Goal: Task Accomplishment & Management: Manage account settings

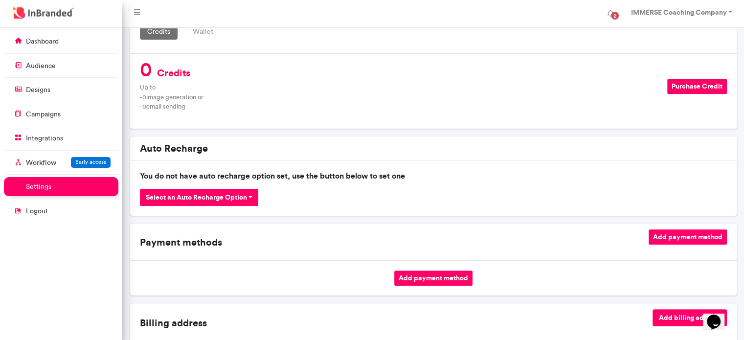
scroll to position [203, 0]
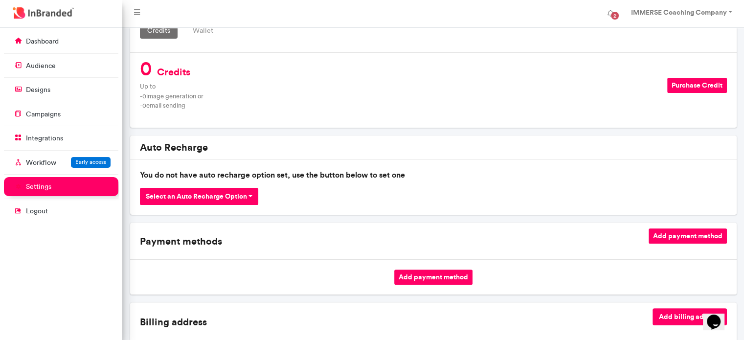
click at [688, 88] on button "Purchase Credit" at bounding box center [697, 85] width 60 height 15
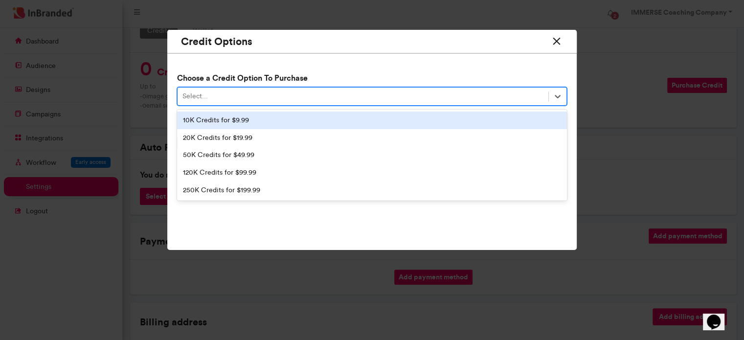
click at [336, 96] on div "Select..." at bounding box center [363, 97] width 371 height 16
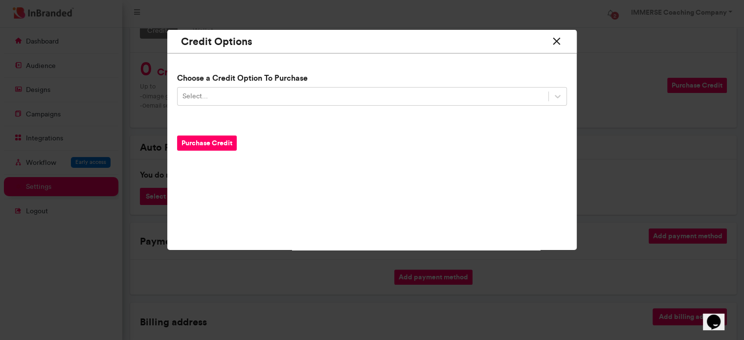
click at [555, 42] on icon at bounding box center [557, 41] width 13 height 18
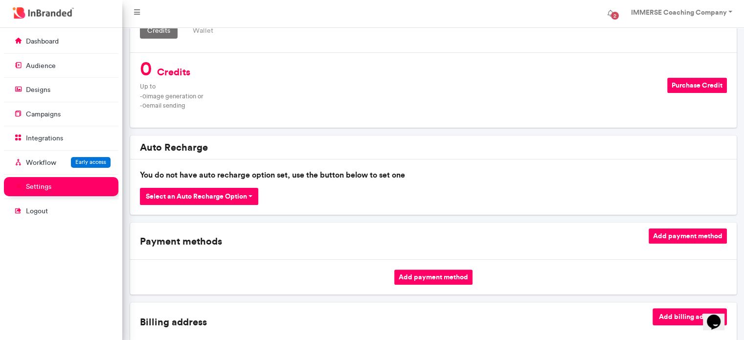
click at [429, 277] on button "Add payment method" at bounding box center [433, 277] width 78 height 15
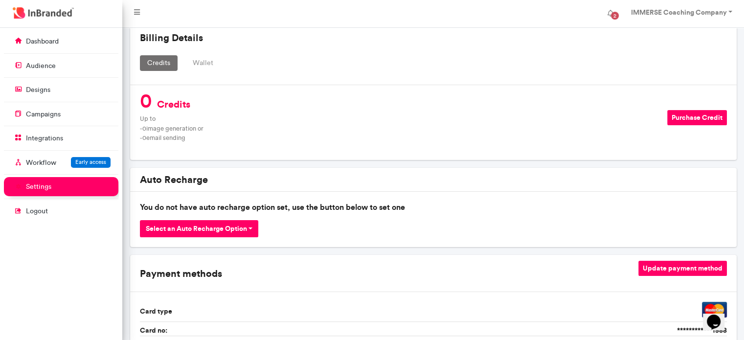
scroll to position [168, 0]
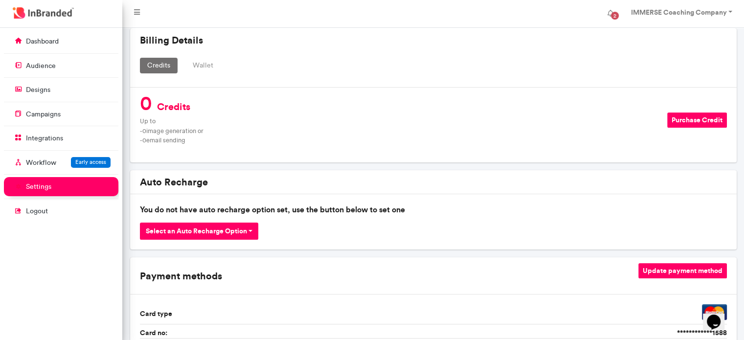
click at [676, 120] on button "Purchase Credit" at bounding box center [697, 120] width 60 height 15
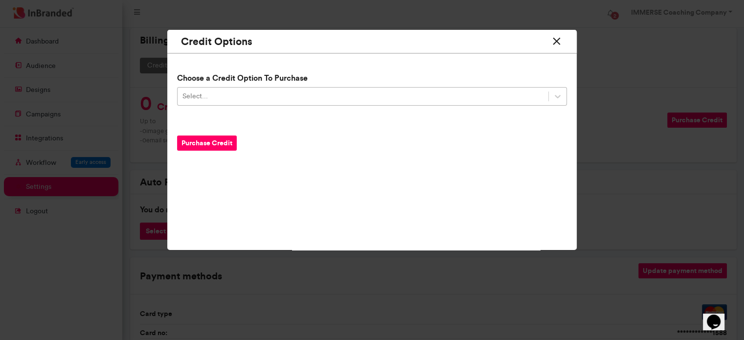
click at [276, 93] on div "Select..." at bounding box center [363, 97] width 371 height 16
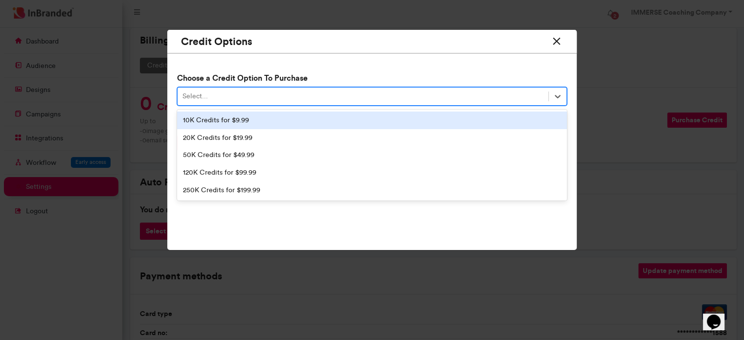
click at [243, 121] on div "10K Credits for $9.99" at bounding box center [372, 121] width 390 height 18
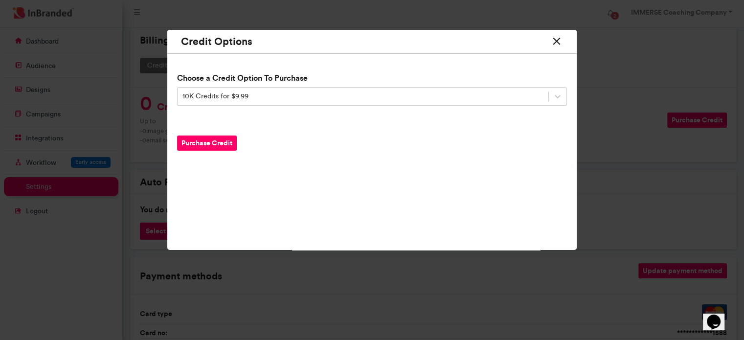
click at [204, 141] on button "Purchase Credit" at bounding box center [207, 143] width 60 height 15
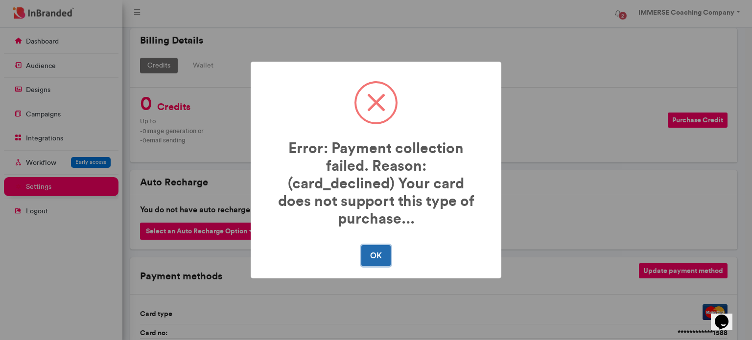
click at [380, 246] on button "OK" at bounding box center [375, 255] width 29 height 21
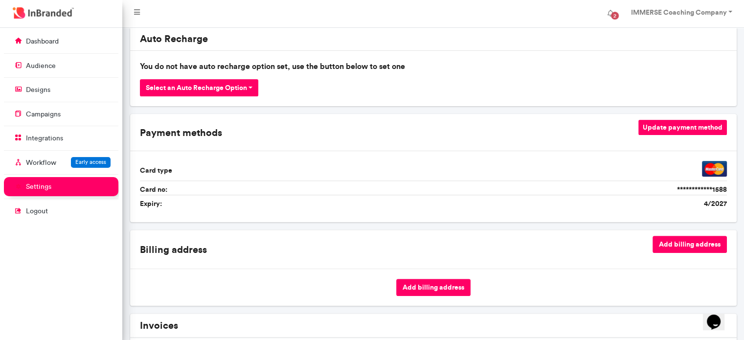
scroll to position [314, 0]
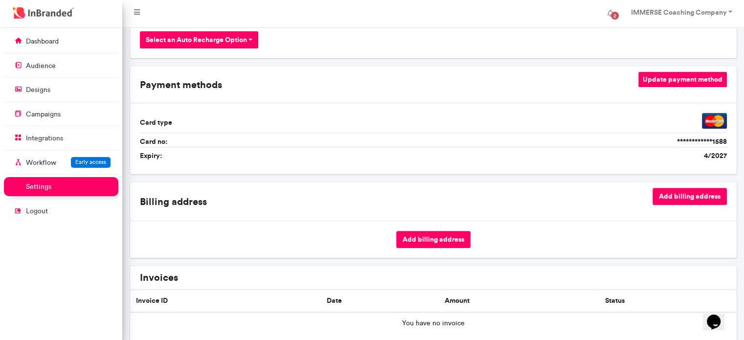
scroll to position [360, 0]
click at [541, 187] on div "Billing address Add billing address" at bounding box center [433, 200] width 595 height 27
click at [687, 80] on button "Update payment method" at bounding box center [683, 78] width 89 height 15
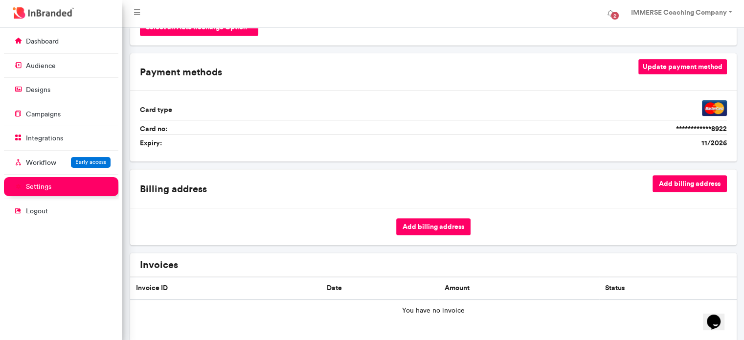
scroll to position [374, 0]
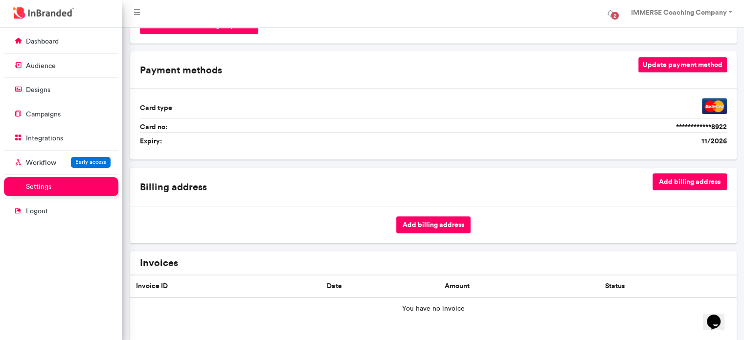
click at [435, 228] on button "Add billing address" at bounding box center [433, 224] width 74 height 17
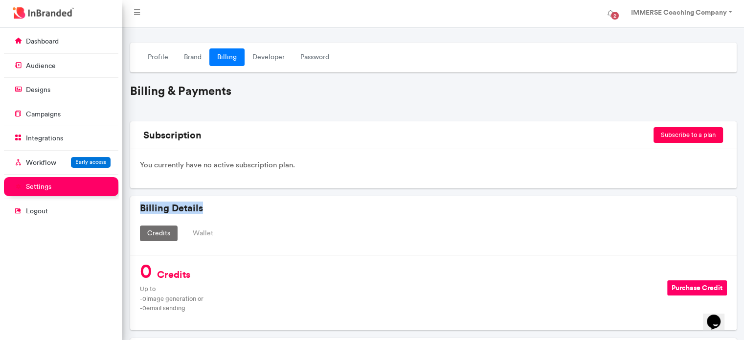
drag, startPoint x: 486, startPoint y: 201, endPoint x: 519, endPoint y: 162, distance: 51.4
type textarea "**********"
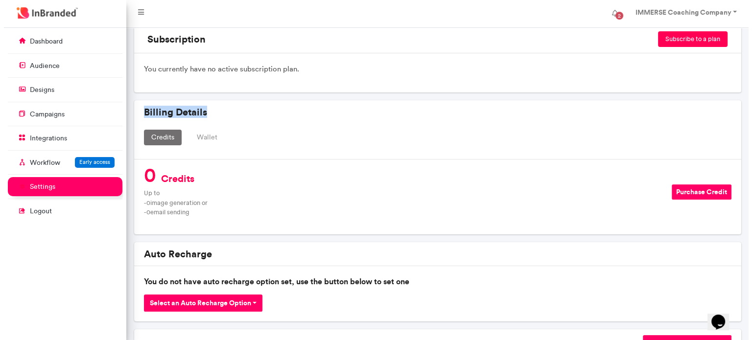
scroll to position [115, 0]
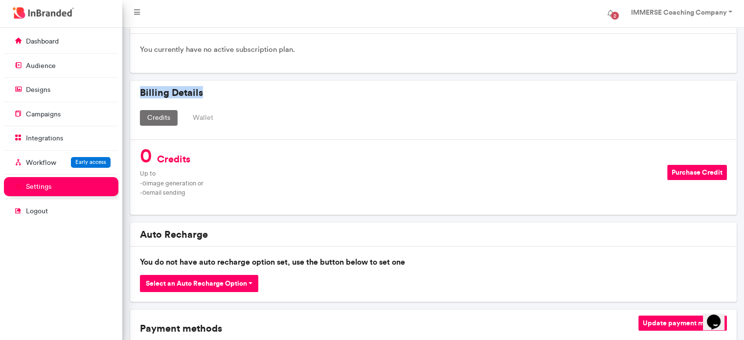
click at [681, 173] on button "Purchase Credit" at bounding box center [697, 172] width 60 height 15
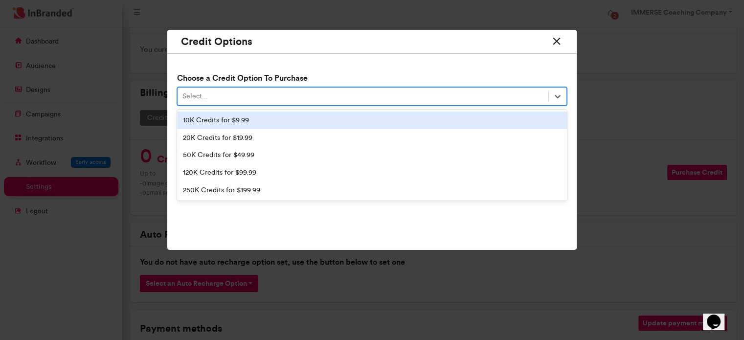
click at [207, 93] on div "Select..." at bounding box center [195, 97] width 25 height 10
click at [207, 121] on div "10K Credits for $9.99" at bounding box center [372, 121] width 390 height 18
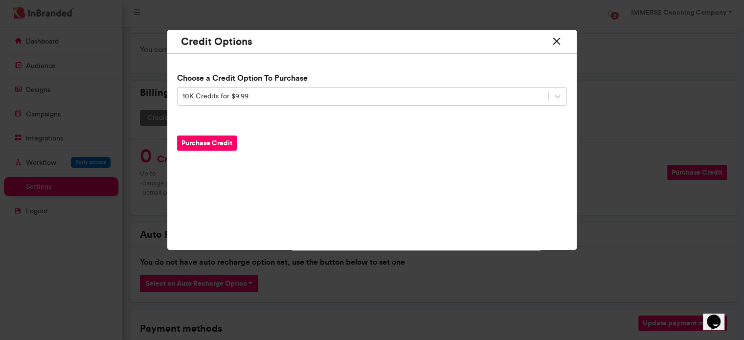
click at [213, 143] on button "Purchase Credit" at bounding box center [207, 143] width 60 height 15
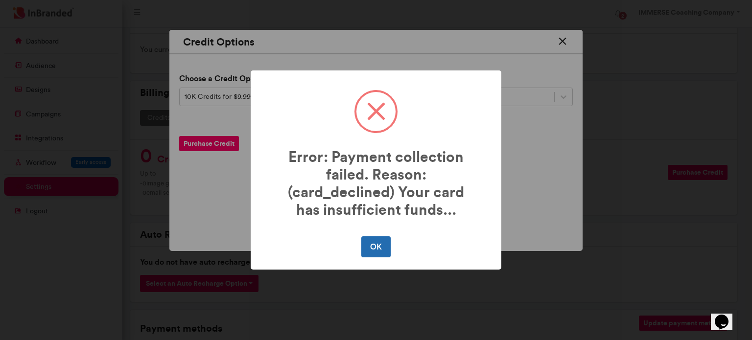
click at [378, 245] on button "OK" at bounding box center [375, 246] width 29 height 21
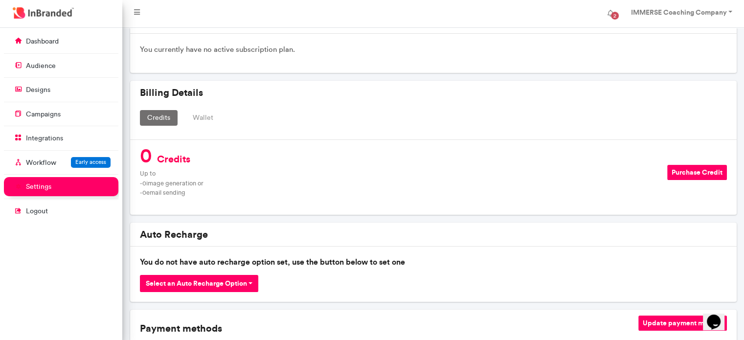
click at [697, 168] on button "Purchase Credit" at bounding box center [697, 172] width 60 height 15
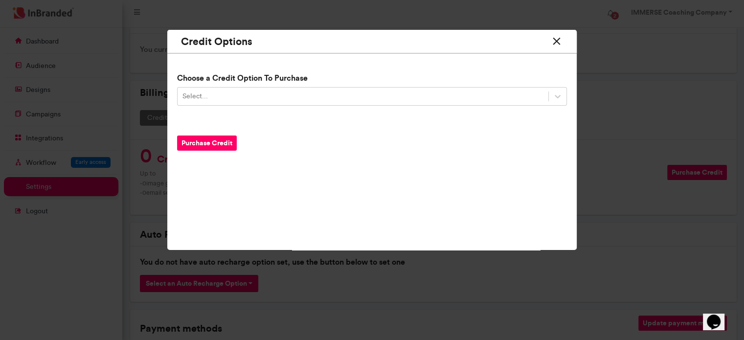
click at [226, 141] on button "Purchase Credit" at bounding box center [207, 143] width 60 height 15
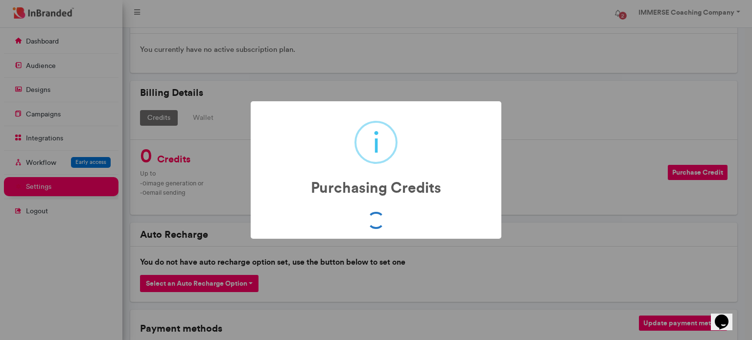
click at [535, 164] on div "i Purchasing Credits × OK No Cancel" at bounding box center [376, 170] width 752 height 340
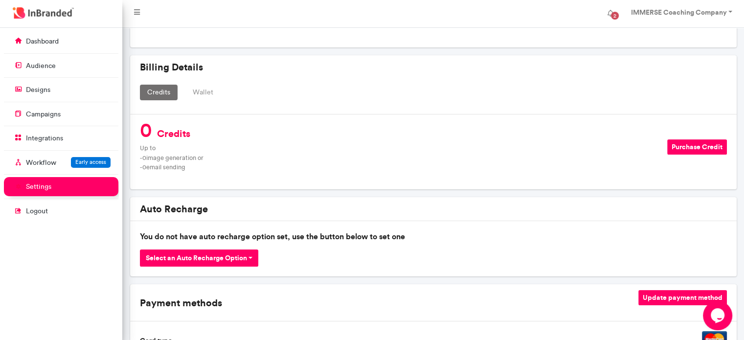
scroll to position [142, 0]
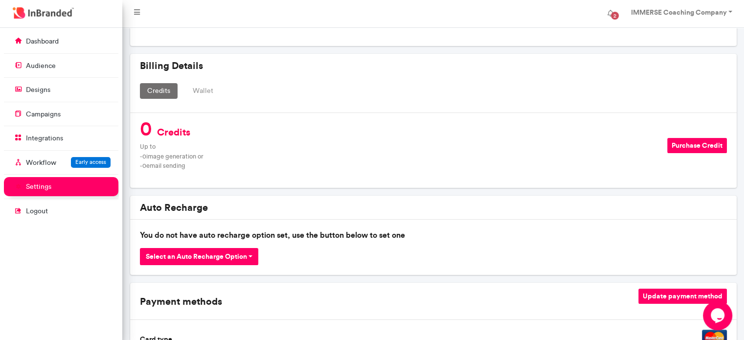
click at [691, 143] on button "Purchase Credit" at bounding box center [697, 145] width 60 height 15
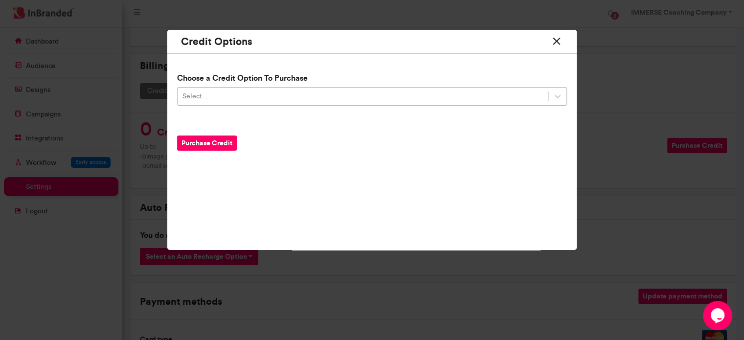
click at [325, 101] on div "Select..." at bounding box center [363, 97] width 371 height 16
click at [559, 40] on icon at bounding box center [557, 41] width 13 height 18
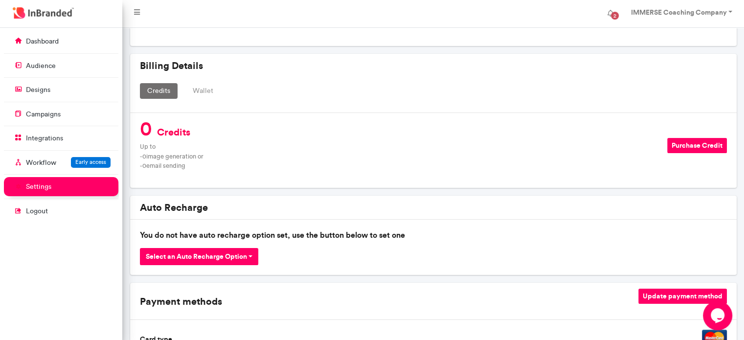
scroll to position [0, 0]
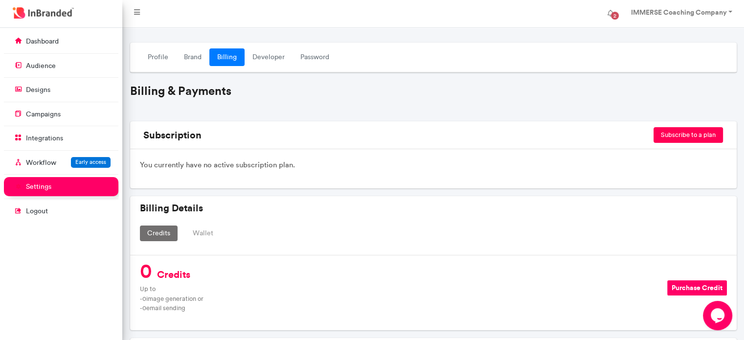
click at [678, 133] on button "Subscribe to a plan" at bounding box center [688, 135] width 69 height 16
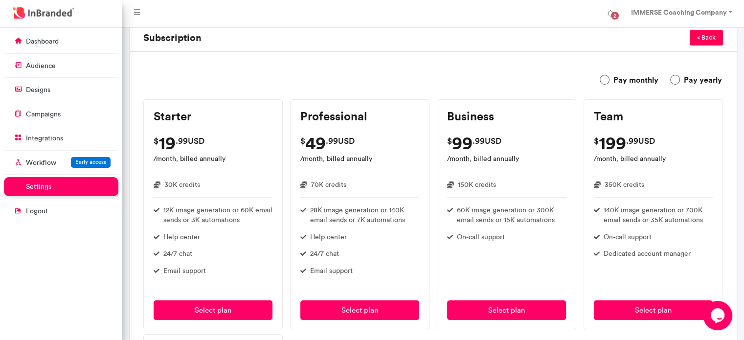
scroll to position [114, 0]
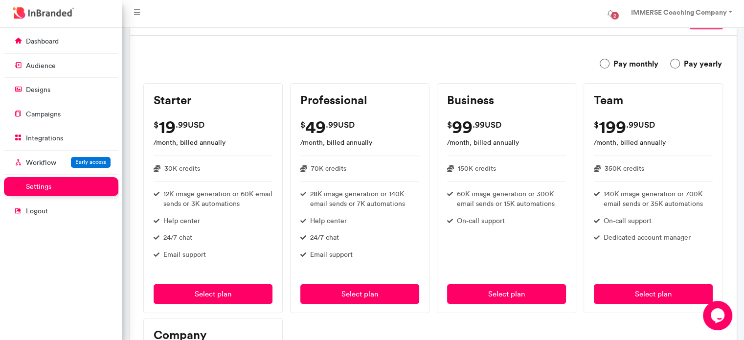
click at [607, 64] on label "Pay monthly" at bounding box center [629, 64] width 59 height 12
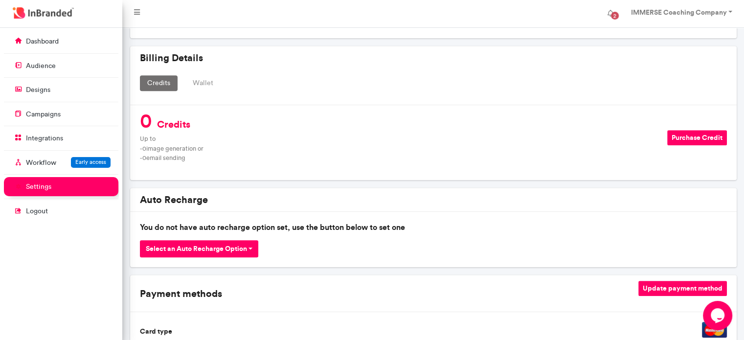
scroll to position [638, 0]
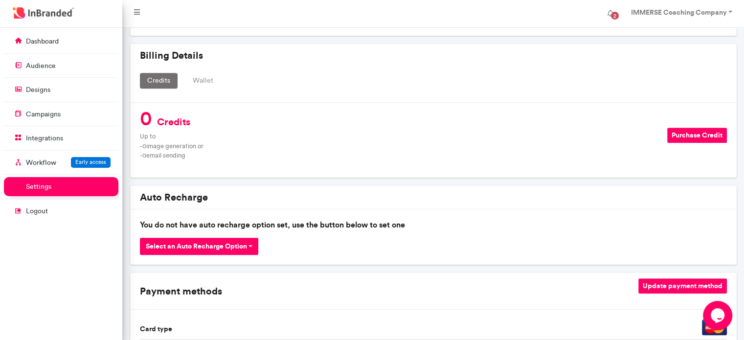
click at [688, 135] on button "Purchase Credit" at bounding box center [697, 135] width 60 height 15
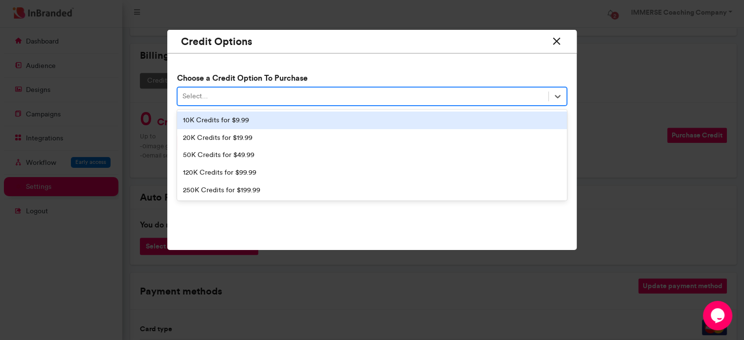
click at [263, 100] on div "Select..." at bounding box center [363, 97] width 371 height 16
click at [230, 121] on div "10K Credits for $9.99" at bounding box center [372, 121] width 390 height 18
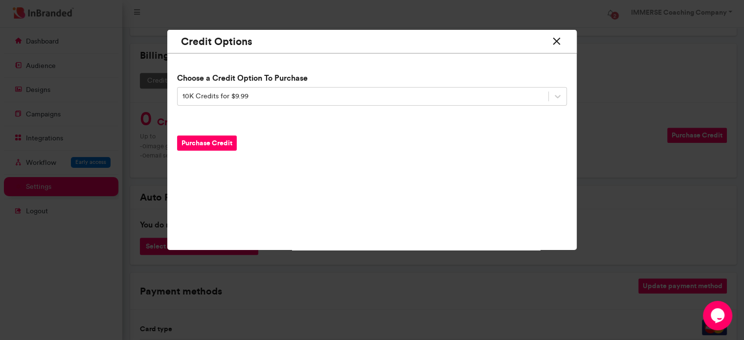
click at [224, 144] on button "Purchase Credit" at bounding box center [207, 143] width 60 height 15
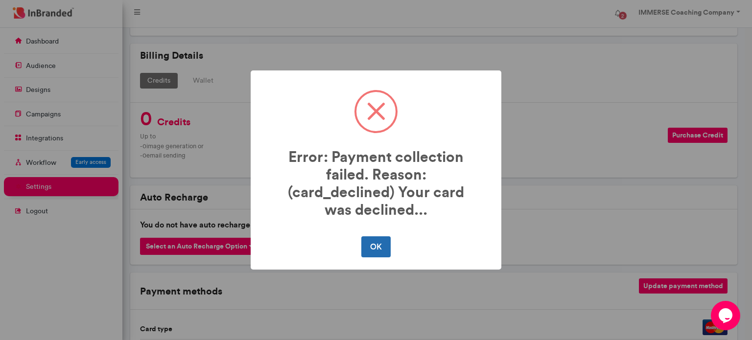
click at [372, 242] on button "OK" at bounding box center [375, 246] width 29 height 21
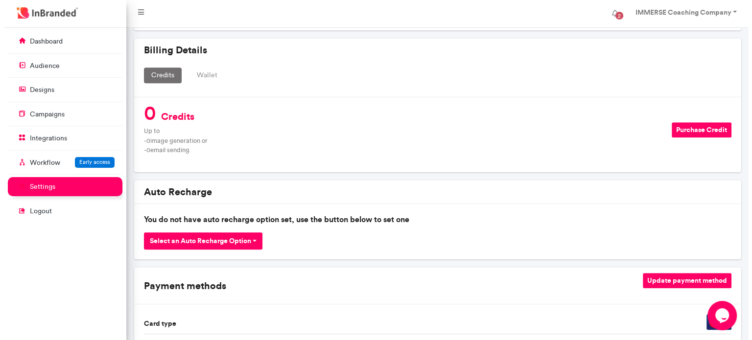
scroll to position [643, 0]
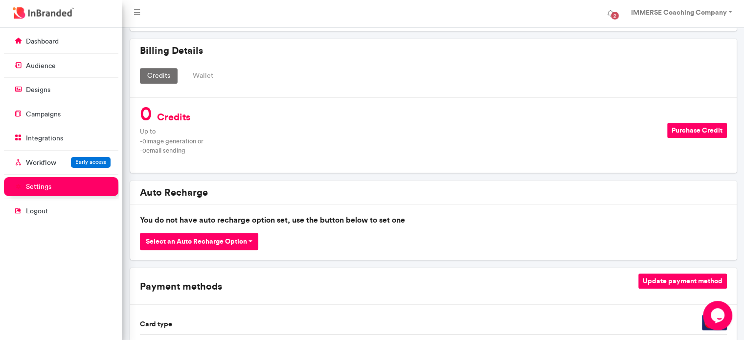
click at [675, 133] on button "Purchase Credit" at bounding box center [697, 130] width 60 height 15
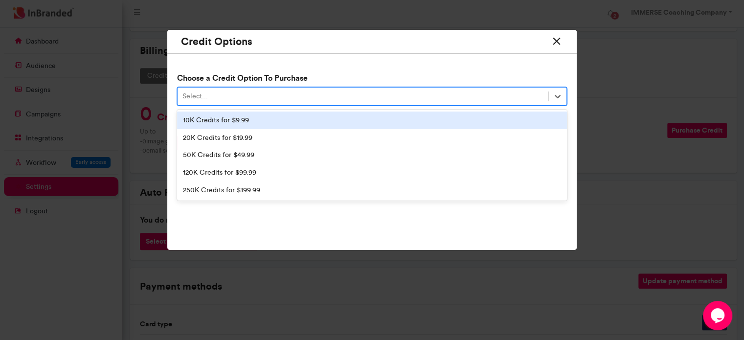
click at [390, 94] on div "Select..." at bounding box center [363, 97] width 371 height 16
click at [243, 117] on div "10K Credits for $9.99" at bounding box center [372, 121] width 390 height 18
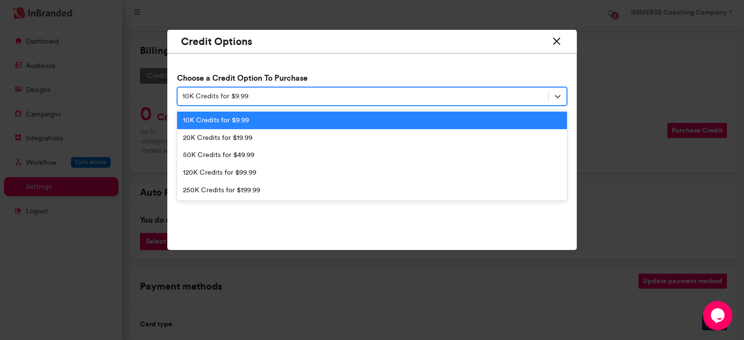
click at [243, 98] on div "10K Credits for $9.99" at bounding box center [216, 97] width 66 height 10
click at [232, 122] on div "10K Credits for $9.99" at bounding box center [372, 121] width 390 height 18
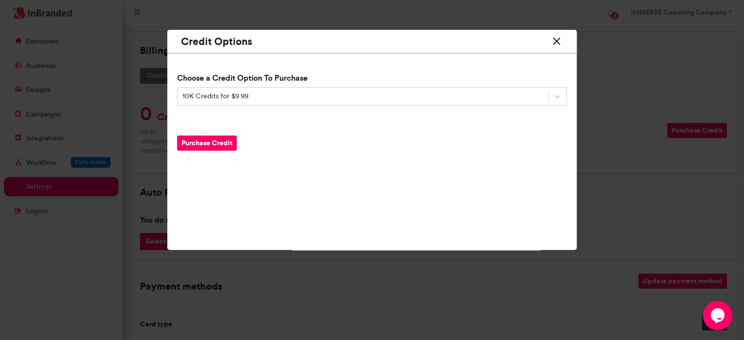
click at [217, 144] on button "Purchase Credit" at bounding box center [207, 143] width 60 height 15
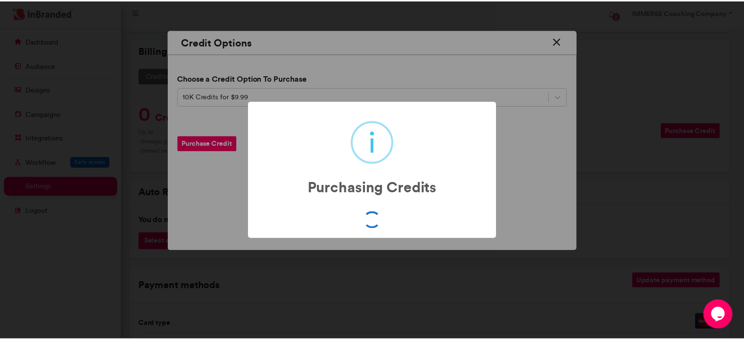
scroll to position [0, 0]
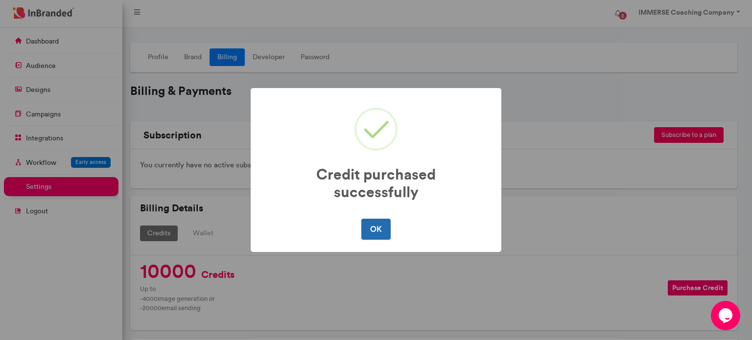
click at [374, 232] on button "OK" at bounding box center [375, 229] width 29 height 21
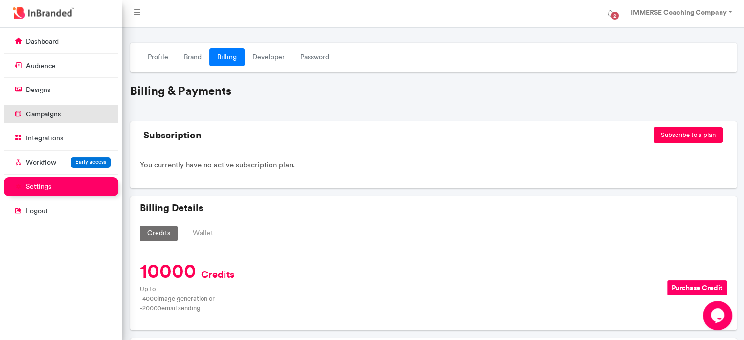
click at [48, 107] on link "campaigns" at bounding box center [61, 114] width 115 height 19
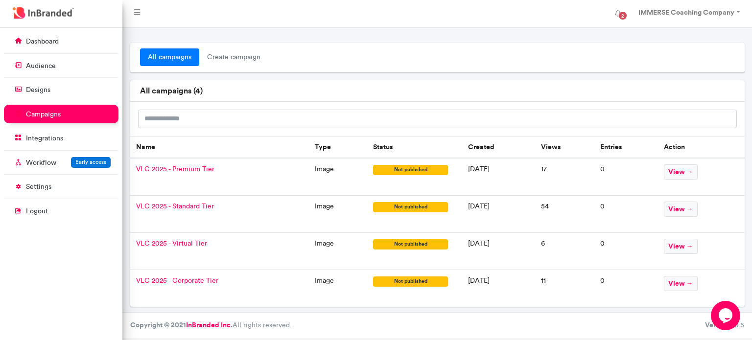
click at [200, 165] on span "VLC 2025 - Premium Tier" at bounding box center [175, 169] width 78 height 8
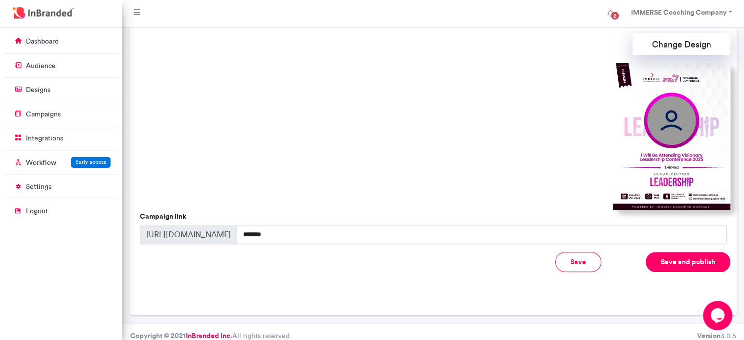
scroll to position [289, 0]
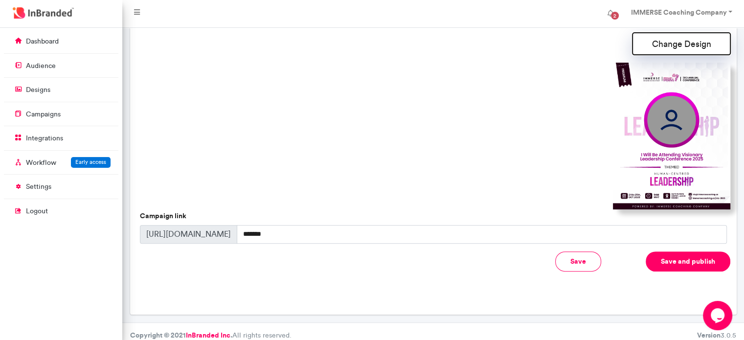
click at [670, 42] on button "Change Design" at bounding box center [682, 44] width 98 height 22
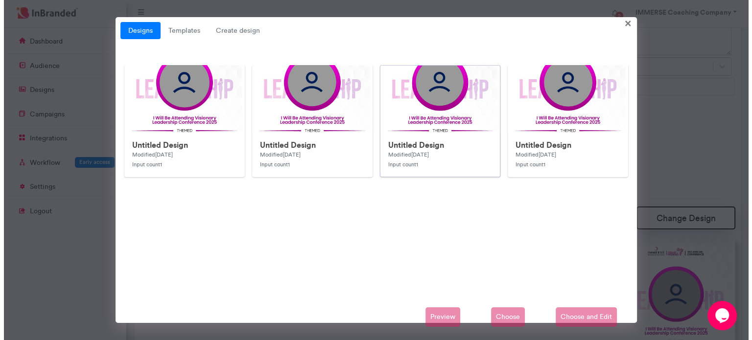
scroll to position [113, 0]
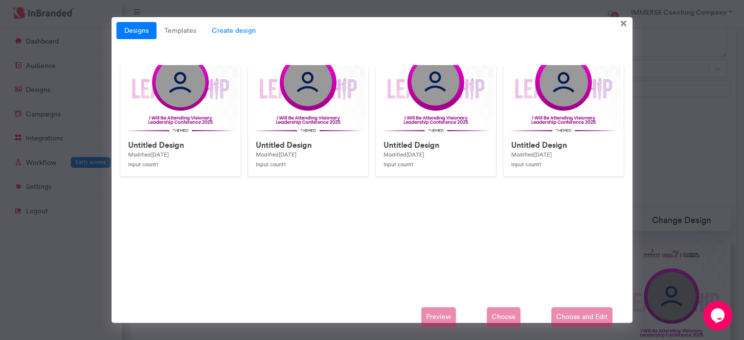
click at [218, 27] on span "Create design" at bounding box center [234, 31] width 60 height 18
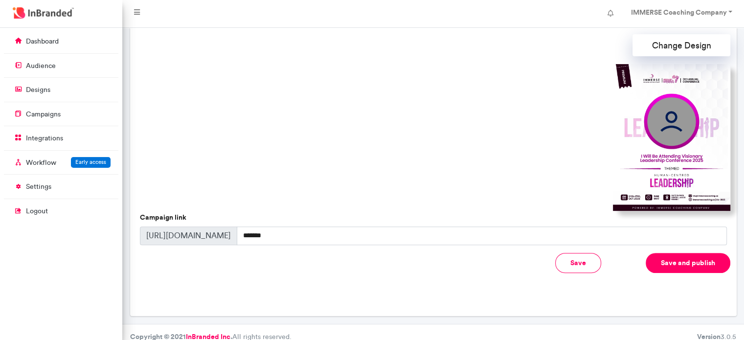
scroll to position [289, 0]
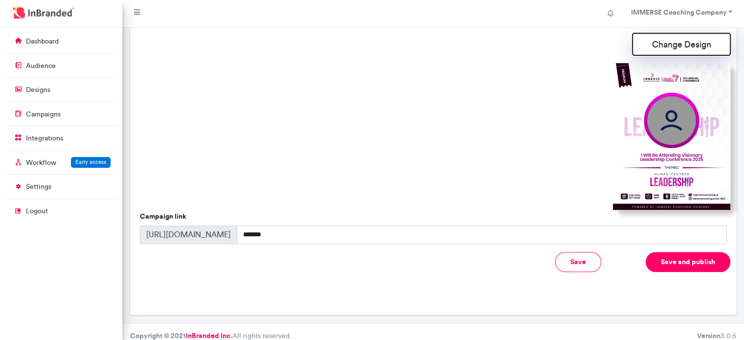
click at [673, 41] on button "Change Design" at bounding box center [682, 44] width 98 height 22
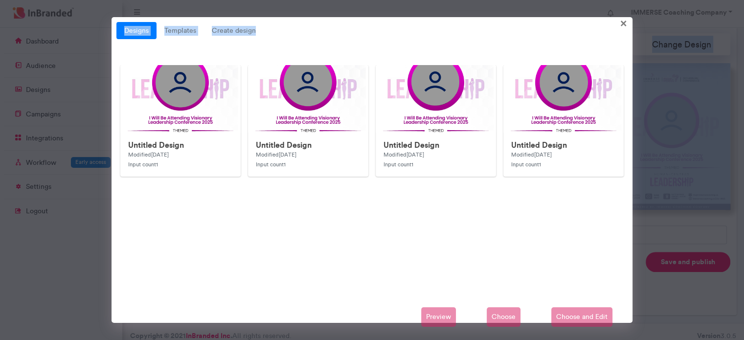
scroll to position [0, 0]
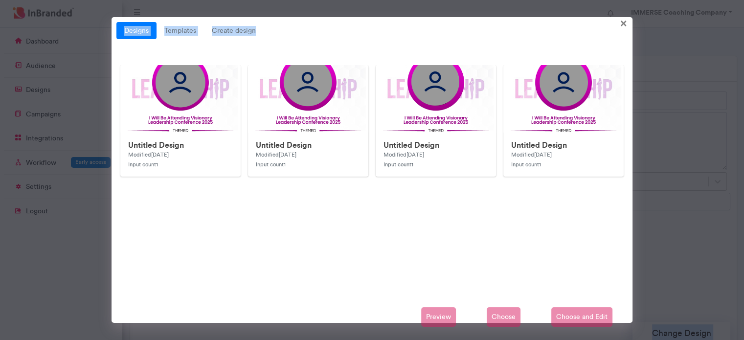
drag, startPoint x: 444, startPoint y: 22, endPoint x: 439, endPoint y: -40, distance: 61.9
type textarea "**********"
click at [390, 208] on div "Untitled Design Modified 1 week ago Input count 1 Untitled Design Modified 1 we…" at bounding box center [371, 176] width 511 height 222
click at [225, 27] on span "Create design" at bounding box center [234, 31] width 60 height 18
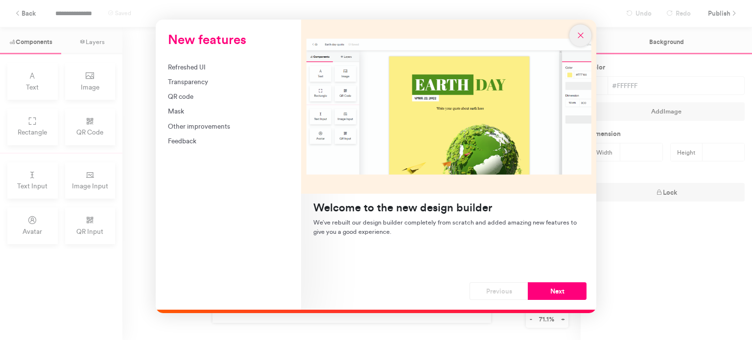
click at [581, 38] on icon "New features" at bounding box center [580, 35] width 9 height 9
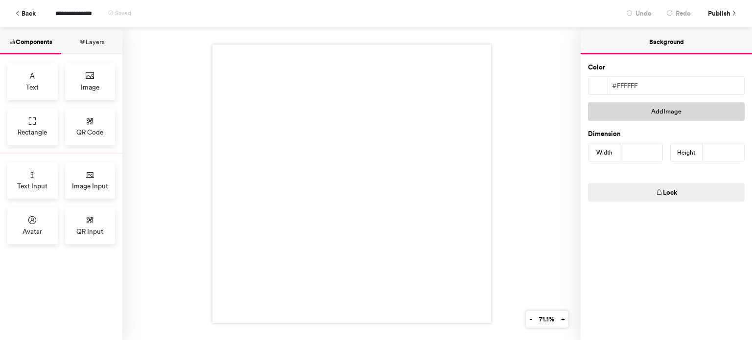
click at [640, 107] on button "Add Image" at bounding box center [666, 111] width 157 height 19
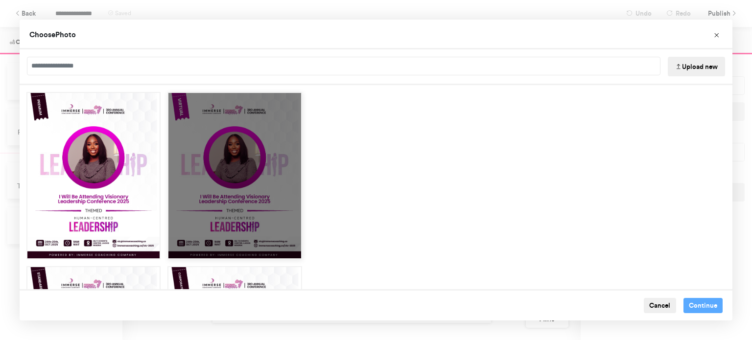
click at [256, 165] on div "Choose Image" at bounding box center [234, 175] width 134 height 167
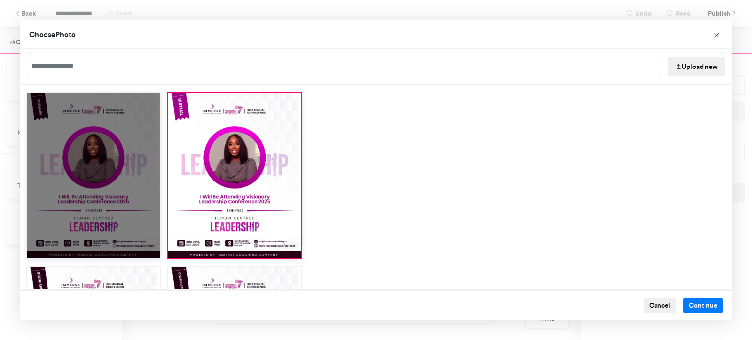
click at [136, 158] on div "Choose Image" at bounding box center [93, 175] width 134 height 167
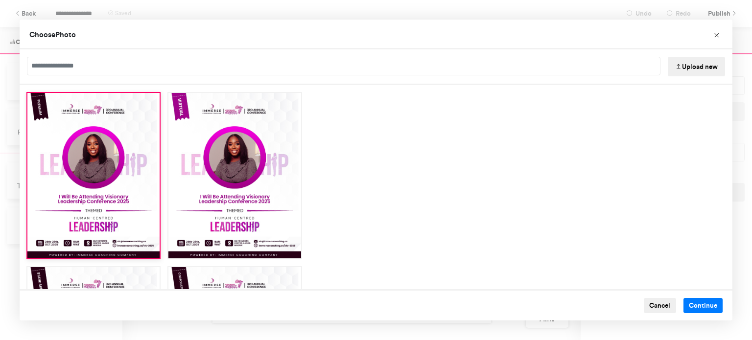
scroll to position [147, 0]
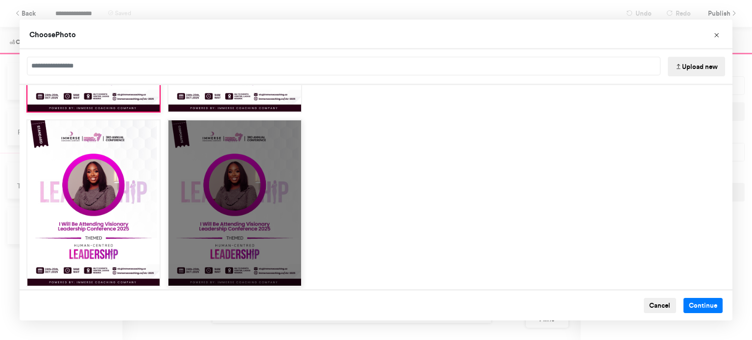
click at [246, 212] on div "Choose Image" at bounding box center [234, 202] width 134 height 167
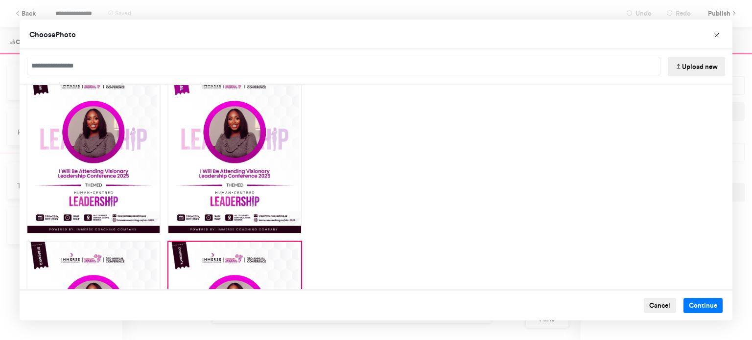
scroll to position [0, 0]
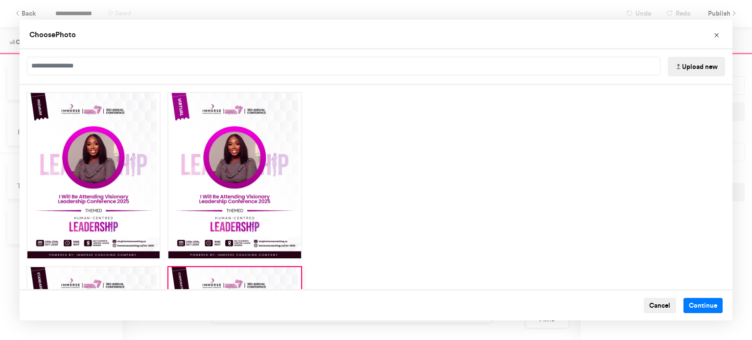
click at [688, 63] on button "Upload new" at bounding box center [695, 67] width 57 height 20
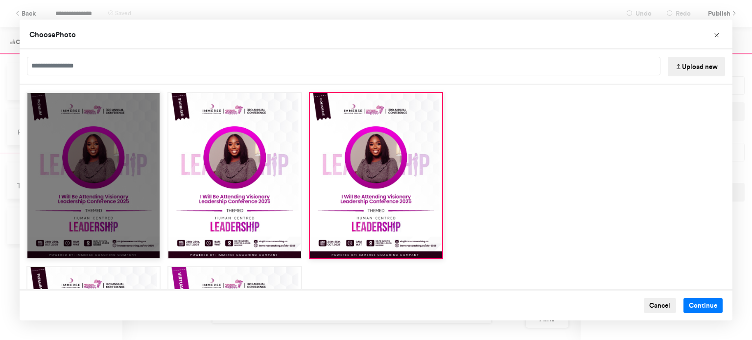
click at [82, 221] on div "Choose Image" at bounding box center [93, 175] width 134 height 167
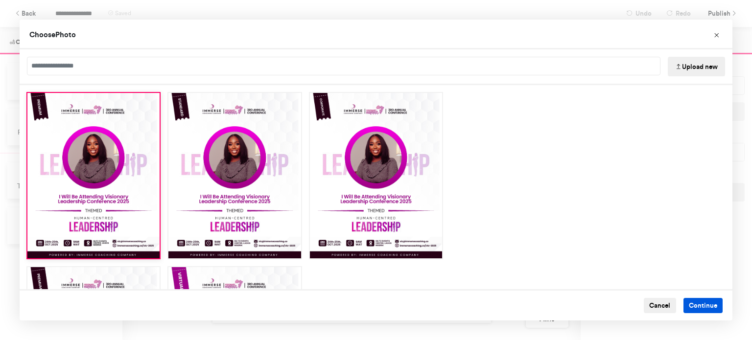
click at [691, 309] on button "Continue" at bounding box center [703, 306] width 40 height 16
type input "****"
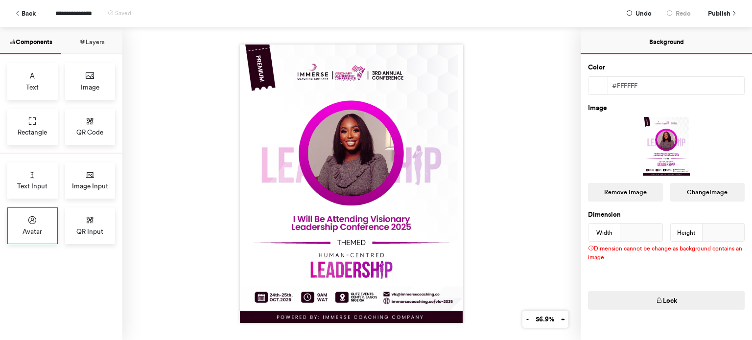
click at [34, 215] on icon at bounding box center [32, 220] width 10 height 10
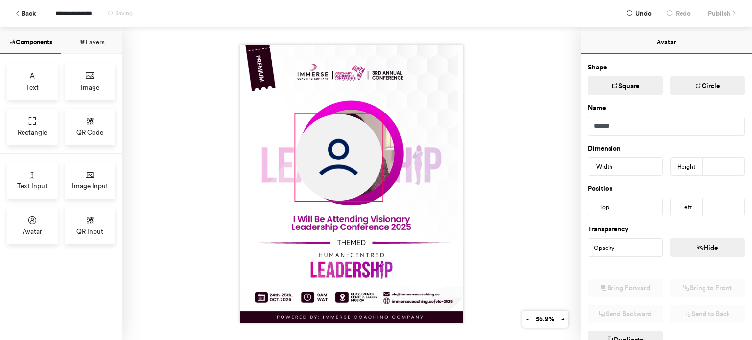
drag, startPoint x: 322, startPoint y: 138, endPoint x: 381, endPoint y: 172, distance: 67.5
click at [381, 172] on div at bounding box center [351, 184] width 223 height 278
type input "***"
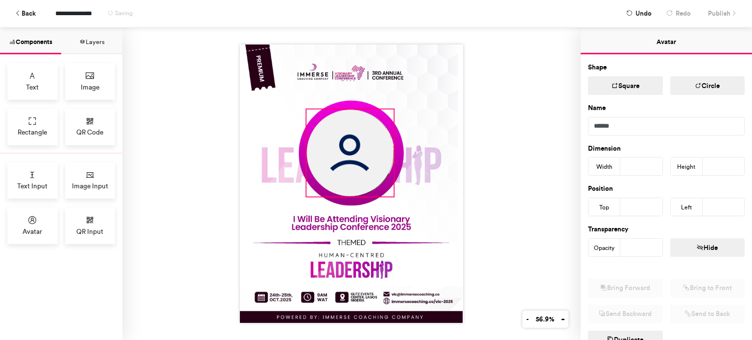
drag, startPoint x: 339, startPoint y: 157, endPoint x: 350, endPoint y: 153, distance: 12.1
click at [350, 153] on img at bounding box center [350, 153] width 87 height 87
type input "***"
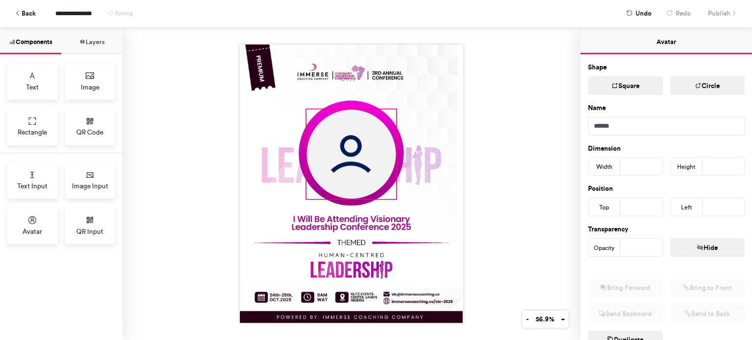
click at [391, 195] on div at bounding box center [351, 184] width 223 height 278
type input "***"
click at [348, 162] on img at bounding box center [351, 152] width 89 height 89
type input "***"
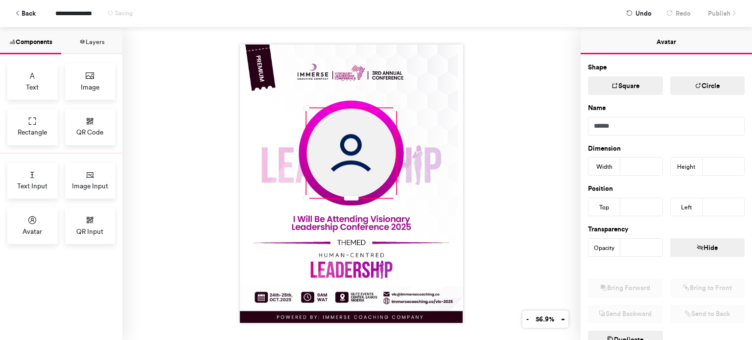
click at [477, 168] on div at bounding box center [351, 183] width 458 height 313
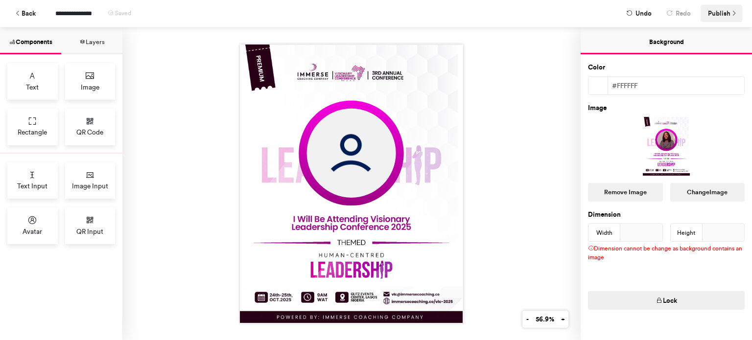
click at [728, 11] on span "Publish" at bounding box center [719, 13] width 23 height 17
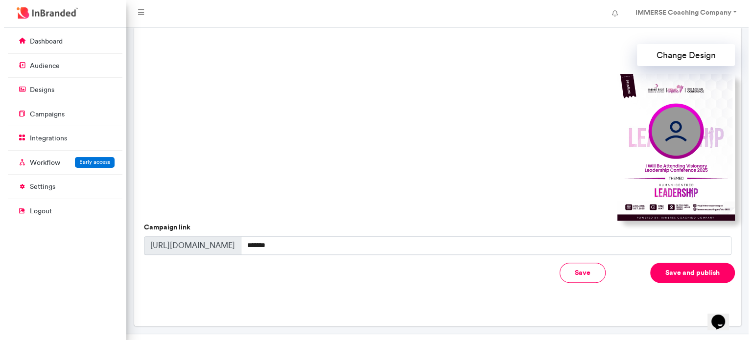
scroll to position [296, 0]
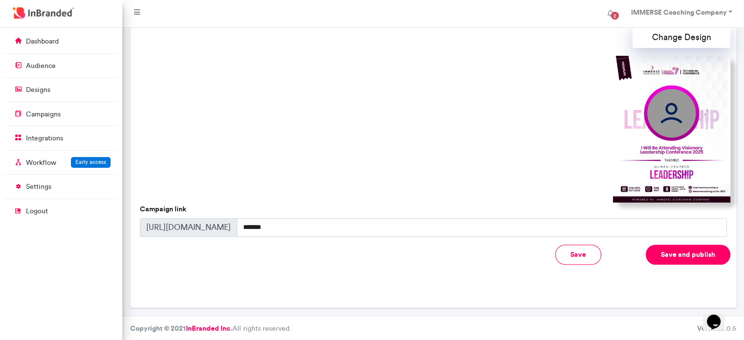
click at [664, 256] on button "Save and publish" at bounding box center [688, 255] width 85 height 20
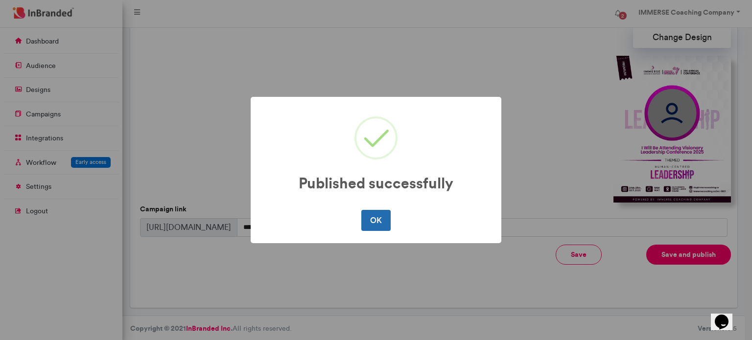
click at [379, 227] on button "OK" at bounding box center [375, 220] width 29 height 21
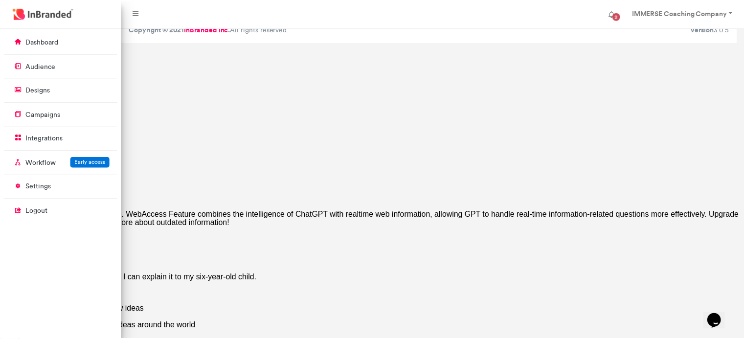
scroll to position [0, 0]
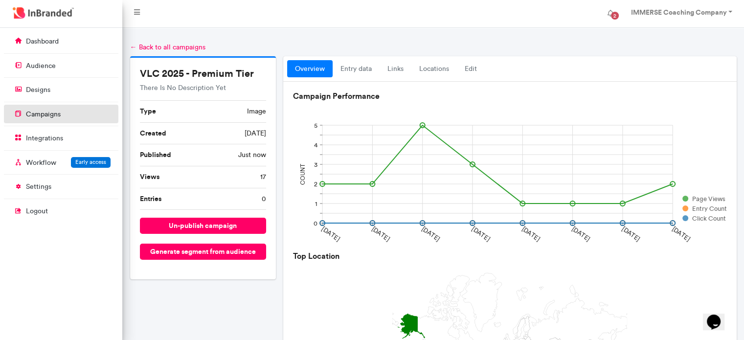
click at [62, 111] on link "campaigns" at bounding box center [61, 114] width 115 height 19
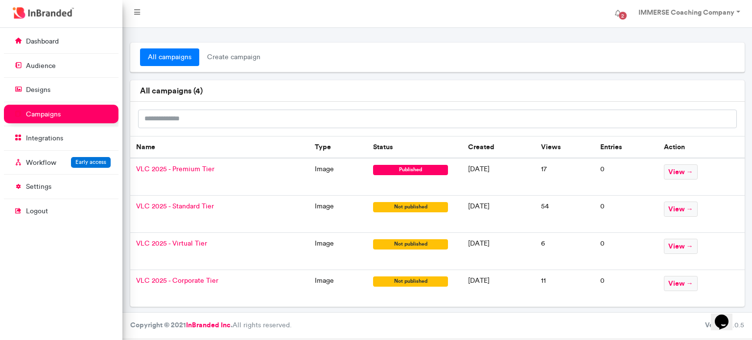
click at [195, 206] on span "VLC 2025 - Standard Tier" at bounding box center [175, 206] width 78 height 8
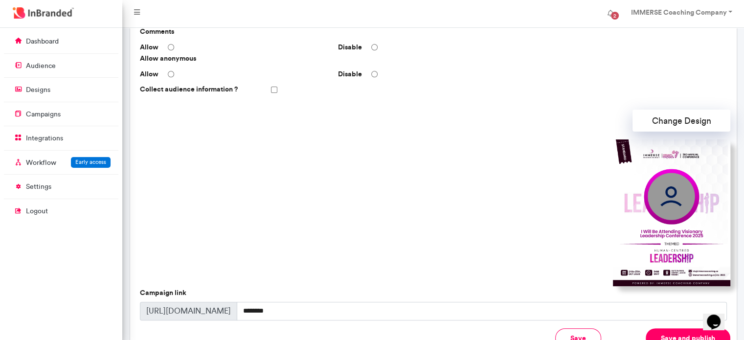
scroll to position [213, 0]
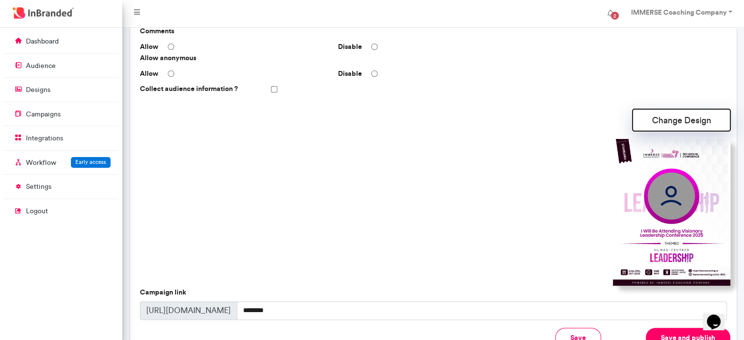
click at [677, 123] on button "Change Design" at bounding box center [682, 120] width 98 height 22
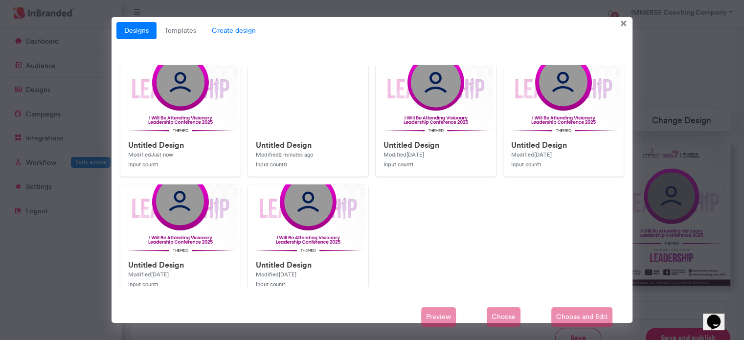
click at [240, 31] on span "Create design" at bounding box center [234, 31] width 60 height 18
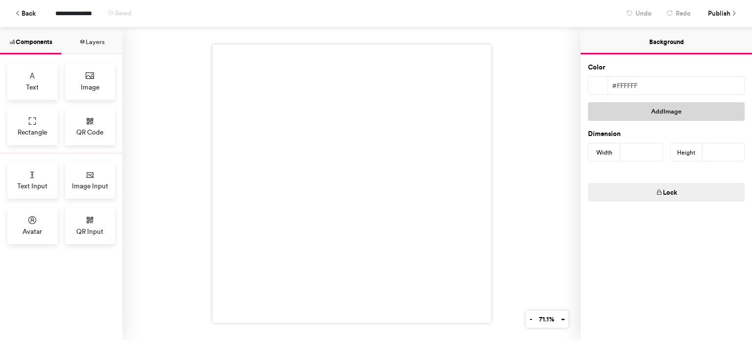
click at [666, 115] on button "Add Image" at bounding box center [666, 111] width 157 height 19
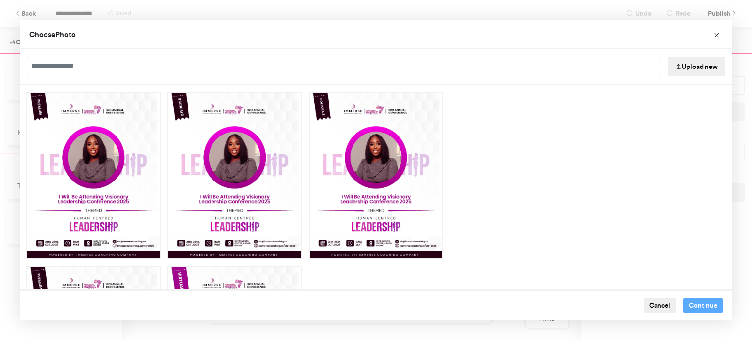
click at [681, 69] on button "Upload new" at bounding box center [695, 67] width 57 height 20
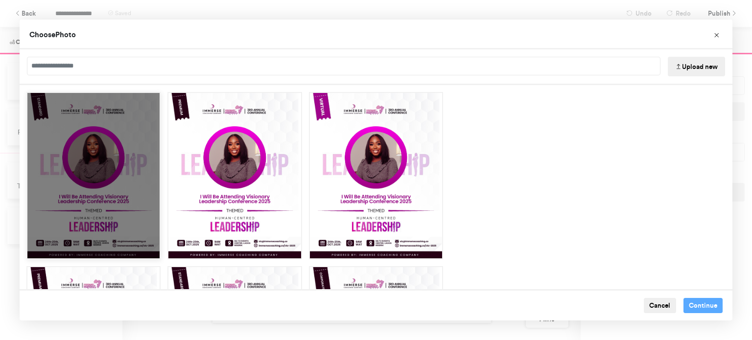
click at [86, 218] on div "Choose Image" at bounding box center [93, 175] width 134 height 167
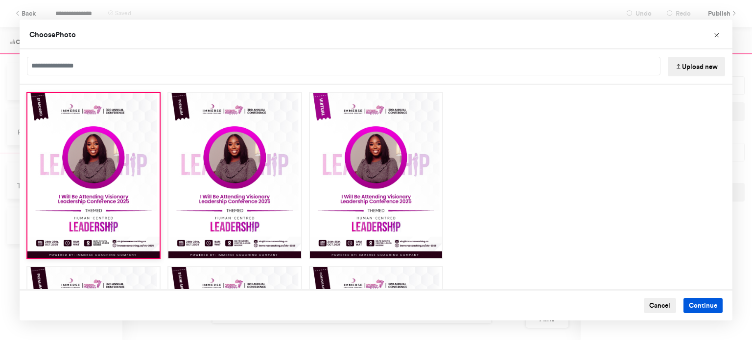
click at [689, 299] on button "Continue" at bounding box center [703, 306] width 40 height 16
type input "****"
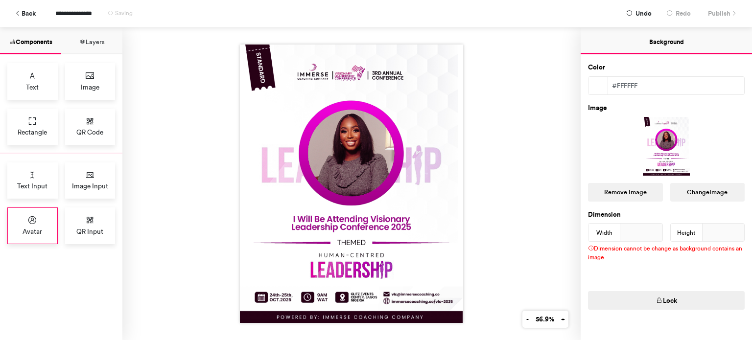
click at [30, 220] on icon at bounding box center [32, 220] width 10 height 10
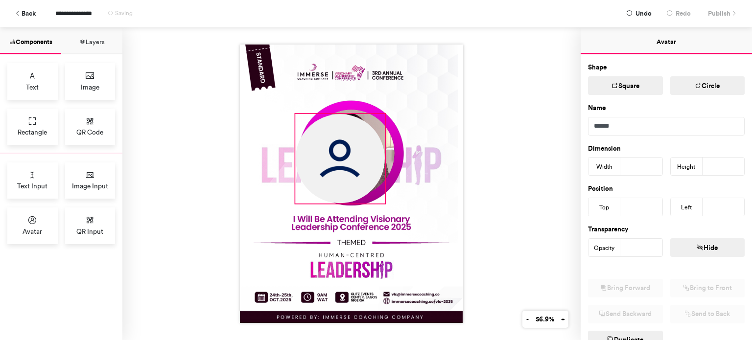
drag, startPoint x: 322, startPoint y: 137, endPoint x: 384, endPoint y: 166, distance: 67.9
click at [384, 166] on div at bounding box center [351, 184] width 223 height 278
type input "***"
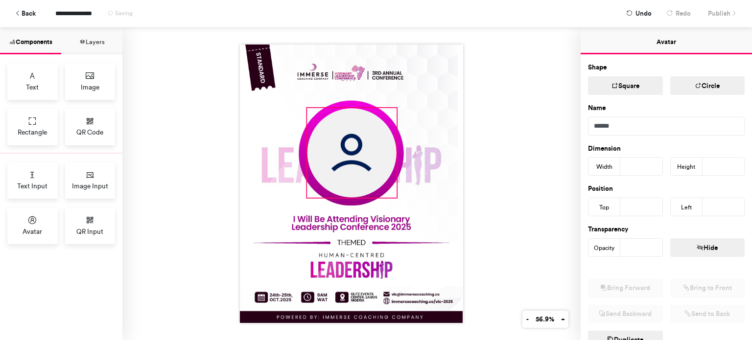
drag, startPoint x: 341, startPoint y: 158, endPoint x: 352, endPoint y: 152, distance: 13.1
click at [352, 152] on img at bounding box center [351, 152] width 89 height 89
type input "***"
click at [490, 184] on div at bounding box center [351, 183] width 458 height 313
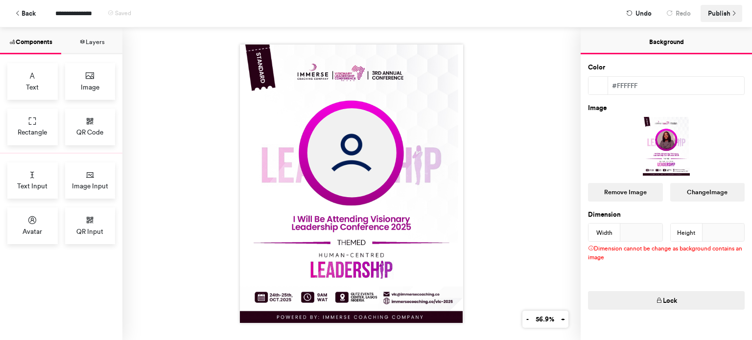
click at [711, 14] on span "Publish" at bounding box center [719, 13] width 23 height 17
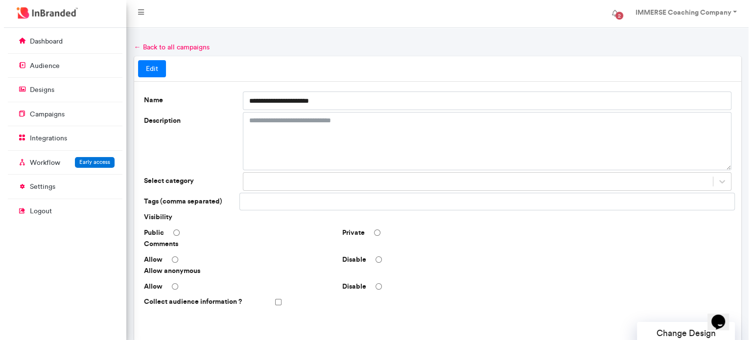
scroll to position [296, 0]
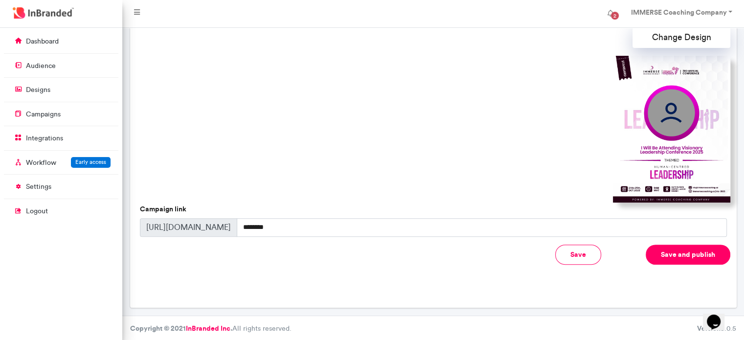
click at [715, 256] on button "Save and publish" at bounding box center [688, 255] width 85 height 20
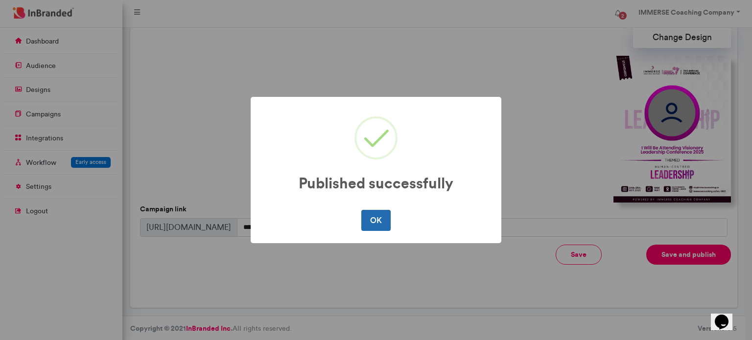
click at [364, 215] on button "OK" at bounding box center [375, 220] width 29 height 21
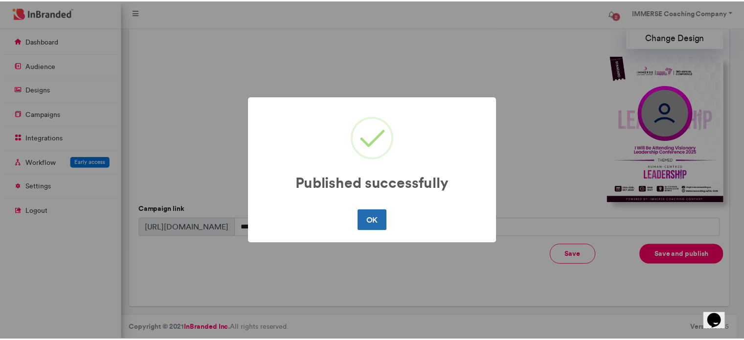
scroll to position [0, 0]
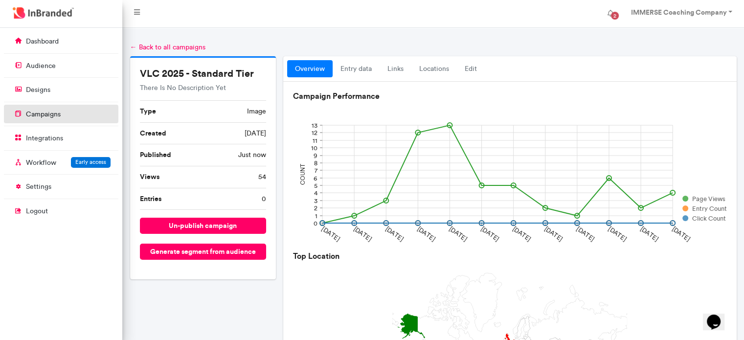
click at [50, 116] on p "campaigns" at bounding box center [43, 115] width 35 height 10
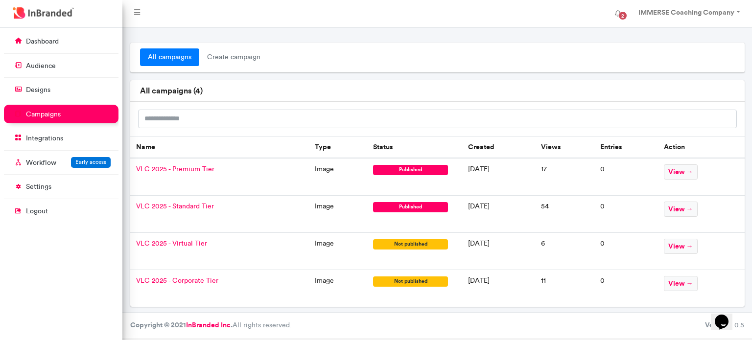
click at [185, 242] on span "VLC 2025 - Virtual Tier" at bounding box center [171, 243] width 71 height 8
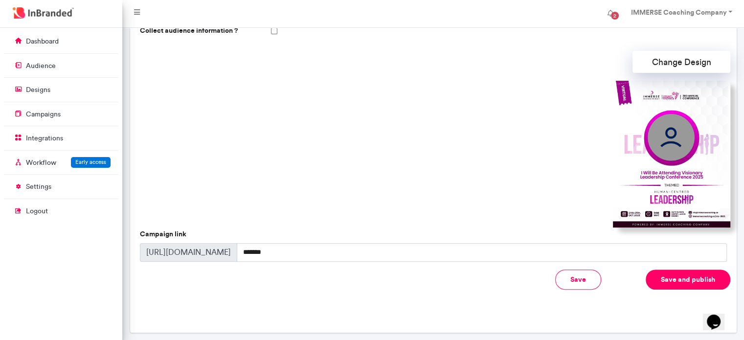
scroll to position [272, 0]
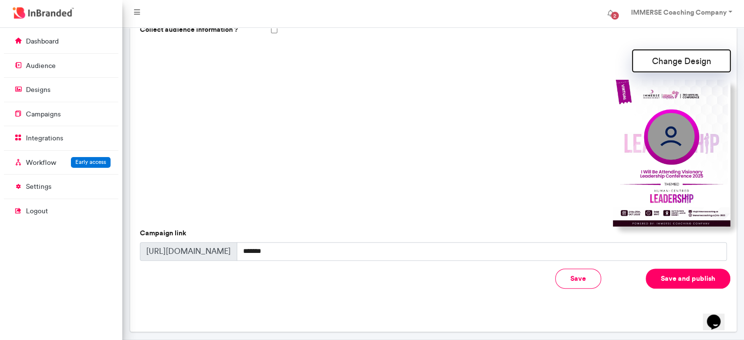
click at [671, 59] on button "Change Design" at bounding box center [682, 61] width 98 height 22
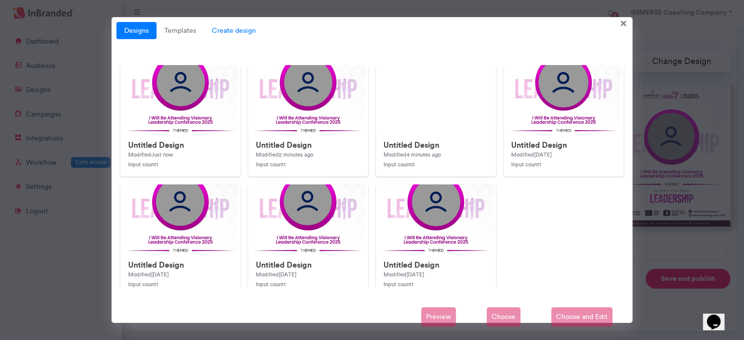
click at [226, 27] on span "Create design" at bounding box center [234, 31] width 60 height 18
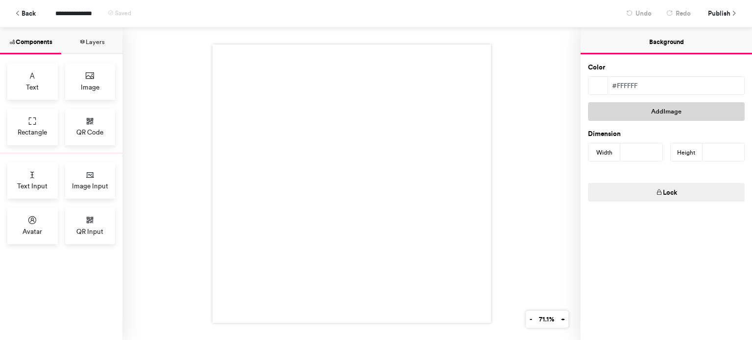
click at [637, 116] on button "Add Image" at bounding box center [666, 111] width 157 height 19
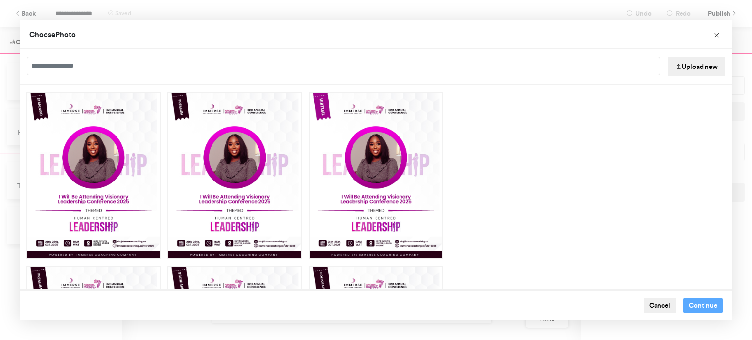
click at [691, 61] on button "Upload new" at bounding box center [695, 67] width 57 height 20
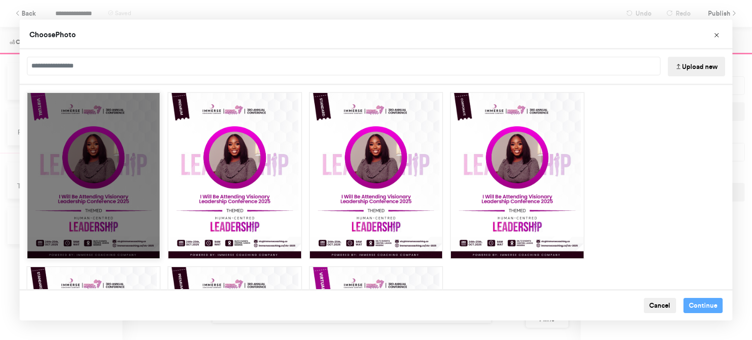
click at [86, 185] on div "Choose Image" at bounding box center [93, 175] width 134 height 167
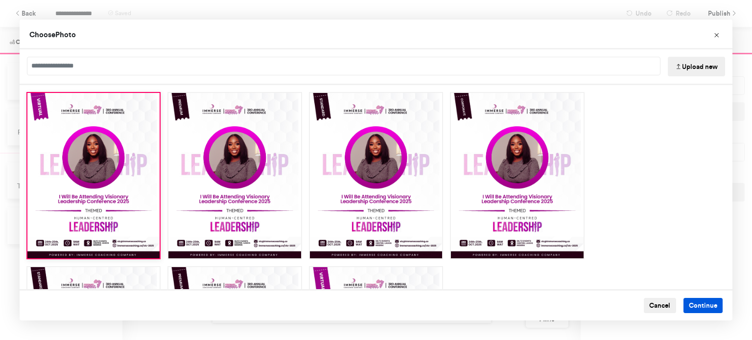
click at [689, 307] on button "Continue" at bounding box center [703, 306] width 40 height 16
type input "****"
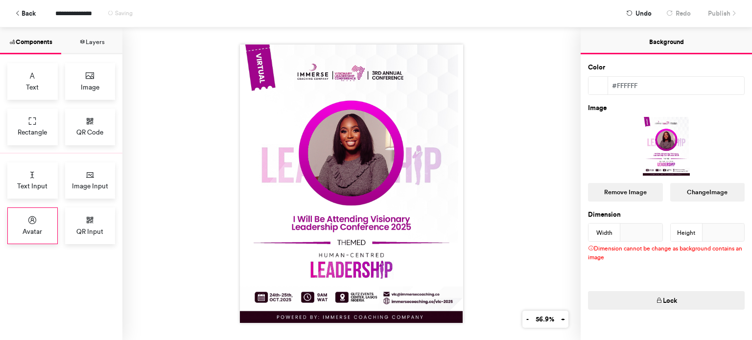
click at [35, 224] on div "Avatar" at bounding box center [32, 225] width 50 height 37
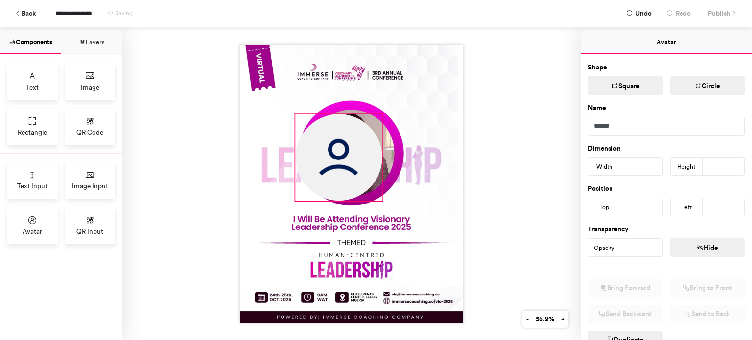
drag, startPoint x: 320, startPoint y: 137, endPoint x: 378, endPoint y: 166, distance: 65.9
click at [378, 166] on div at bounding box center [351, 184] width 223 height 278
type input "***"
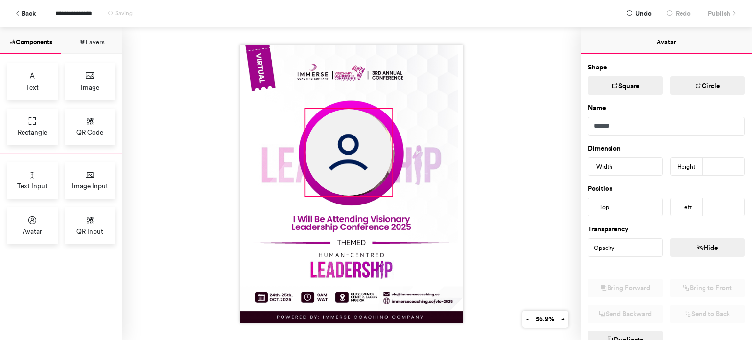
drag, startPoint x: 317, startPoint y: 158, endPoint x: 327, endPoint y: 153, distance: 10.9
click at [327, 153] on img at bounding box center [348, 152] width 87 height 87
type input "***"
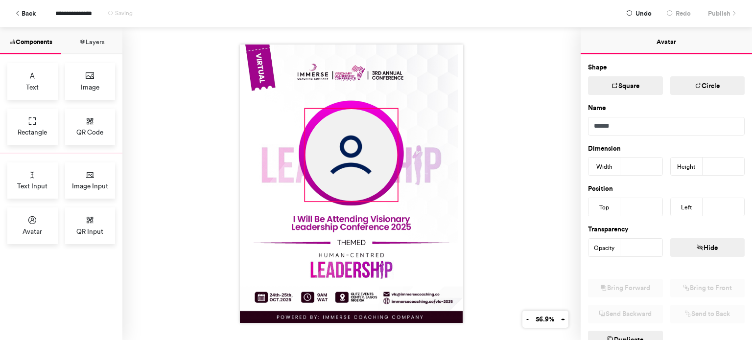
drag, startPoint x: 388, startPoint y: 190, endPoint x: 393, endPoint y: 192, distance: 5.6
click at [393, 192] on div at bounding box center [351, 184] width 223 height 278
type input "***"
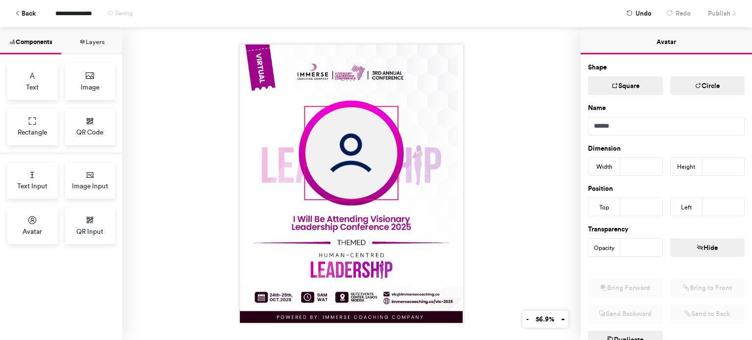
click at [349, 165] on img at bounding box center [351, 153] width 92 height 92
type input "***"
click at [500, 182] on div at bounding box center [351, 183] width 458 height 313
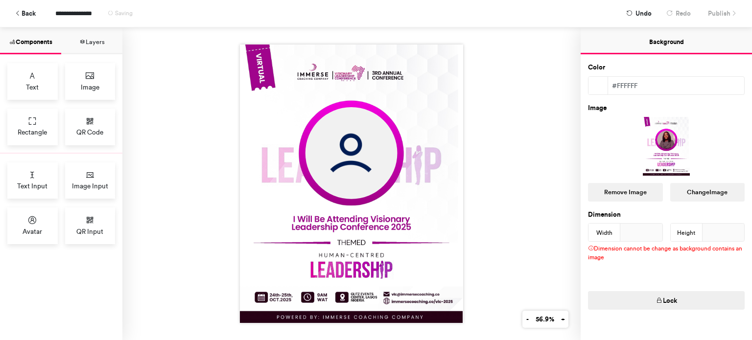
click at [414, 160] on img at bounding box center [351, 184] width 223 height 278
click at [487, 171] on div at bounding box center [351, 183] width 458 height 313
click at [716, 9] on span "Publish" at bounding box center [719, 13] width 23 height 17
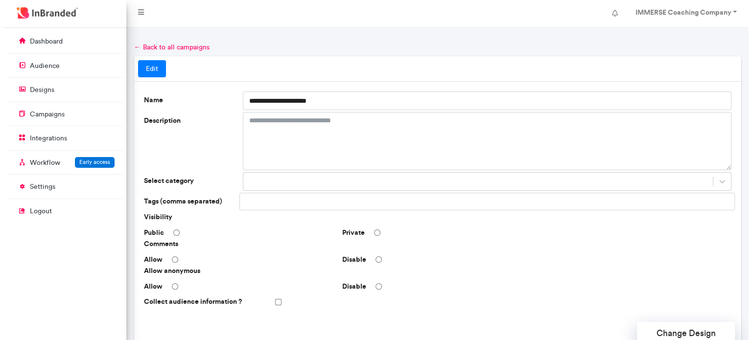
scroll to position [296, 0]
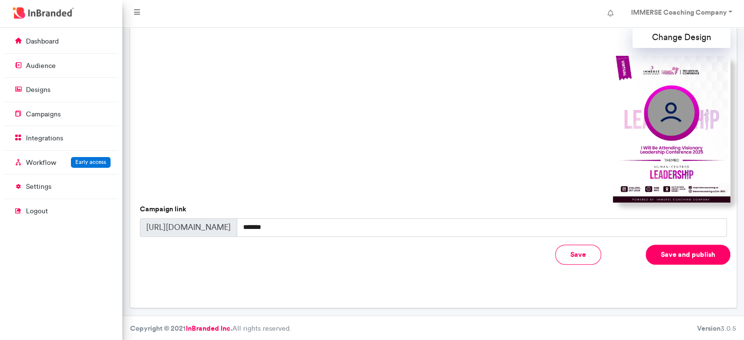
click at [676, 246] on button "Save and publish" at bounding box center [688, 255] width 85 height 20
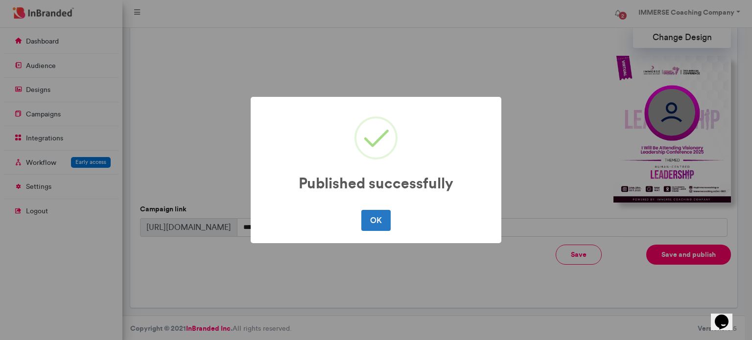
scroll to position [0, 0]
click at [365, 221] on button "OK" at bounding box center [375, 220] width 29 height 21
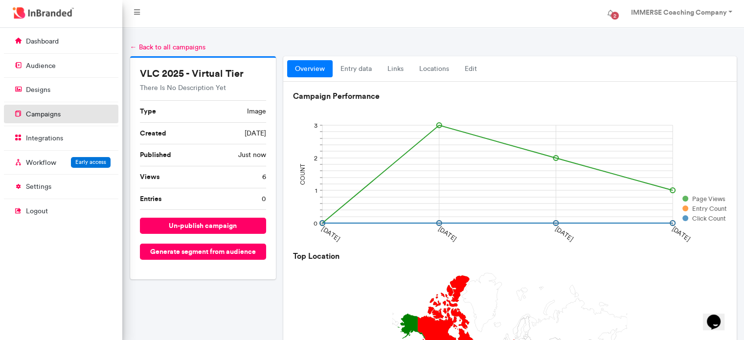
click at [59, 110] on p "campaigns" at bounding box center [43, 115] width 35 height 10
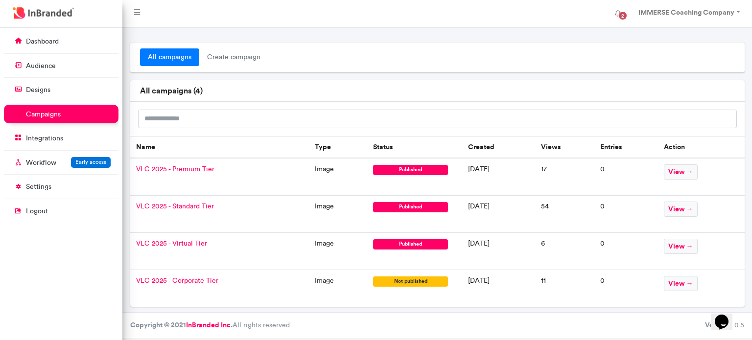
click at [200, 279] on span "VLC 2025 - Corporate Tier" at bounding box center [177, 280] width 82 height 8
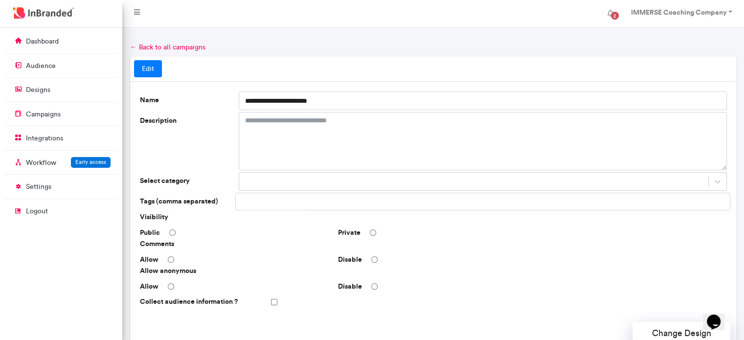
scroll to position [296, 0]
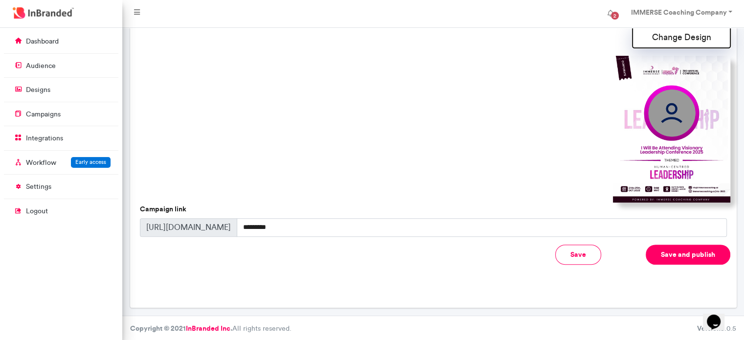
click at [677, 41] on button "Change Design" at bounding box center [682, 37] width 98 height 22
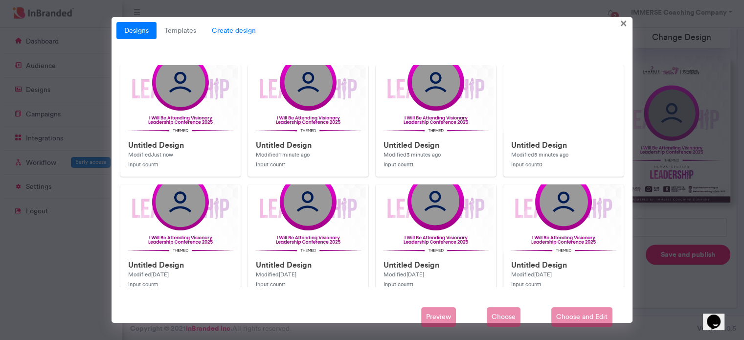
click at [240, 33] on span "Create design" at bounding box center [234, 31] width 60 height 18
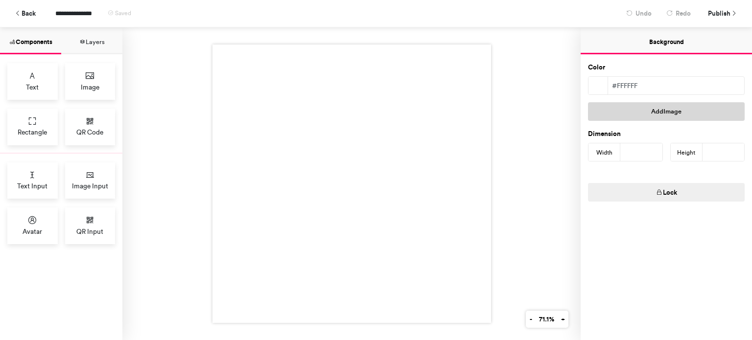
click at [655, 114] on button "Add Image" at bounding box center [666, 111] width 157 height 19
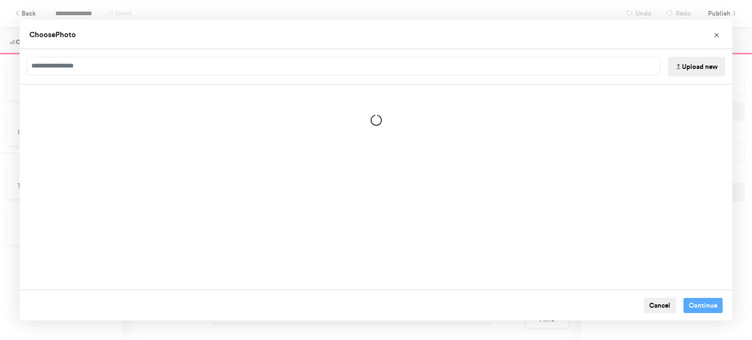
click at [705, 64] on button "Upload new" at bounding box center [695, 67] width 57 height 20
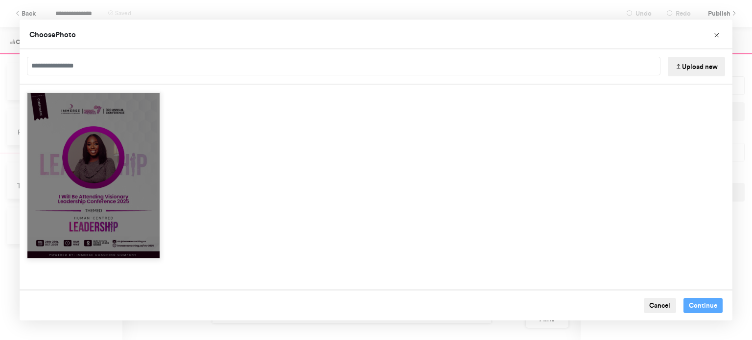
click at [119, 127] on div "Choose Image" at bounding box center [93, 175] width 134 height 167
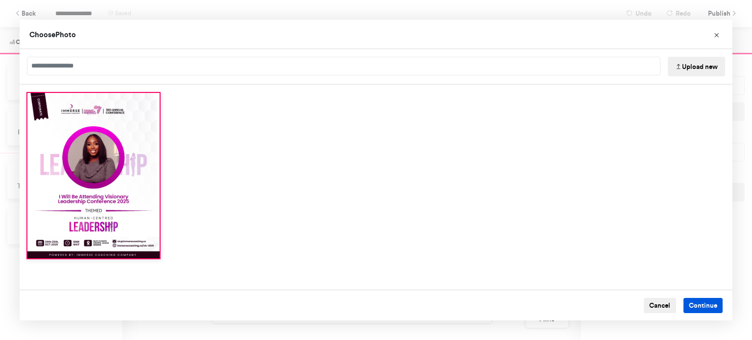
click at [691, 305] on button "Continue" at bounding box center [703, 306] width 40 height 16
type input "****"
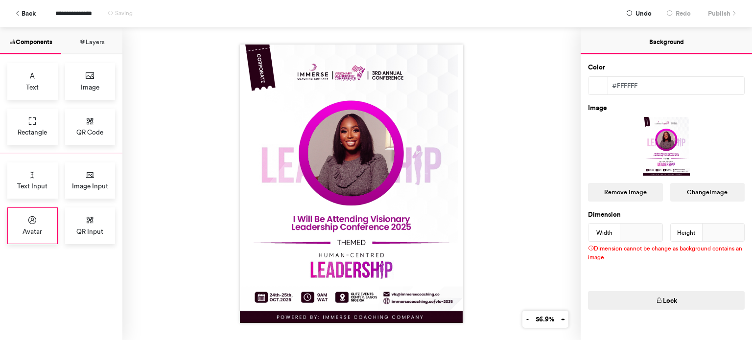
click at [35, 222] on icon at bounding box center [32, 220] width 10 height 10
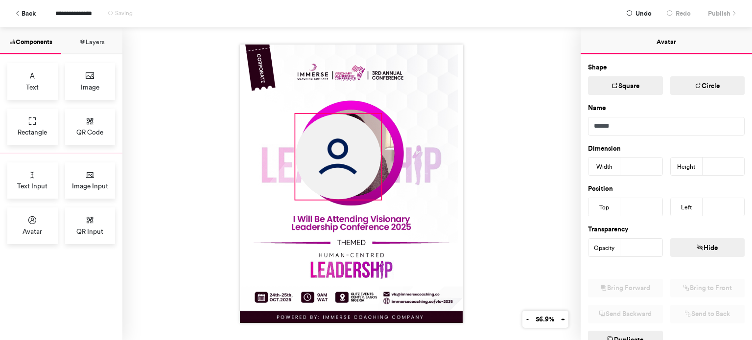
drag, startPoint x: 319, startPoint y: 136, endPoint x: 376, endPoint y: 161, distance: 62.7
click at [376, 161] on div at bounding box center [351, 184] width 223 height 278
type input "***"
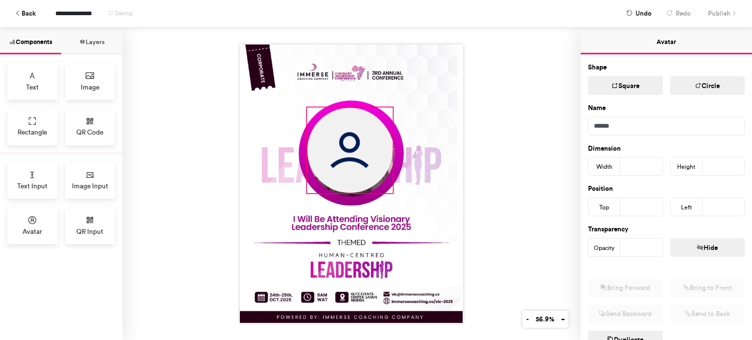
drag, startPoint x: 341, startPoint y: 157, endPoint x: 352, endPoint y: 150, distance: 13.4
click at [352, 150] on img at bounding box center [349, 150] width 85 height 85
type input "***"
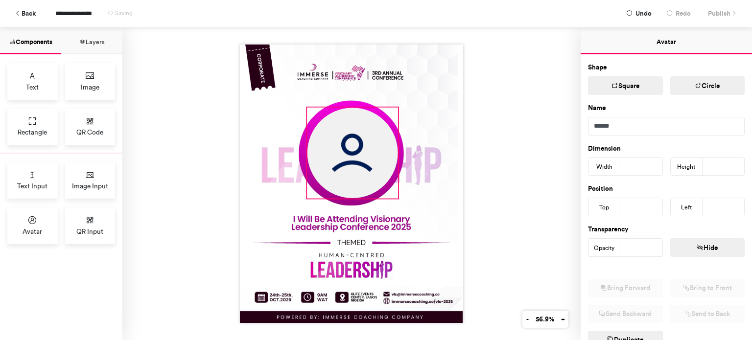
drag, startPoint x: 388, startPoint y: 189, endPoint x: 393, endPoint y: 200, distance: 11.8
click at [393, 200] on div at bounding box center [351, 184] width 223 height 278
type input "***"
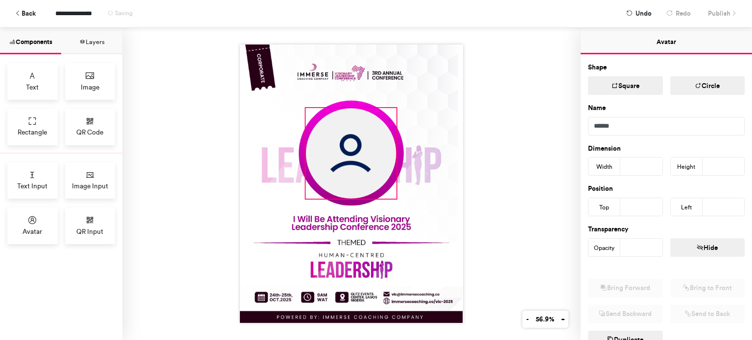
click at [352, 162] on img at bounding box center [351, 153] width 90 height 90
type input "***"
click at [526, 121] on div at bounding box center [351, 183] width 458 height 313
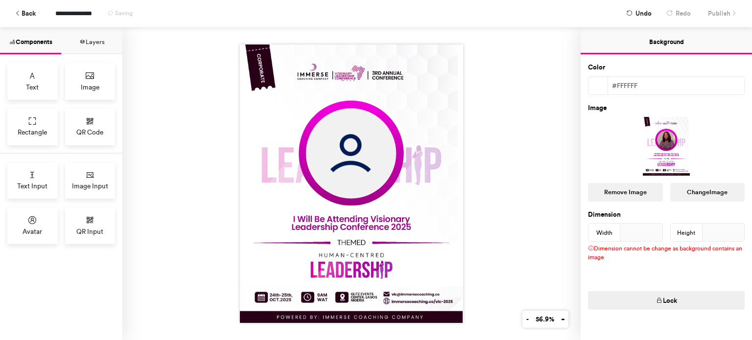
click at [536, 79] on div at bounding box center [351, 183] width 458 height 313
click at [722, 12] on span "Publish" at bounding box center [719, 13] width 23 height 17
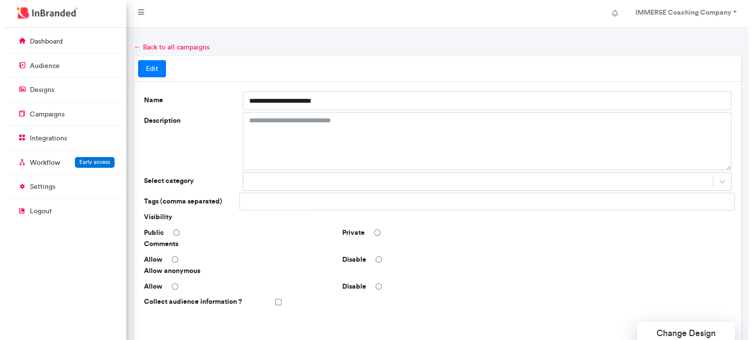
scroll to position [296, 0]
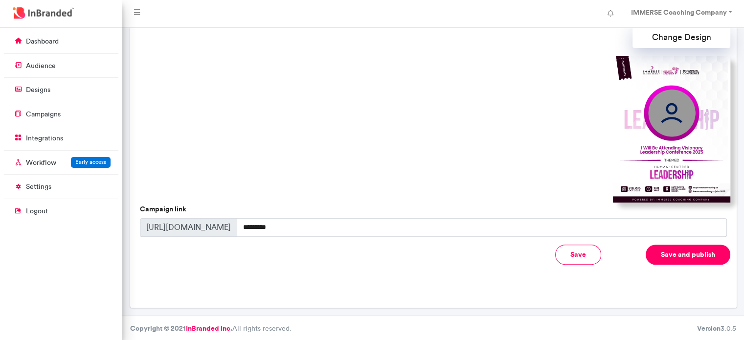
click at [664, 252] on button "Save and publish" at bounding box center [688, 255] width 85 height 20
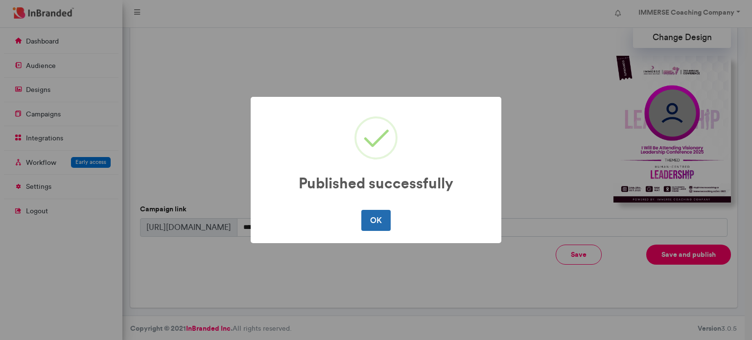
click at [366, 221] on button "OK" at bounding box center [375, 220] width 29 height 21
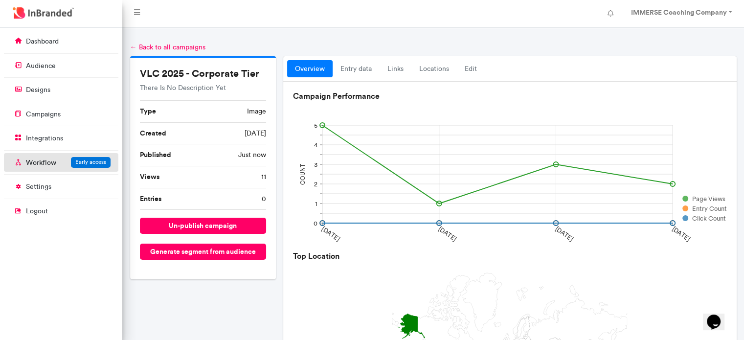
scroll to position [0, 0]
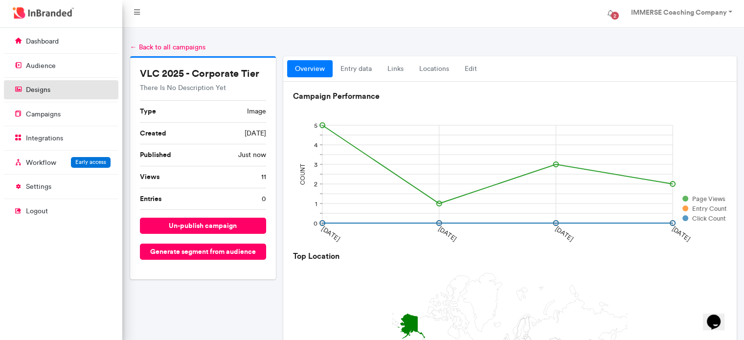
click at [43, 93] on p "designs" at bounding box center [38, 90] width 24 height 10
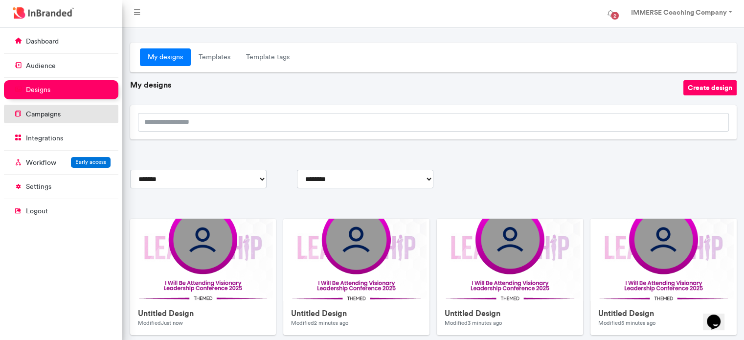
click at [56, 123] on li "campaigns" at bounding box center [61, 115] width 115 height 21
click at [45, 115] on p "campaigns" at bounding box center [43, 115] width 35 height 10
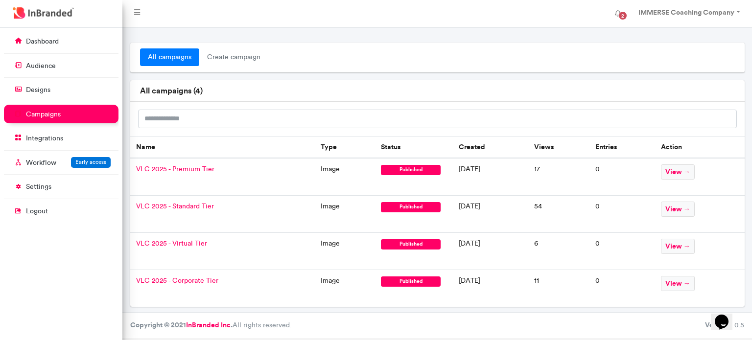
click at [188, 203] on span "VLC 2025 - Standard Tier" at bounding box center [175, 206] width 78 height 8
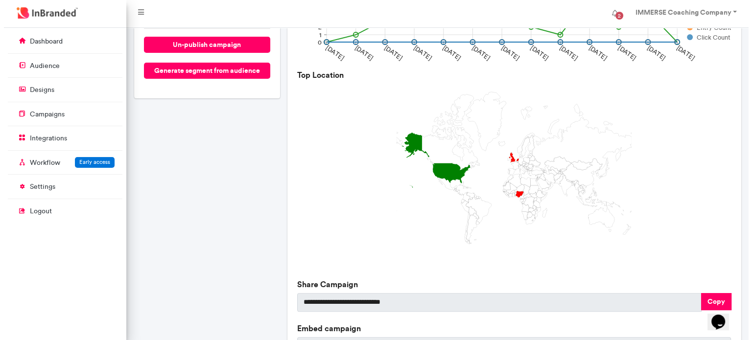
scroll to position [315, 0]
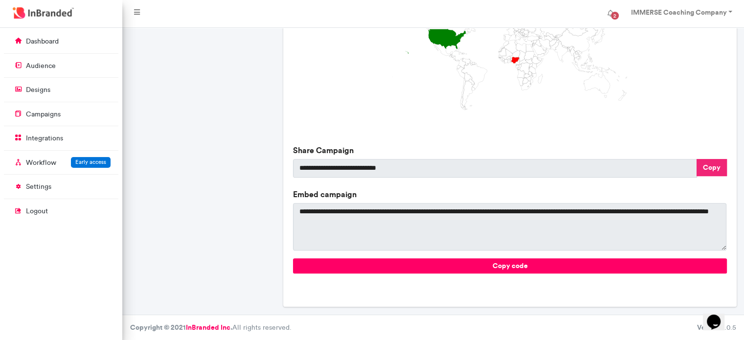
click at [704, 169] on button "Copy" at bounding box center [712, 167] width 30 height 17
type textarea "**********"
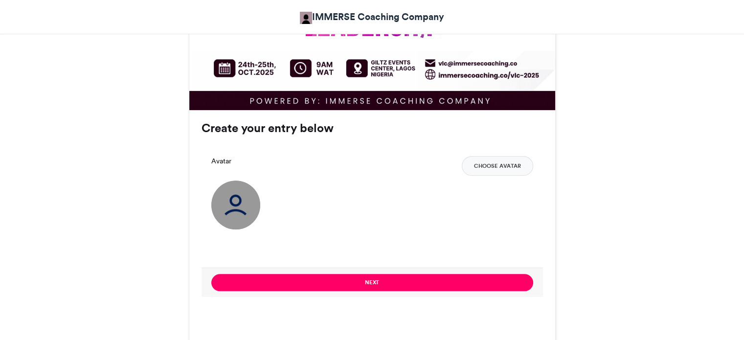
scroll to position [656, 0]
click at [496, 161] on button "Choose Avatar" at bounding box center [497, 166] width 71 height 20
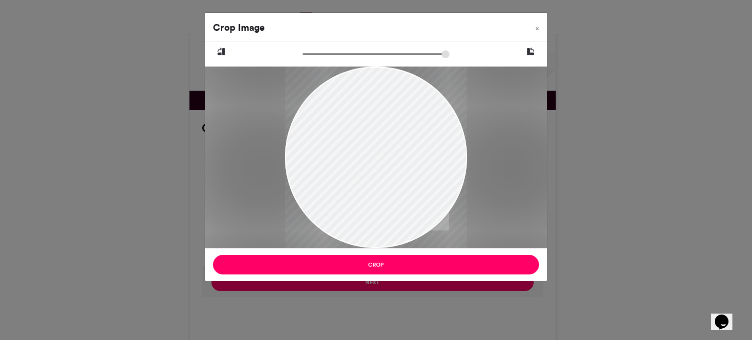
drag, startPoint x: 400, startPoint y: 197, endPoint x: 403, endPoint y: 223, distance: 25.6
click at [403, 223] on div at bounding box center [376, 178] width 182 height 227
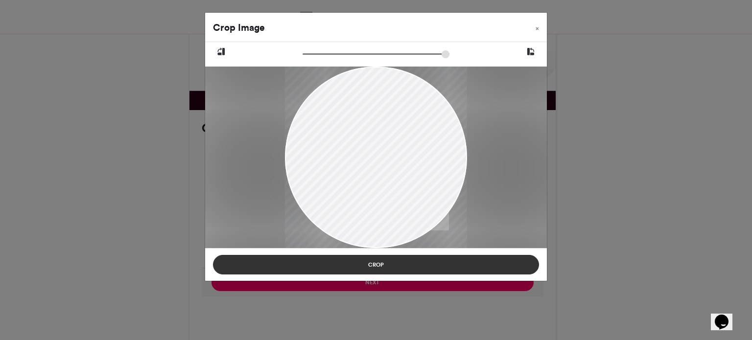
click at [397, 264] on button "Crop" at bounding box center [376, 265] width 326 height 20
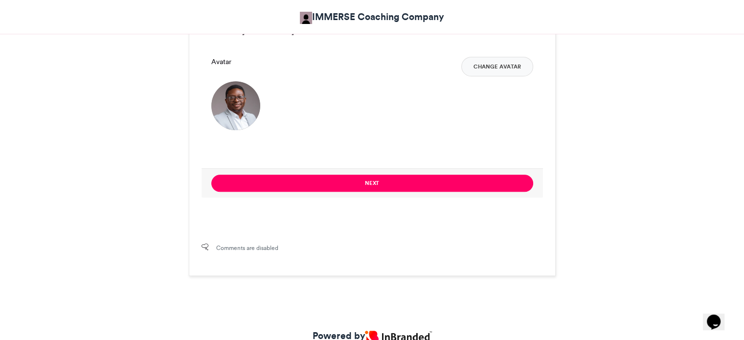
scroll to position [761, 0]
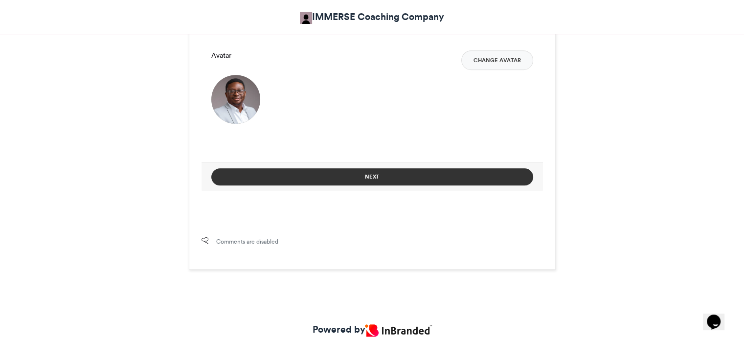
click at [373, 176] on button "Next" at bounding box center [372, 176] width 322 height 17
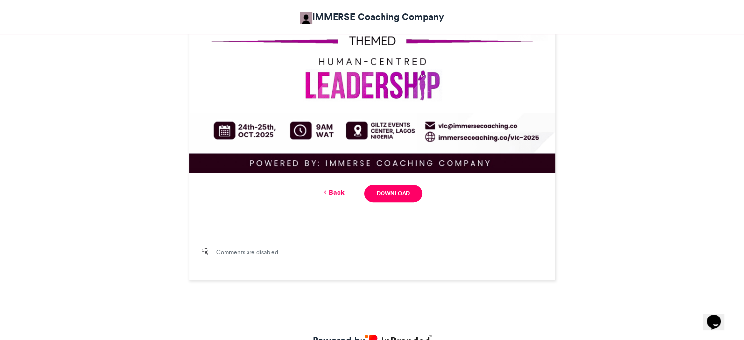
scroll to position [619, 0]
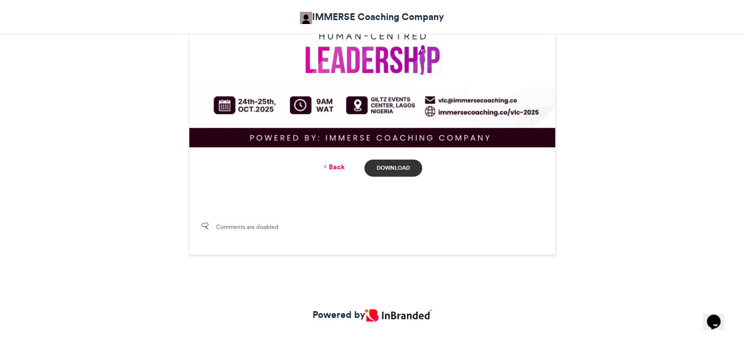
click at [380, 173] on link "Download" at bounding box center [393, 168] width 57 height 17
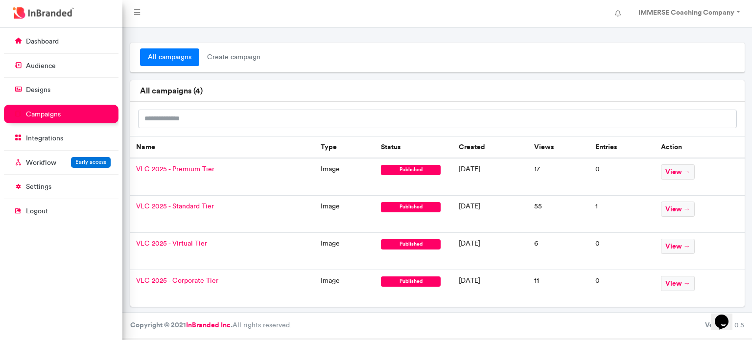
click at [195, 204] on span "VLC 2025 - Standard Tier" at bounding box center [175, 206] width 78 height 8
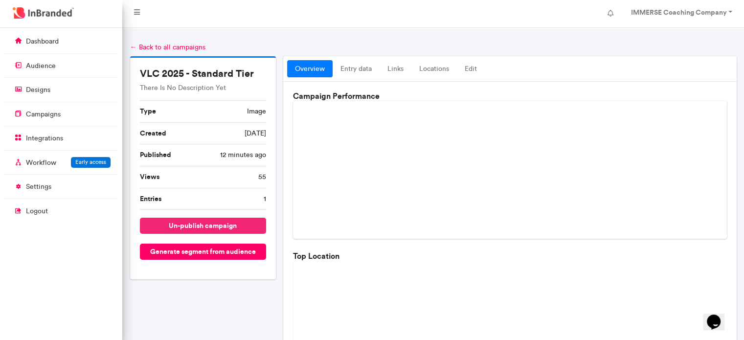
click at [239, 218] on button "un-publish campaign" at bounding box center [203, 226] width 127 height 16
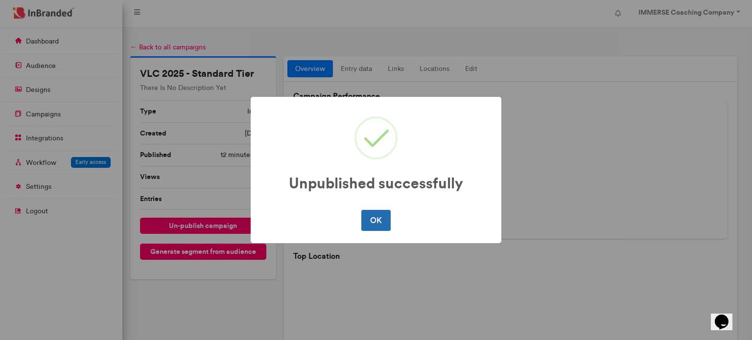
click at [379, 223] on button "OK" at bounding box center [375, 220] width 29 height 21
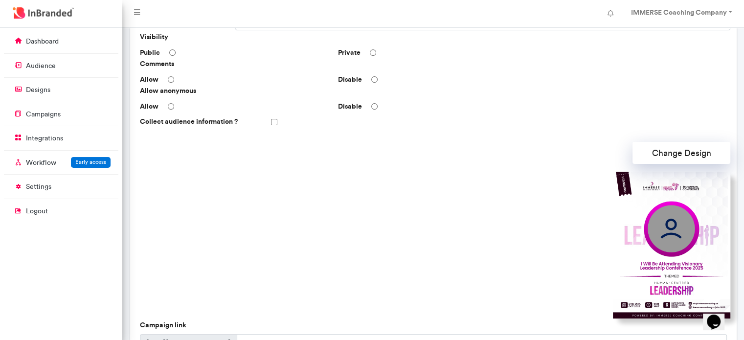
scroll to position [186, 0]
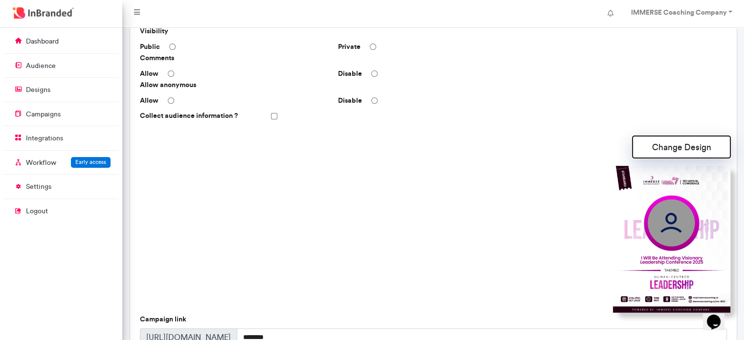
click at [691, 144] on button "Change Design" at bounding box center [682, 147] width 98 height 22
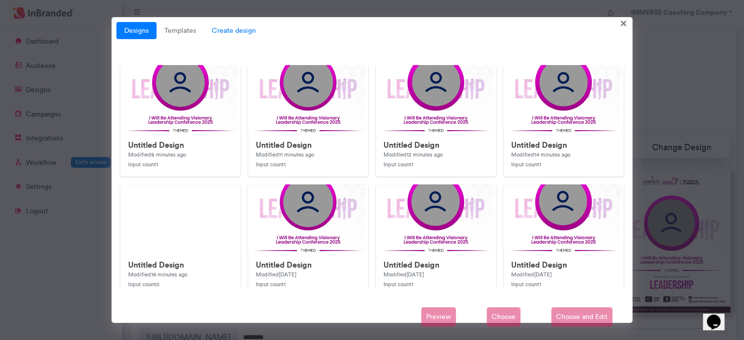
click at [230, 31] on span "Create design" at bounding box center [234, 31] width 60 height 18
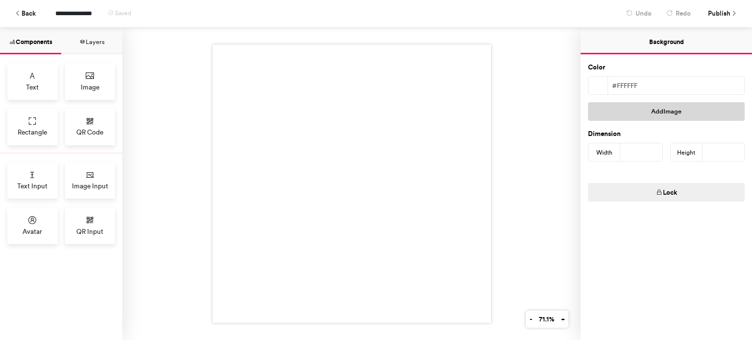
click at [677, 109] on button "Add Image" at bounding box center [666, 111] width 157 height 19
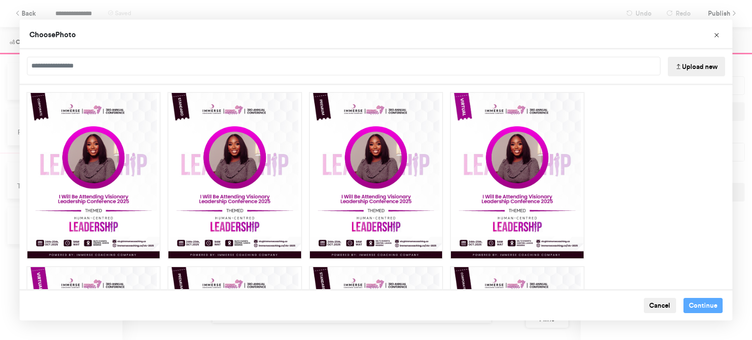
click at [675, 66] on icon "Choose Image" at bounding box center [678, 67] width 7 height 7
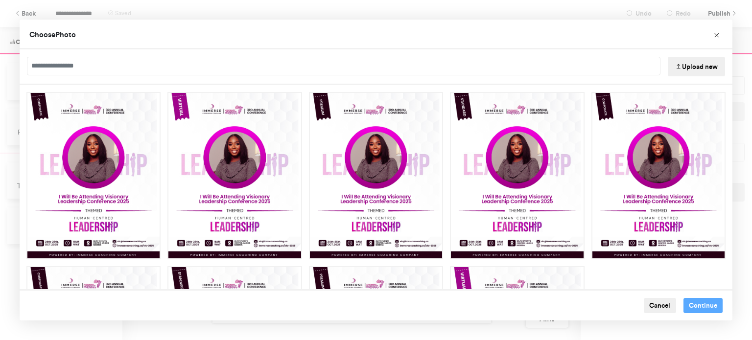
click at [690, 65] on button "Upload new" at bounding box center [695, 67] width 57 height 20
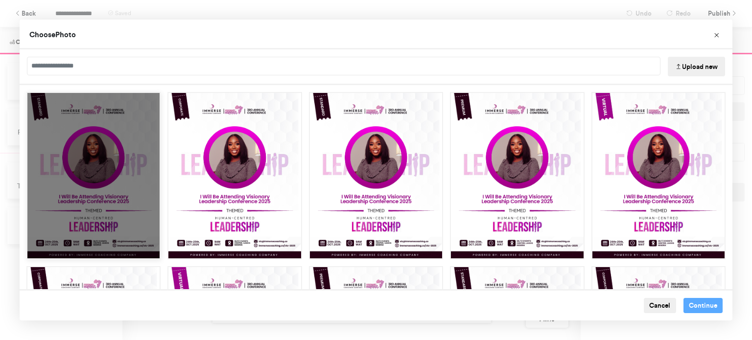
click at [110, 151] on div "Choose Image" at bounding box center [93, 175] width 134 height 167
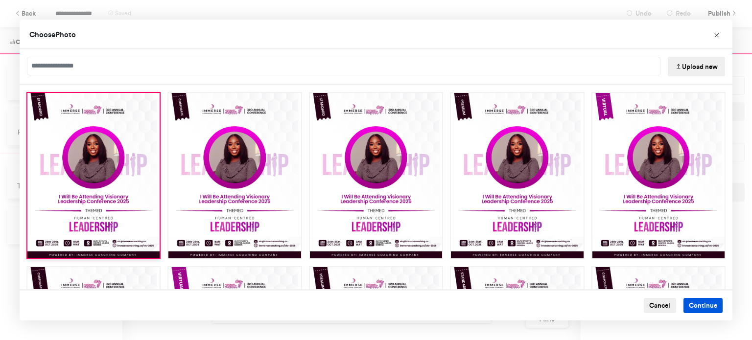
click at [687, 310] on button "Continue" at bounding box center [703, 306] width 40 height 16
type input "****"
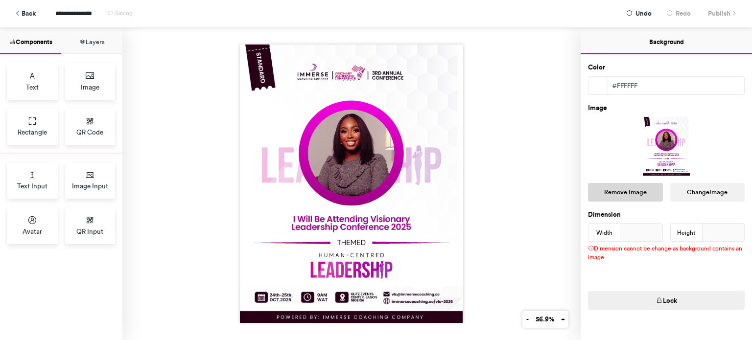
click at [636, 189] on button "Remove Image" at bounding box center [625, 192] width 75 height 19
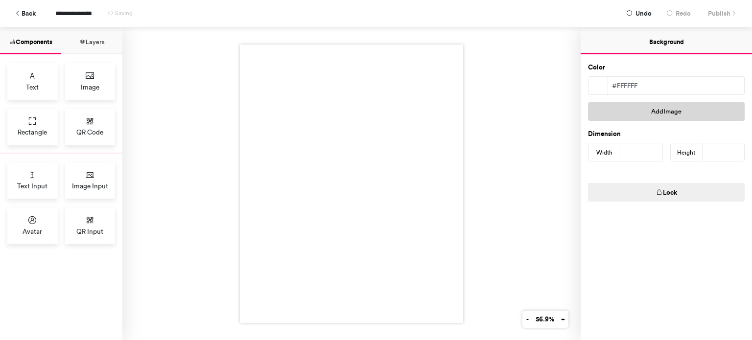
click at [678, 112] on button "Add Image" at bounding box center [666, 111] width 157 height 19
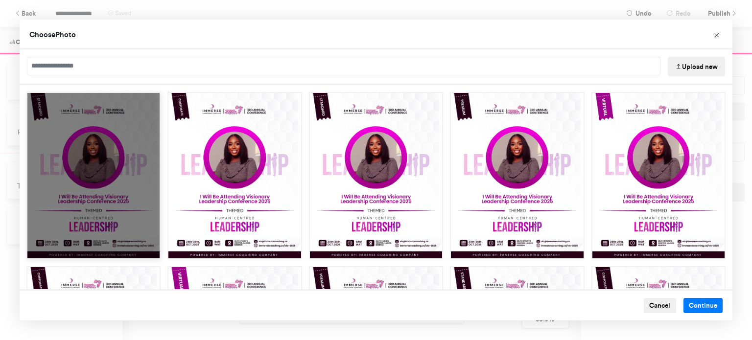
click at [76, 201] on div "Choose Image" at bounding box center [93, 175] width 134 height 167
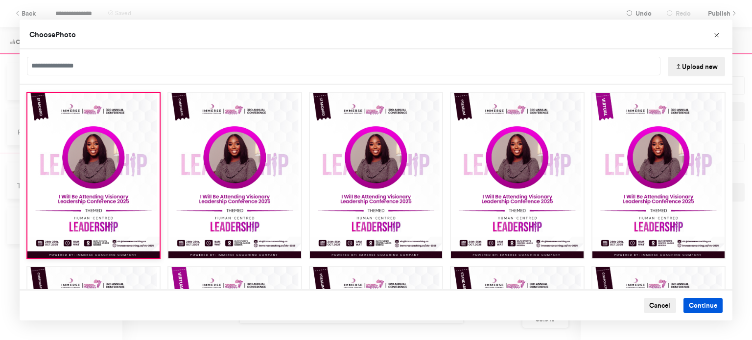
click at [692, 305] on button "Continue" at bounding box center [703, 306] width 40 height 16
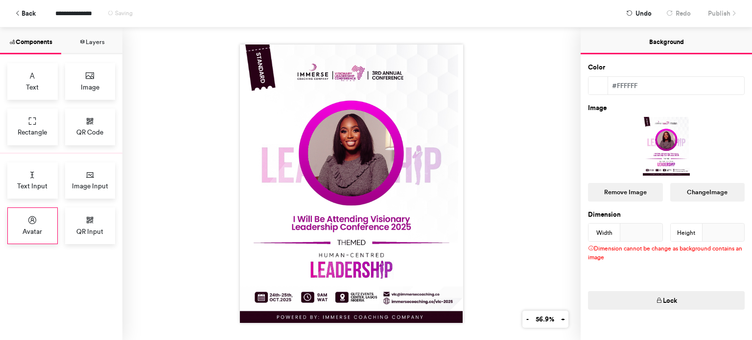
click at [42, 223] on div "Avatar" at bounding box center [32, 225] width 50 height 37
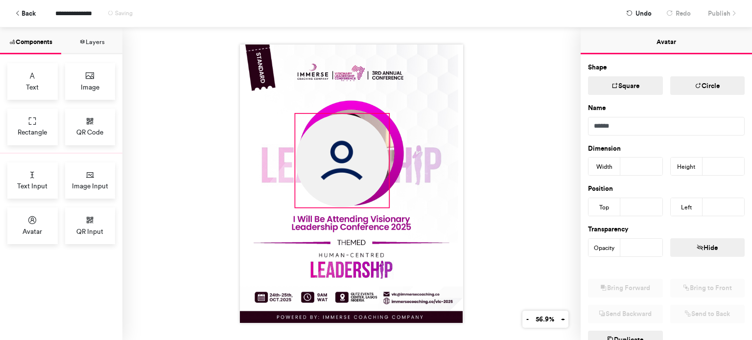
drag, startPoint x: 322, startPoint y: 140, endPoint x: 387, endPoint y: 178, distance: 75.2
click at [387, 178] on div at bounding box center [351, 184] width 223 height 278
type input "***"
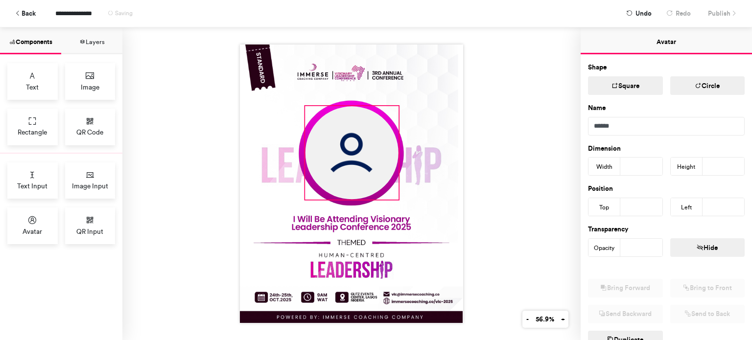
drag, startPoint x: 329, startPoint y: 164, endPoint x: 339, endPoint y: 156, distance: 12.5
click at [339, 156] on img at bounding box center [351, 152] width 93 height 93
type input "***"
click at [564, 280] on div at bounding box center [351, 183] width 458 height 313
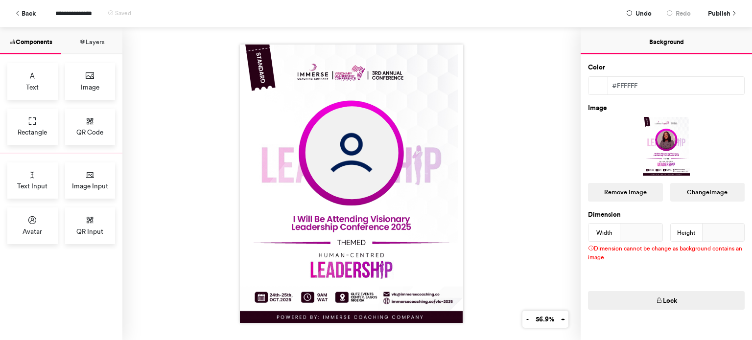
click at [556, 69] on div at bounding box center [351, 183] width 458 height 313
click at [731, 13] on icon at bounding box center [733, 13] width 7 height 7
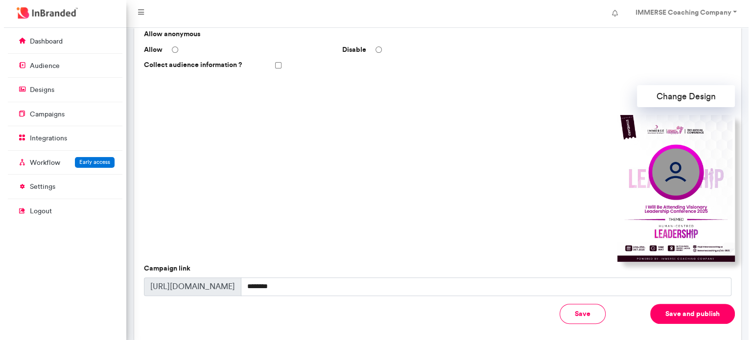
scroll to position [296, 0]
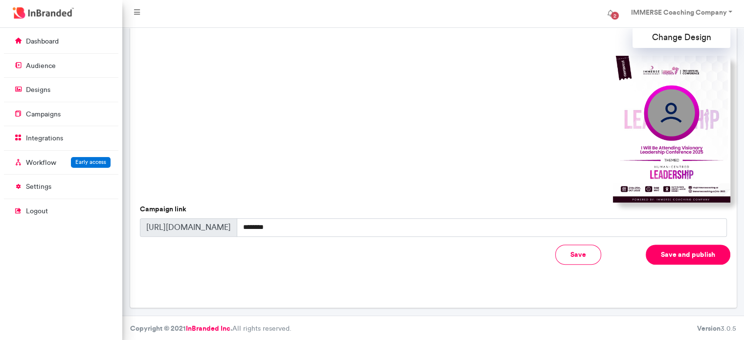
click at [670, 251] on button "Save and publish" at bounding box center [688, 255] width 85 height 20
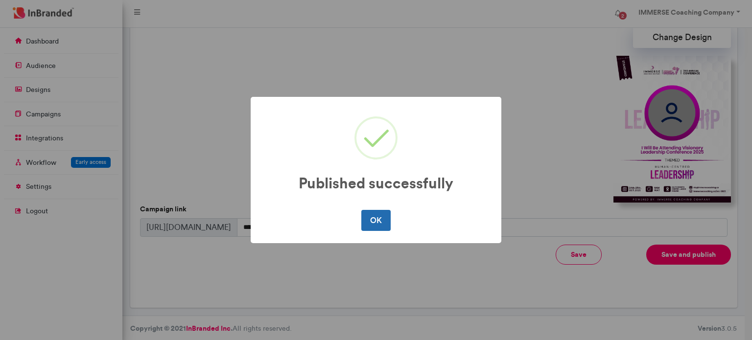
click at [370, 225] on button "OK" at bounding box center [375, 220] width 29 height 21
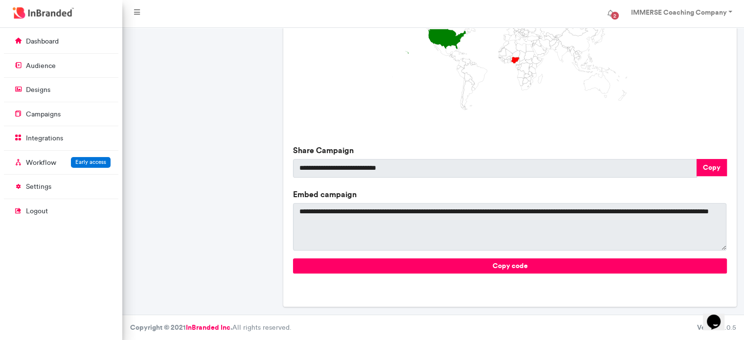
scroll to position [0, 0]
click at [716, 174] on button "Copy" at bounding box center [712, 167] width 30 height 17
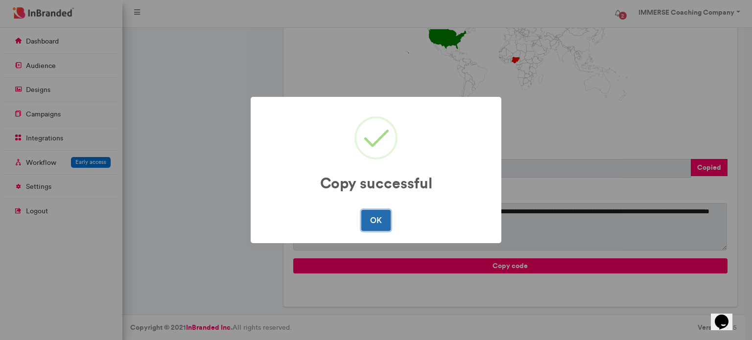
click at [368, 212] on button "OK" at bounding box center [375, 220] width 29 height 21
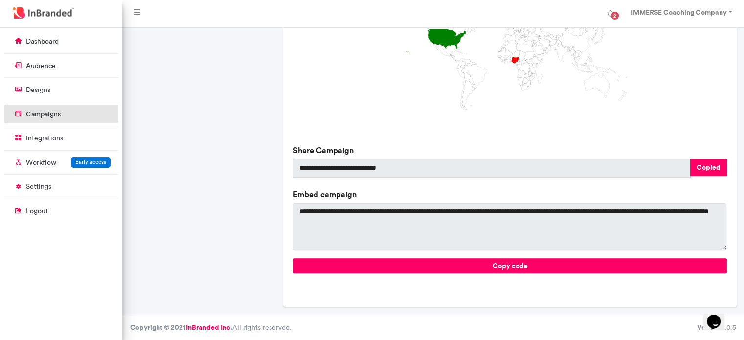
click at [59, 116] on p "campaigns" at bounding box center [43, 115] width 35 height 10
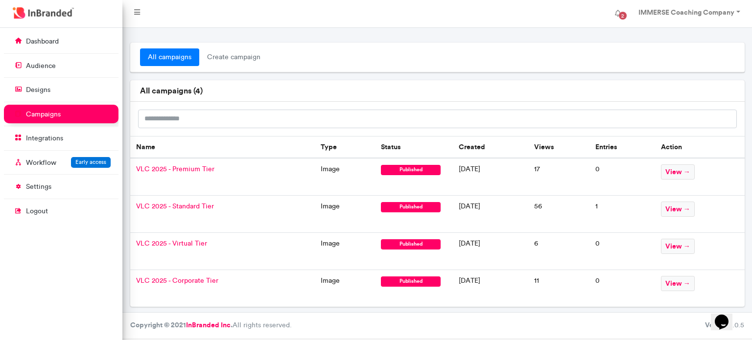
click at [188, 170] on span "VLC 2025 - Premium Tier" at bounding box center [175, 169] width 78 height 8
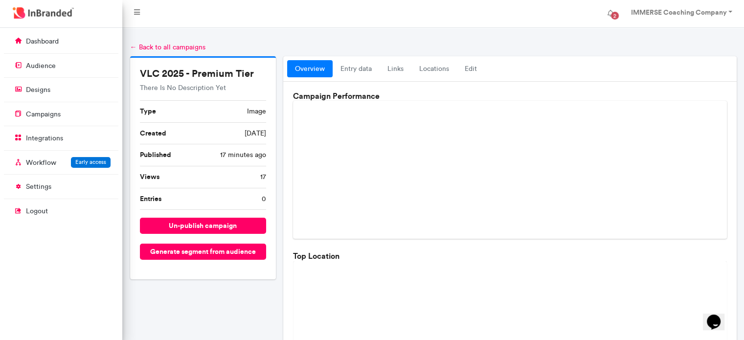
scroll to position [315, 0]
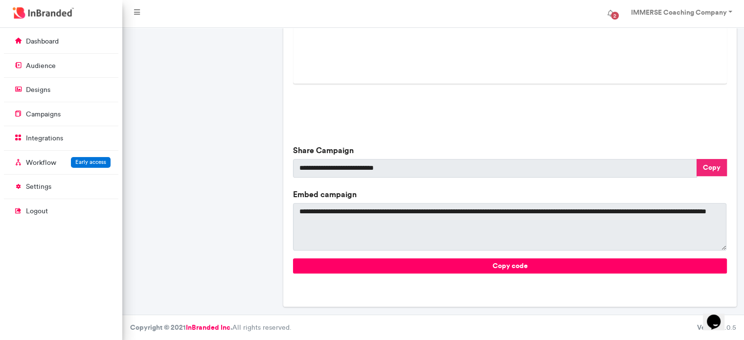
click at [704, 172] on button "Copy" at bounding box center [712, 167] width 30 height 17
type textarea "**********"
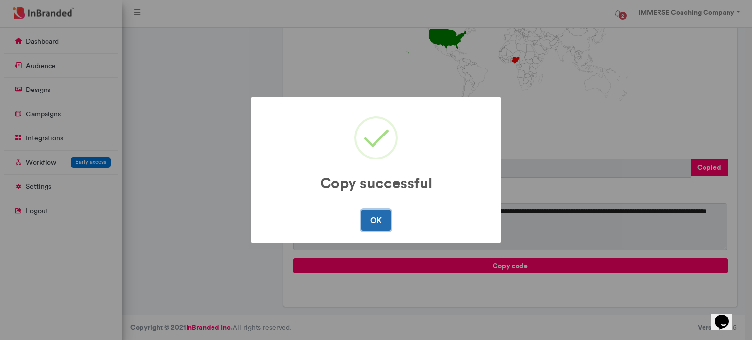
click at [380, 217] on button "OK" at bounding box center [375, 220] width 29 height 21
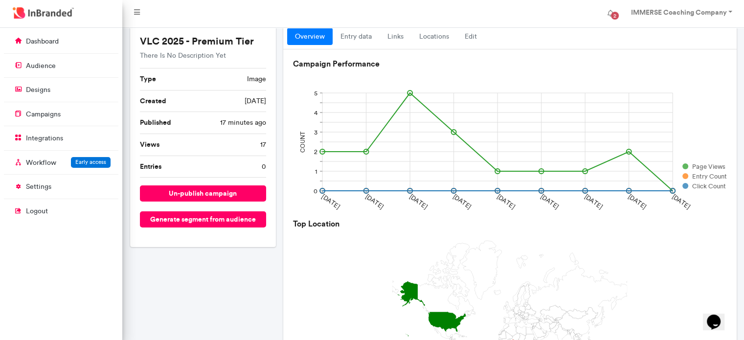
scroll to position [0, 0]
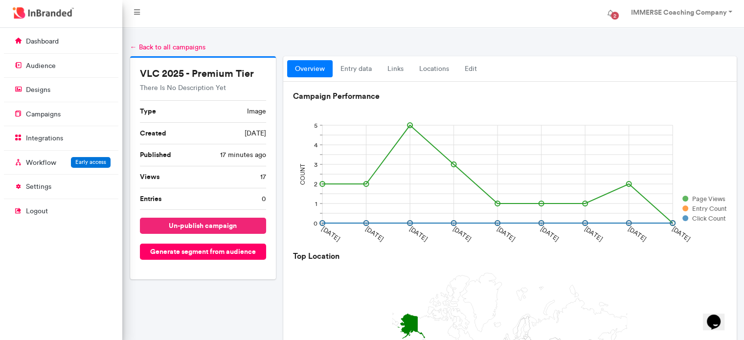
click at [197, 224] on button "un-publish campaign" at bounding box center [203, 226] width 127 height 16
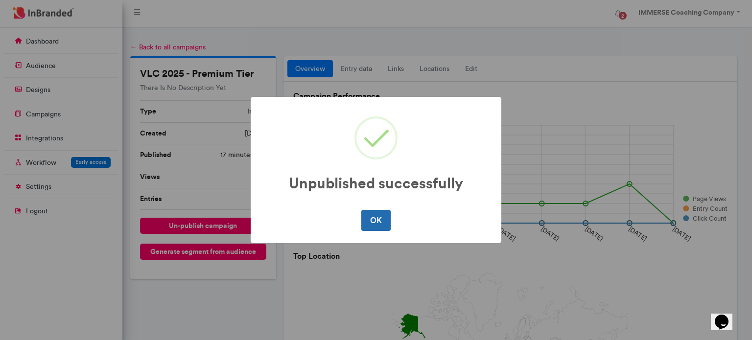
click at [375, 216] on button "OK" at bounding box center [375, 220] width 29 height 21
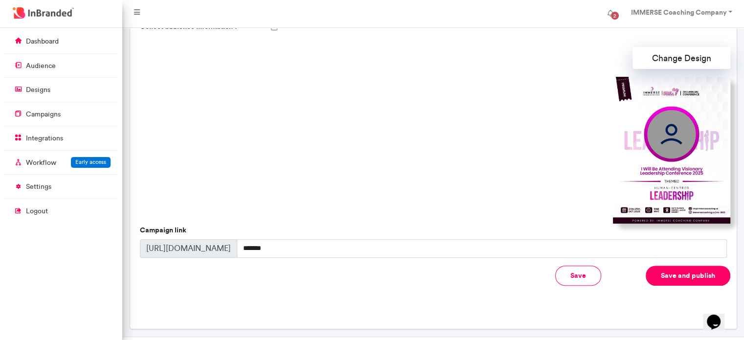
scroll to position [279, 0]
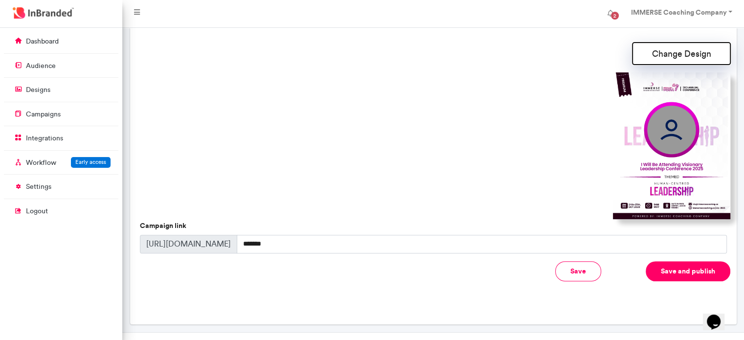
click at [673, 53] on button "Change Design" at bounding box center [682, 54] width 98 height 22
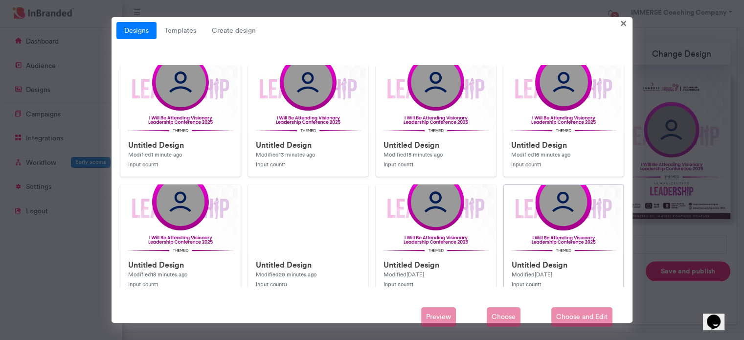
click at [558, 255] on div "Untitled Design Modified [DATE] Input count 1" at bounding box center [563, 275] width 119 height 44
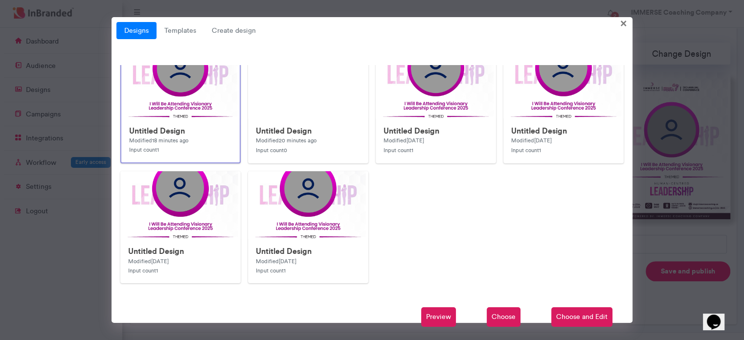
scroll to position [142, 0]
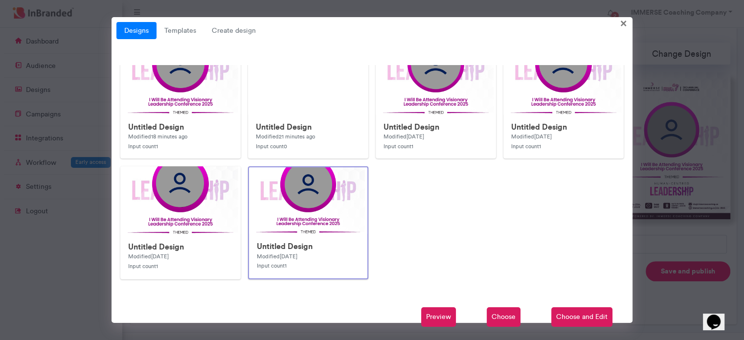
click at [449, 314] on span "Preview" at bounding box center [438, 317] width 35 height 20
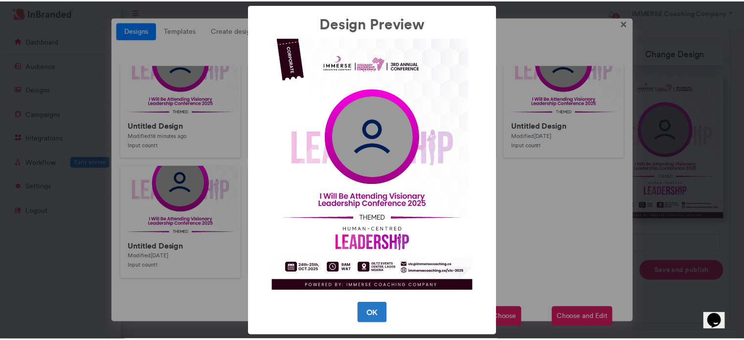
scroll to position [143, 0]
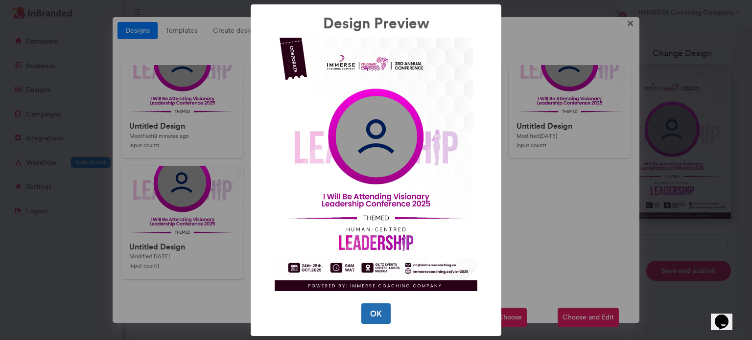
click at [373, 310] on button "OK" at bounding box center [375, 313] width 29 height 21
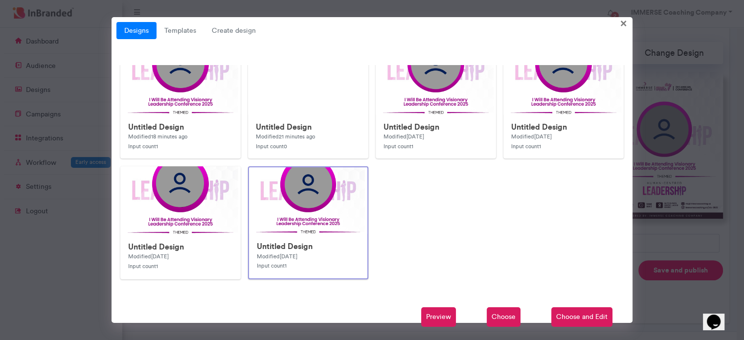
scroll to position [142, 0]
click at [241, 218] on div "Untitled Design Modified 1 week ago Input count 1" at bounding box center [180, 222] width 128 height 113
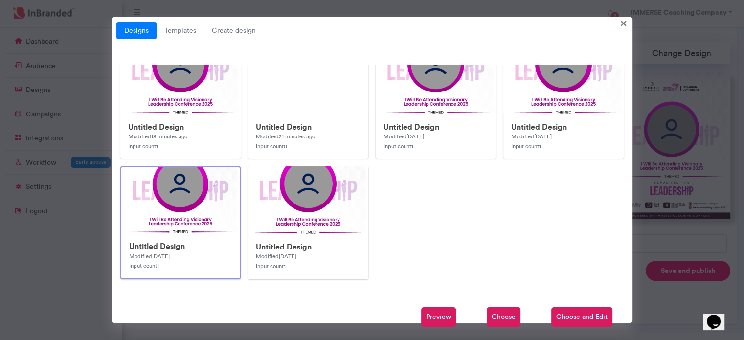
click at [442, 319] on span "Preview" at bounding box center [438, 317] width 35 height 20
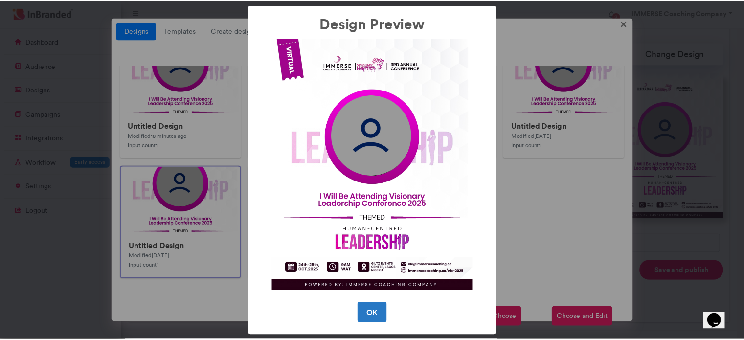
scroll to position [143, 0]
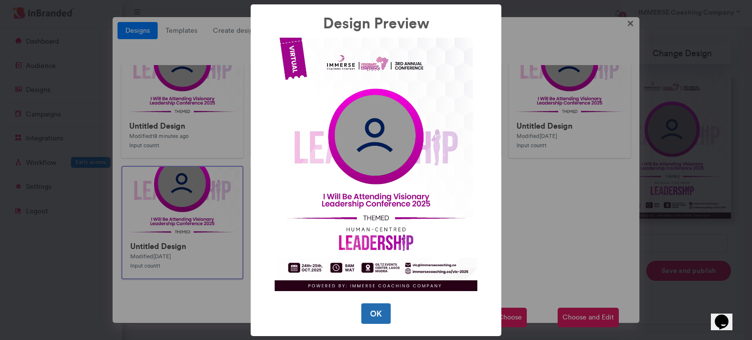
click at [371, 314] on button "OK" at bounding box center [375, 313] width 29 height 21
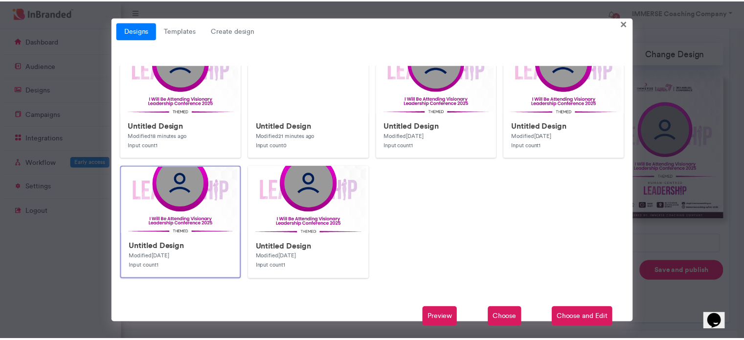
scroll to position [142, 0]
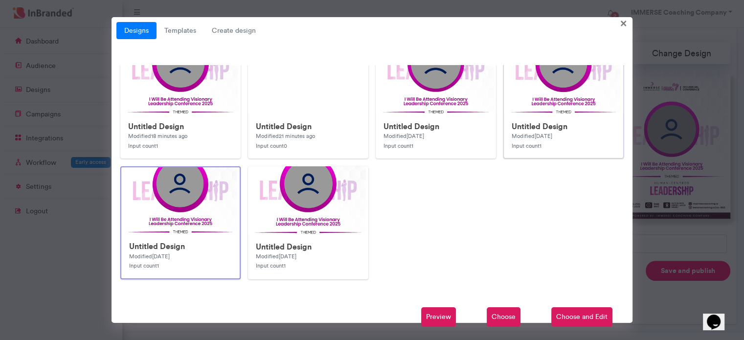
click at [564, 105] on img at bounding box center [699, 290] width 391 height 489
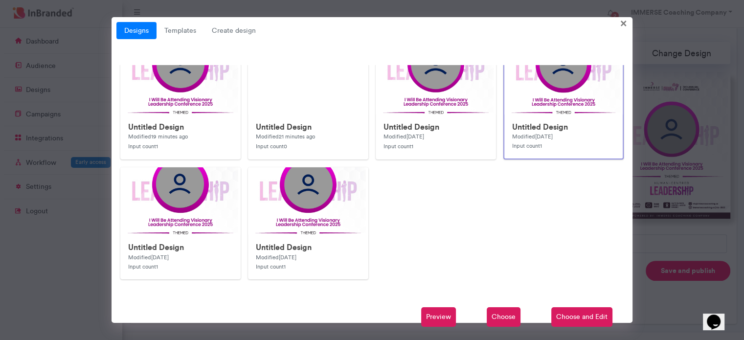
click at [437, 321] on span "Preview" at bounding box center [438, 317] width 35 height 20
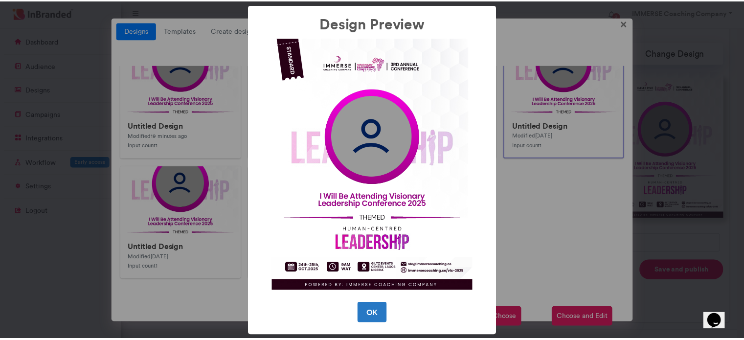
scroll to position [143, 0]
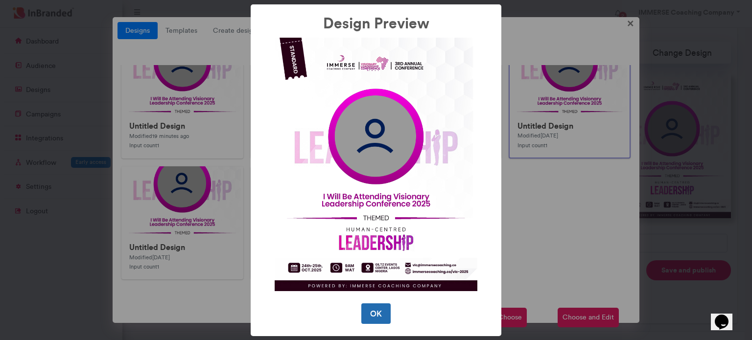
click at [371, 309] on button "OK" at bounding box center [375, 313] width 29 height 21
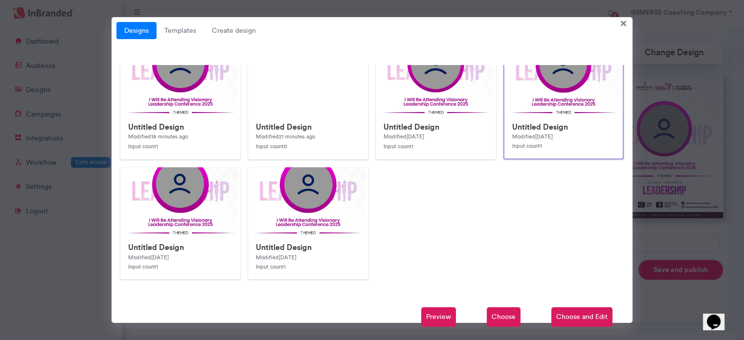
scroll to position [142, 0]
click at [581, 316] on span "Choose and Edit" at bounding box center [581, 317] width 61 height 20
click at [454, 133] on div "Untitled Design Modified 1 week ago Input count 1" at bounding box center [435, 137] width 119 height 44
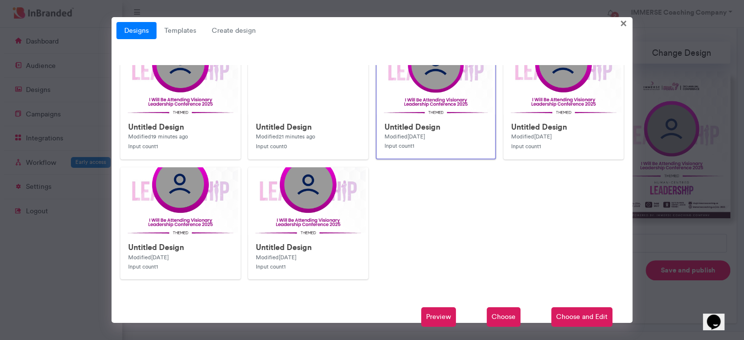
click at [570, 318] on span "Choose and Edit" at bounding box center [581, 317] width 61 height 20
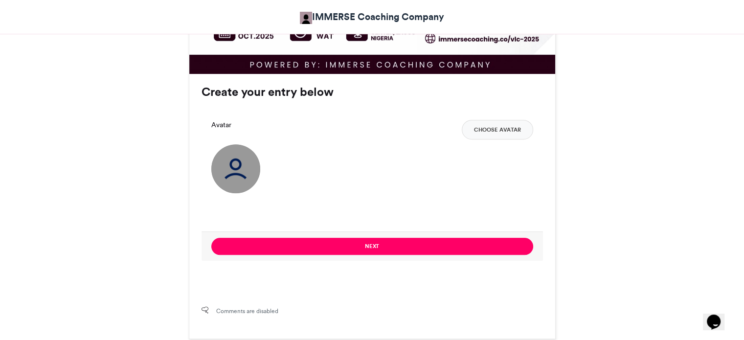
scroll to position [699, 0]
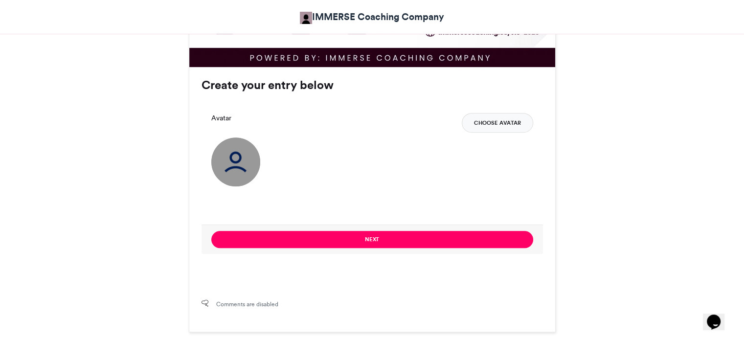
click at [482, 124] on button "Choose Avatar" at bounding box center [497, 123] width 71 height 20
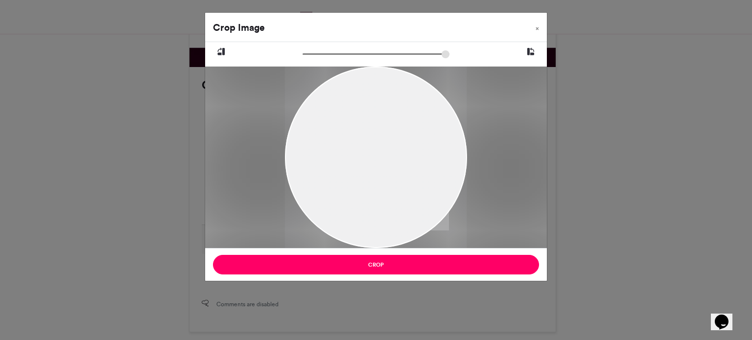
drag, startPoint x: 413, startPoint y: 154, endPoint x: 393, endPoint y: 184, distance: 36.5
click at [393, 184] on div at bounding box center [376, 180] width 182 height 227
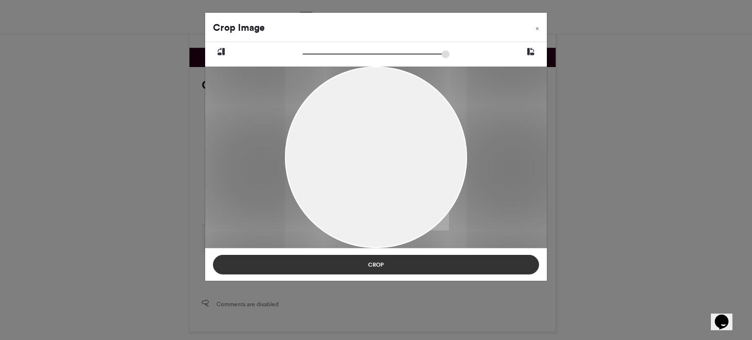
click at [377, 272] on button "Crop" at bounding box center [376, 265] width 326 height 20
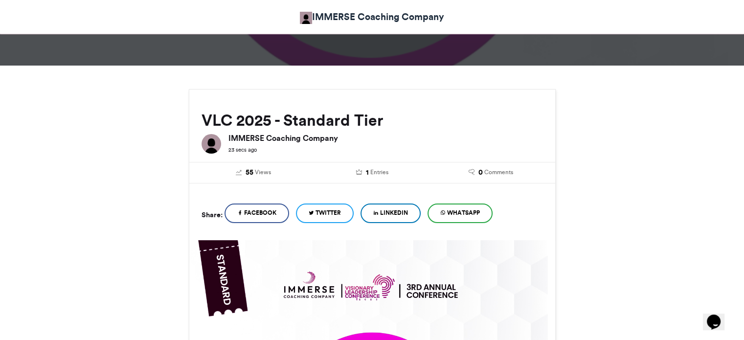
scroll to position [0, 0]
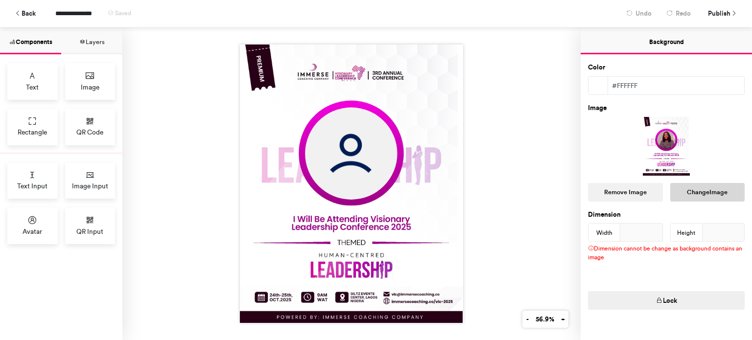
click at [691, 191] on button "Change Image" at bounding box center [707, 192] width 75 height 19
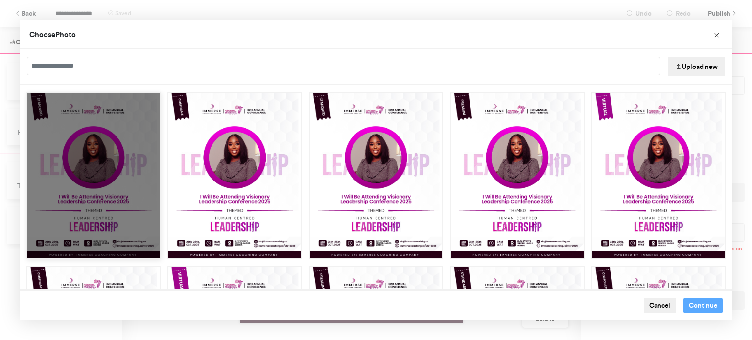
click at [115, 232] on div "Choose Image" at bounding box center [93, 175] width 134 height 167
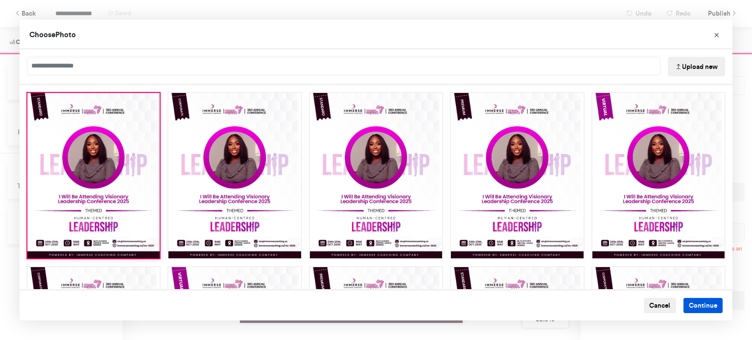
click at [692, 304] on button "Continue" at bounding box center [703, 306] width 40 height 16
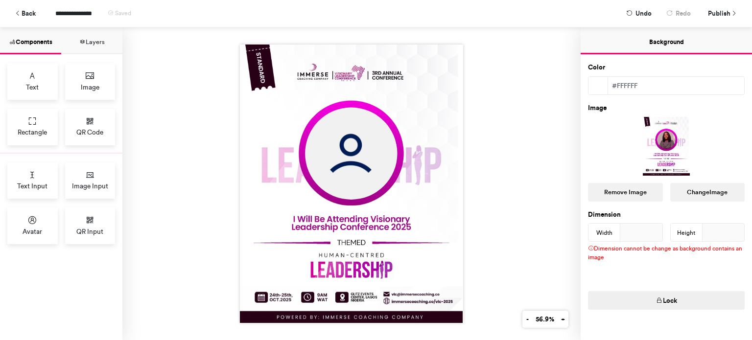
click at [478, 140] on div at bounding box center [351, 183] width 458 height 313
click at [503, 140] on div at bounding box center [351, 183] width 458 height 313
click at [712, 16] on span "Publish" at bounding box center [719, 13] width 23 height 17
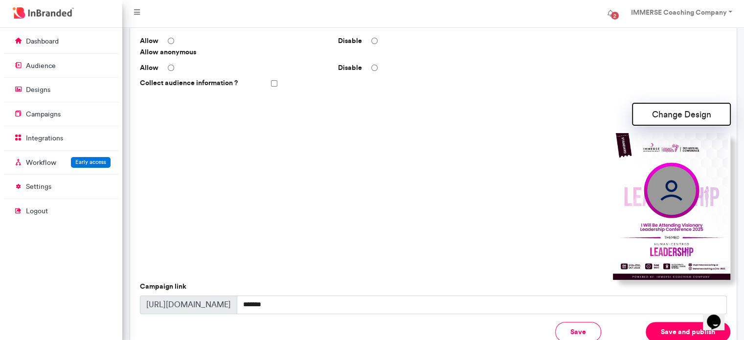
click at [687, 117] on button "Change Design" at bounding box center [682, 114] width 98 height 22
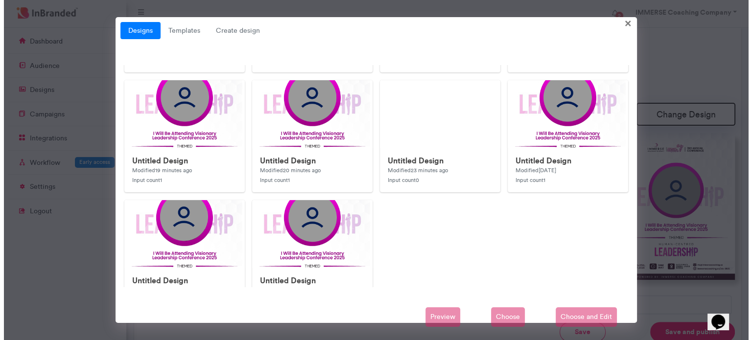
scroll to position [141, 0]
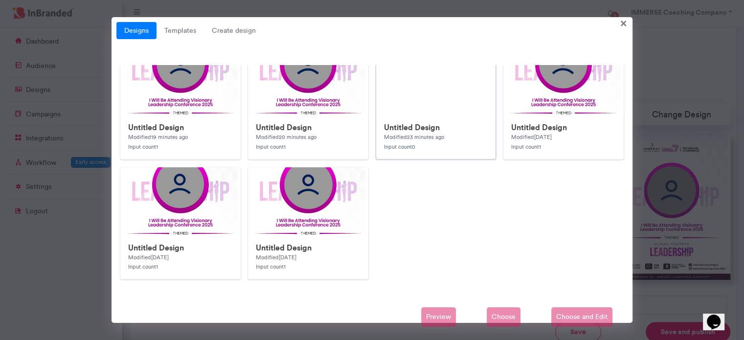
click at [434, 115] on div "Untitled Design Modified 23 minutes ago Input count 0" at bounding box center [435, 137] width 119 height 44
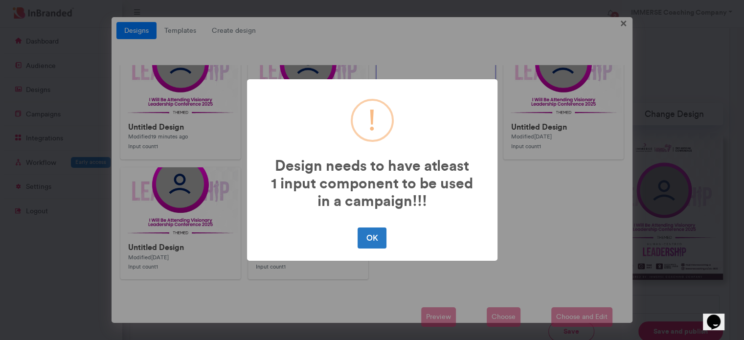
scroll to position [142, 0]
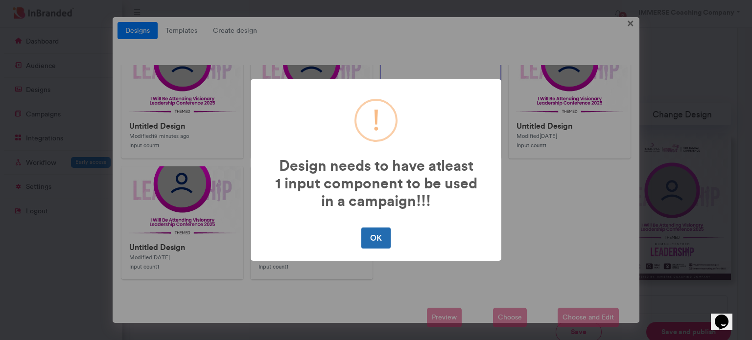
click at [378, 237] on button "OK" at bounding box center [375, 238] width 29 height 21
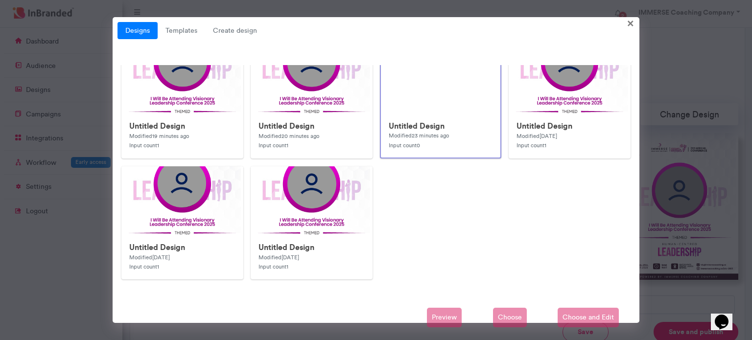
scroll to position [141, 0]
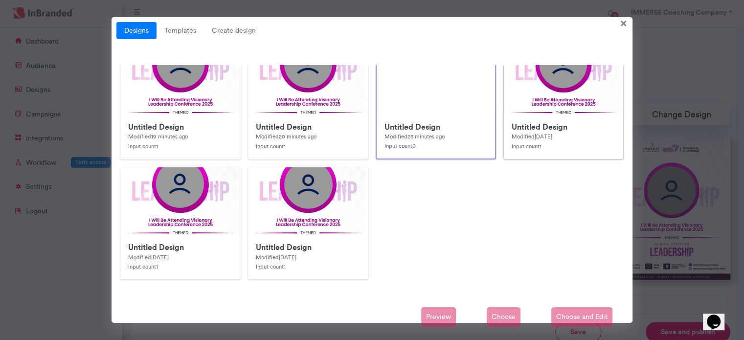
click at [563, 123] on h6 "Untitled Design" at bounding box center [564, 126] width 104 height 9
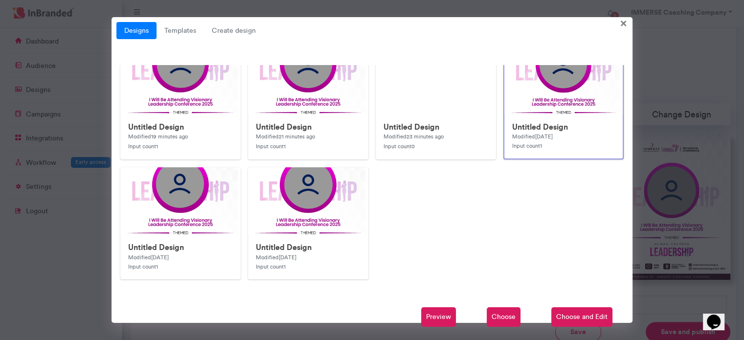
click at [439, 318] on span "Preview" at bounding box center [438, 317] width 35 height 20
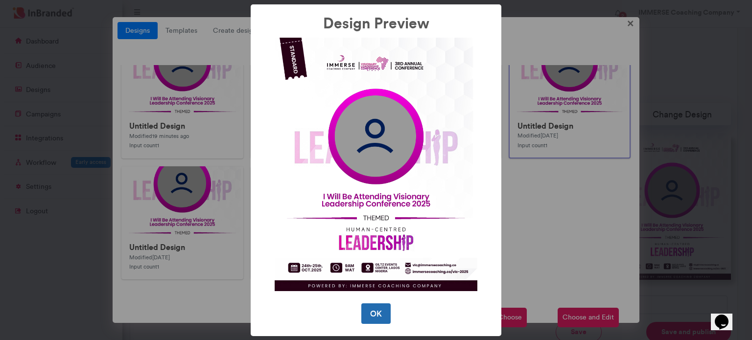
click at [380, 320] on button "OK" at bounding box center [375, 313] width 29 height 21
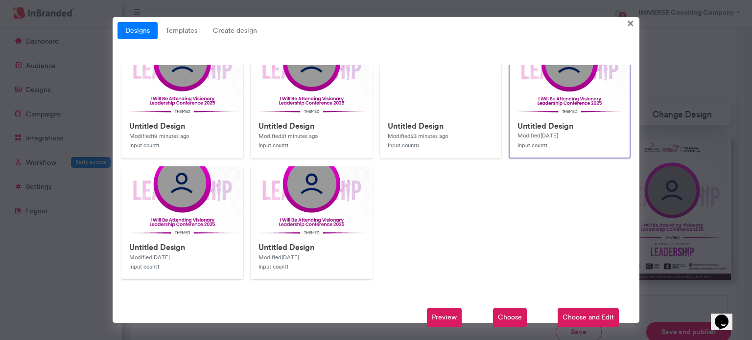
scroll to position [141, 0]
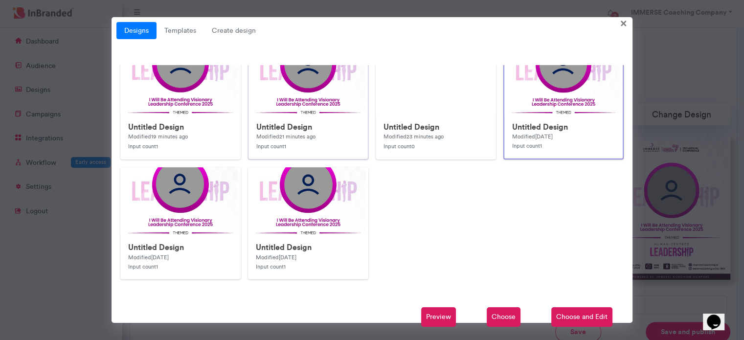
click at [327, 95] on img at bounding box center [444, 291] width 391 height 489
click at [446, 321] on span "Preview" at bounding box center [438, 317] width 35 height 20
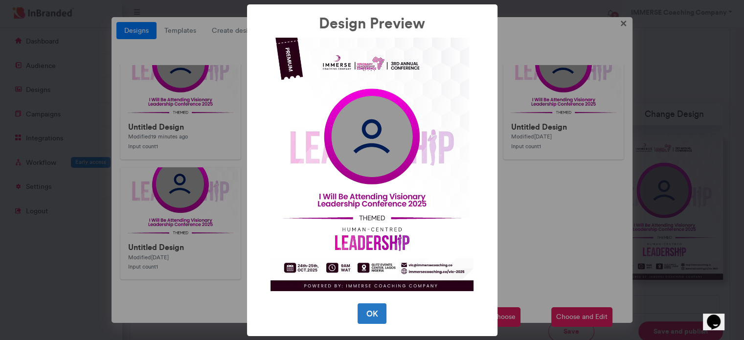
scroll to position [142, 0]
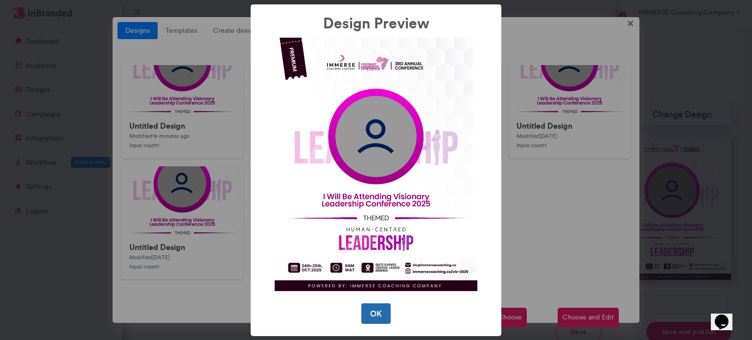
click at [367, 319] on button "OK" at bounding box center [375, 313] width 29 height 21
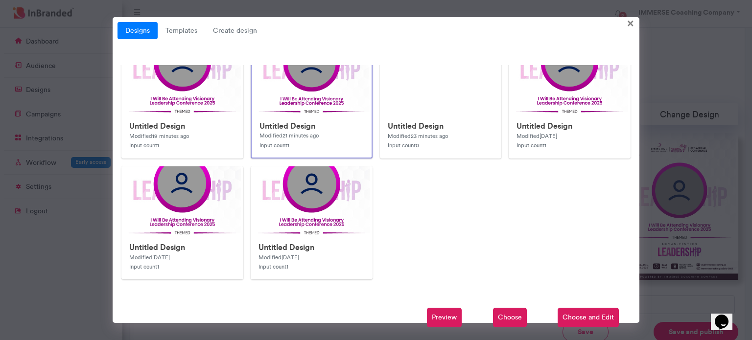
scroll to position [141, 0]
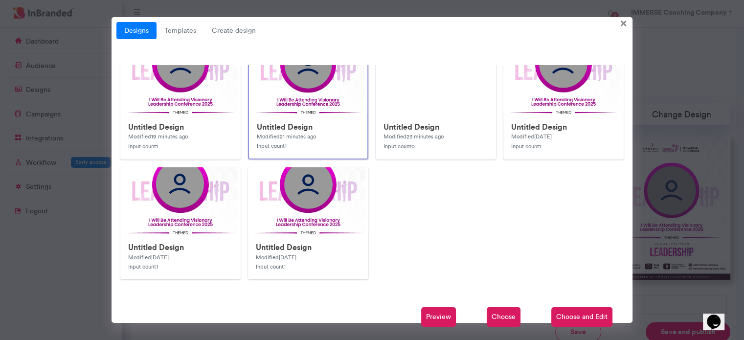
click at [346, 125] on h6 "Untitled Design" at bounding box center [308, 126] width 103 height 9
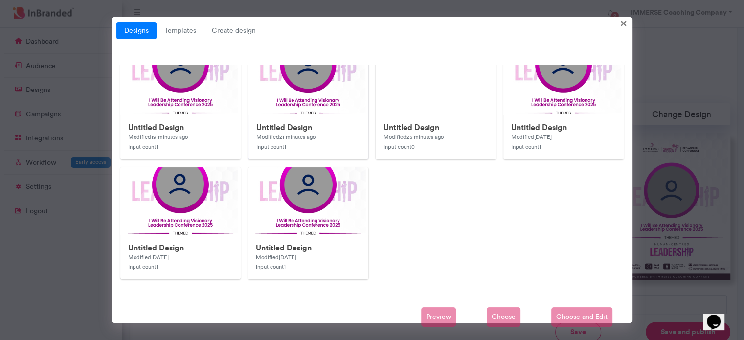
click at [346, 125] on h6 "Untitled Design" at bounding box center [308, 127] width 104 height 9
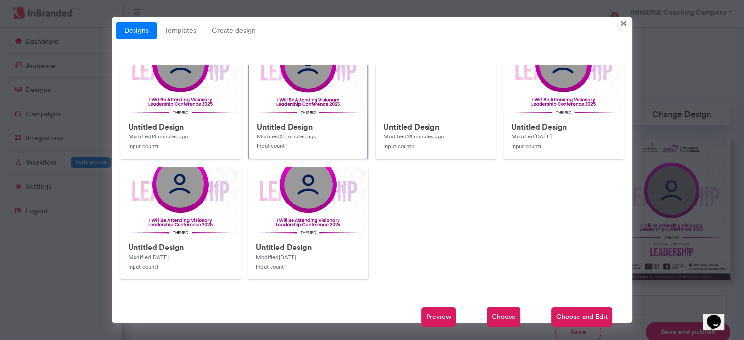
click at [440, 311] on span "Preview" at bounding box center [438, 317] width 35 height 20
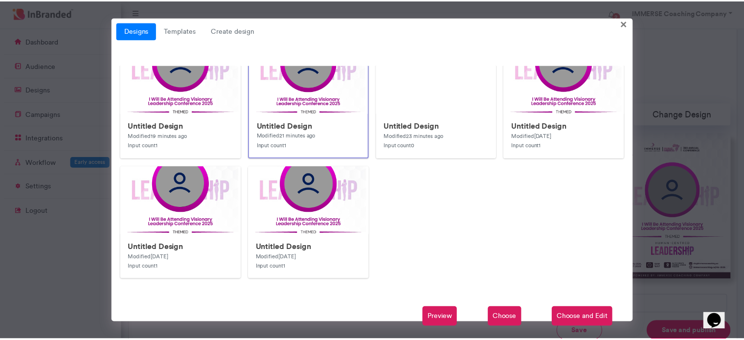
scroll to position [142, 0]
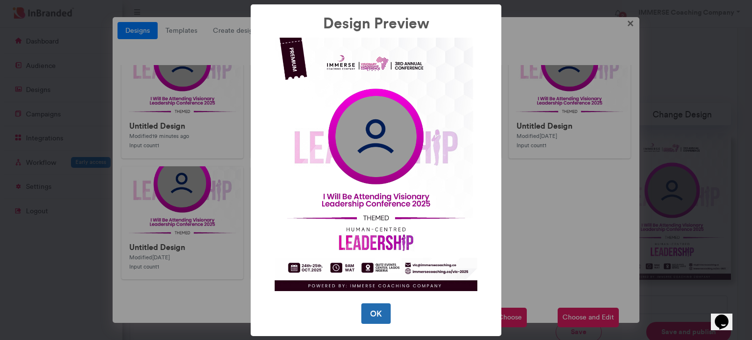
click at [381, 318] on button "OK" at bounding box center [375, 313] width 29 height 21
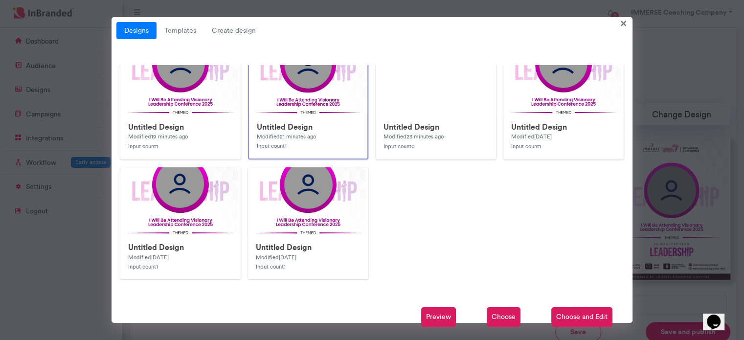
scroll to position [141, 0]
click at [583, 320] on span "Choose and Edit" at bounding box center [581, 317] width 61 height 20
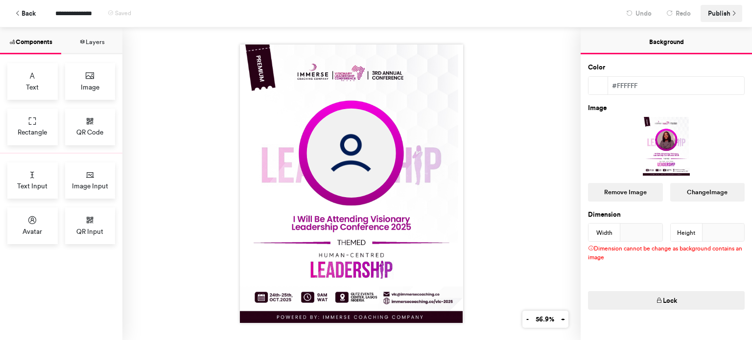
click at [714, 14] on span "Publish" at bounding box center [719, 13] width 23 height 17
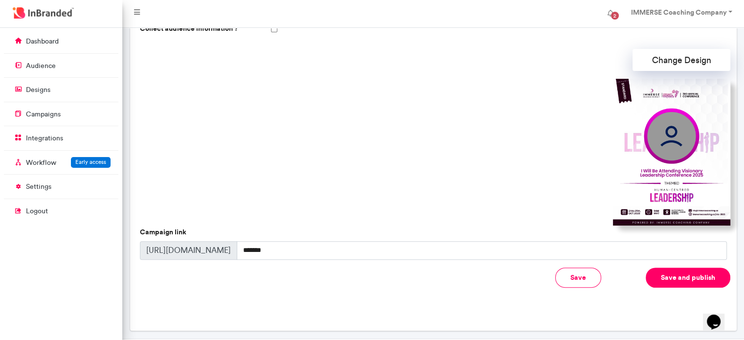
scroll to position [274, 0]
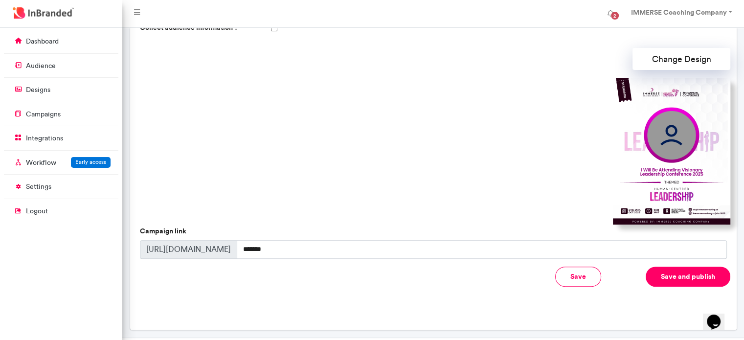
click at [691, 282] on button "Save and publish" at bounding box center [688, 277] width 85 height 20
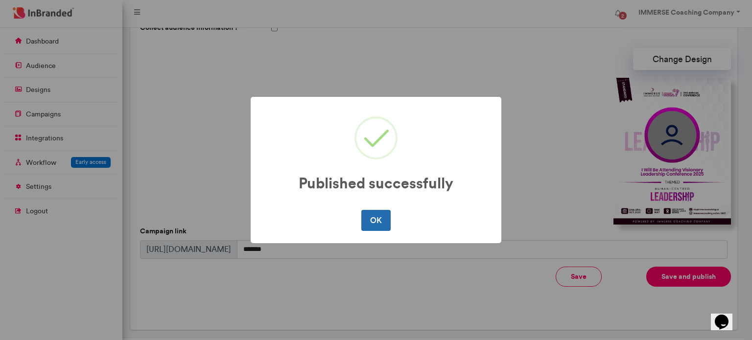
click at [377, 221] on button "OK" at bounding box center [375, 220] width 29 height 21
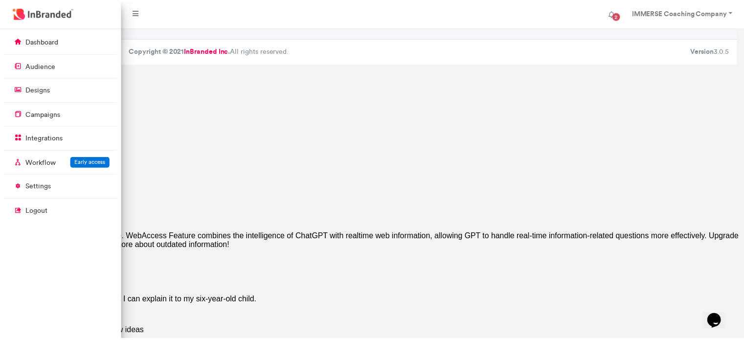
scroll to position [0, 0]
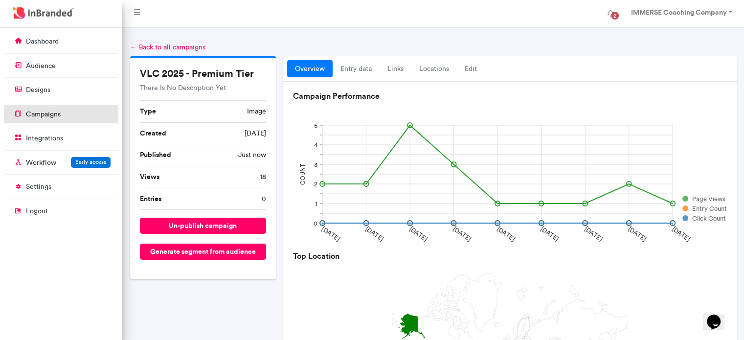
click at [52, 120] on link "campaigns" at bounding box center [61, 114] width 115 height 19
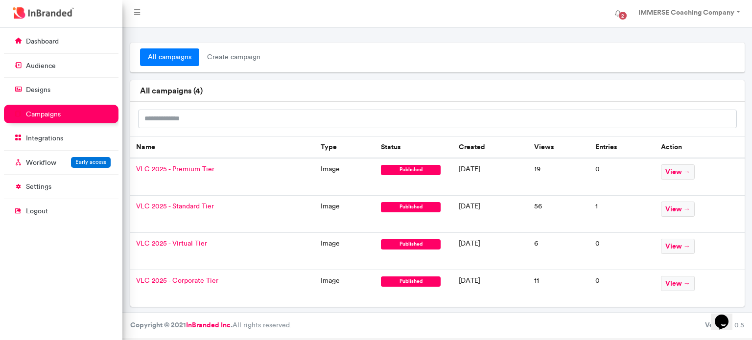
click at [185, 204] on span "VLC 2025 - Standard Tier" at bounding box center [175, 206] width 78 height 8
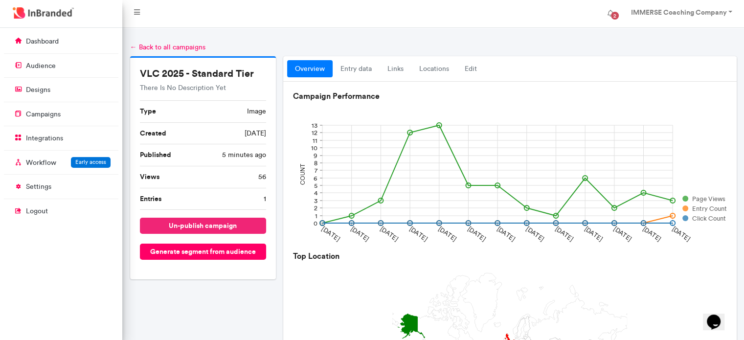
click at [234, 225] on button "un-publish campaign" at bounding box center [203, 226] width 127 height 16
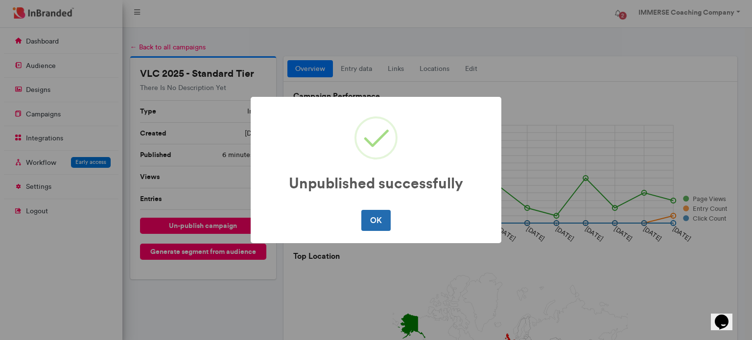
click at [376, 223] on button "OK" at bounding box center [375, 220] width 29 height 21
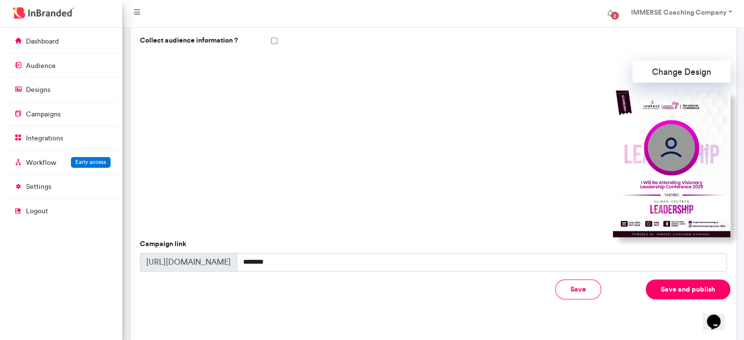
scroll to position [262, 0]
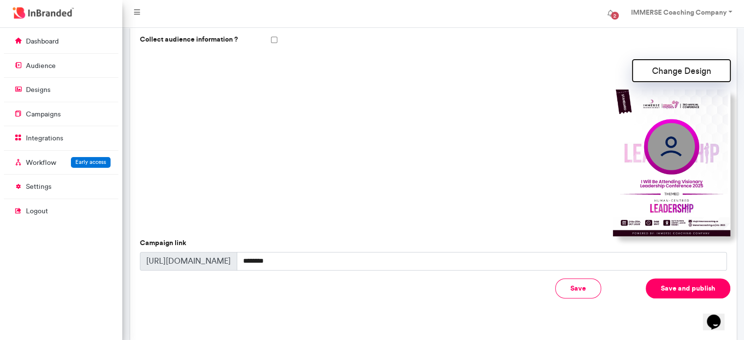
click at [675, 70] on button "Change Design" at bounding box center [682, 71] width 98 height 22
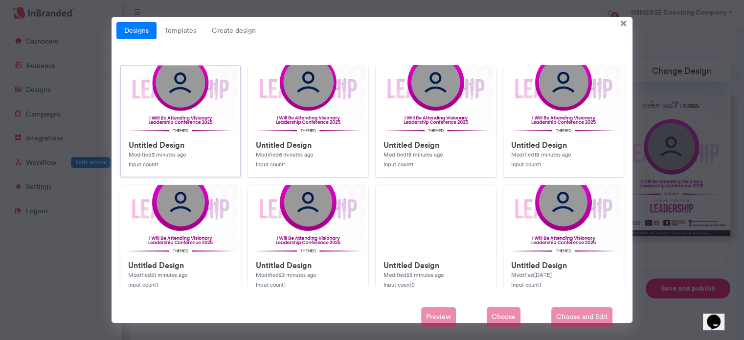
click at [180, 121] on img at bounding box center [316, 310] width 391 height 489
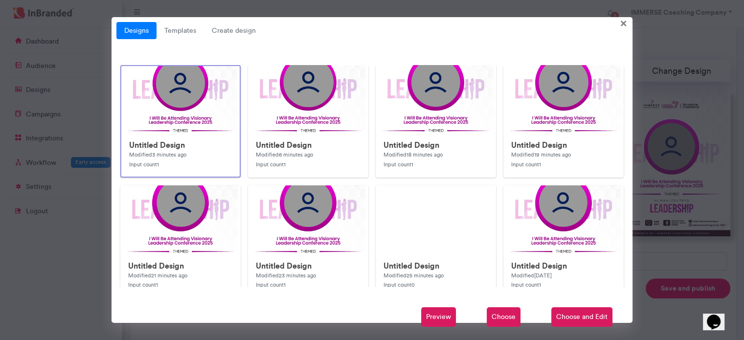
click at [436, 318] on span "Preview" at bounding box center [438, 317] width 35 height 20
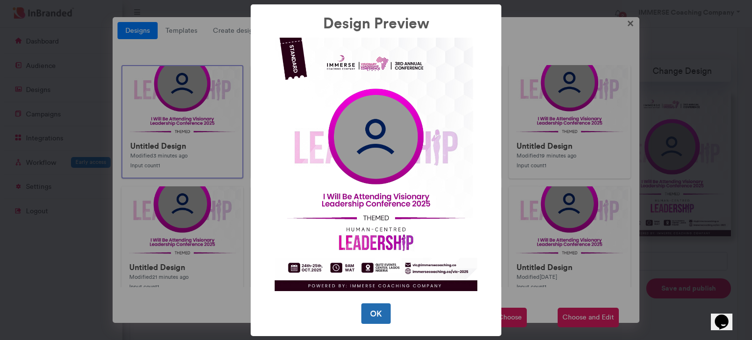
click at [371, 317] on button "OK" at bounding box center [375, 313] width 29 height 21
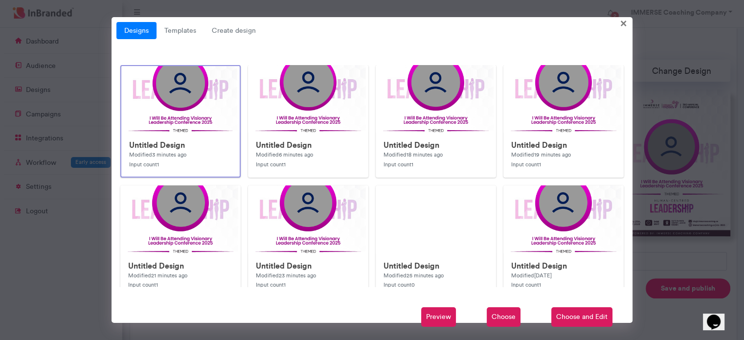
click at [572, 313] on span "Choose and Edit" at bounding box center [581, 317] width 61 height 20
click at [575, 321] on span "Choose and Edit" at bounding box center [581, 317] width 61 height 20
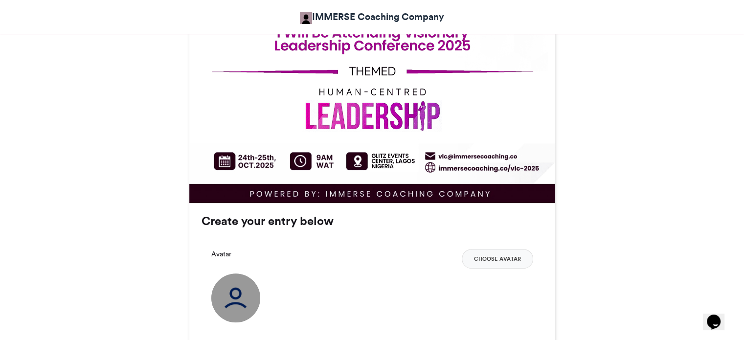
scroll to position [571, 0]
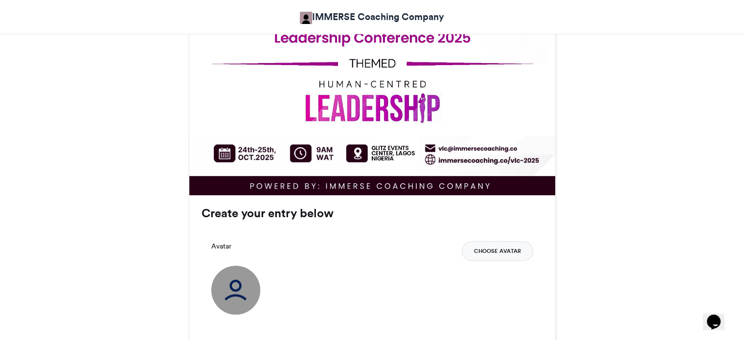
click at [483, 241] on button "Choose Avatar" at bounding box center [497, 251] width 71 height 20
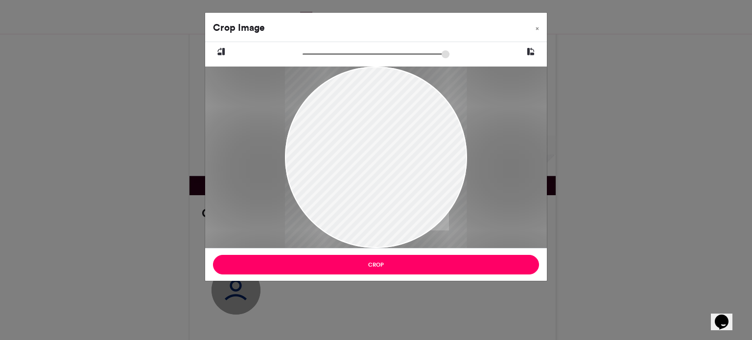
drag, startPoint x: 411, startPoint y: 200, endPoint x: 412, endPoint y: 238, distance: 37.7
click at [412, 238] on div at bounding box center [376, 180] width 182 height 227
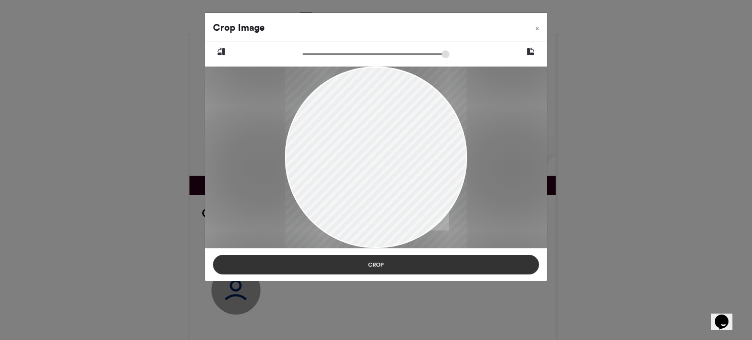
click at [391, 270] on button "Crop" at bounding box center [376, 265] width 326 height 20
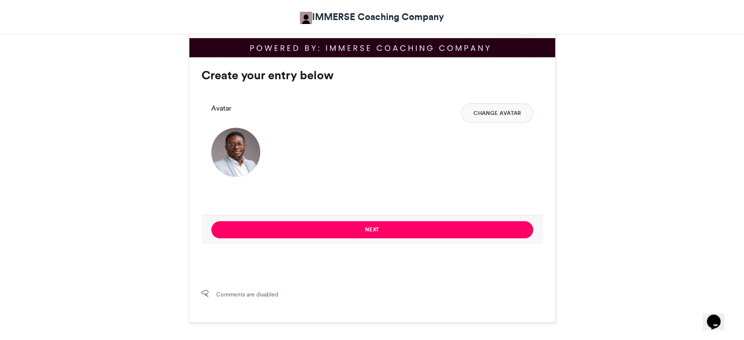
scroll to position [711, 0]
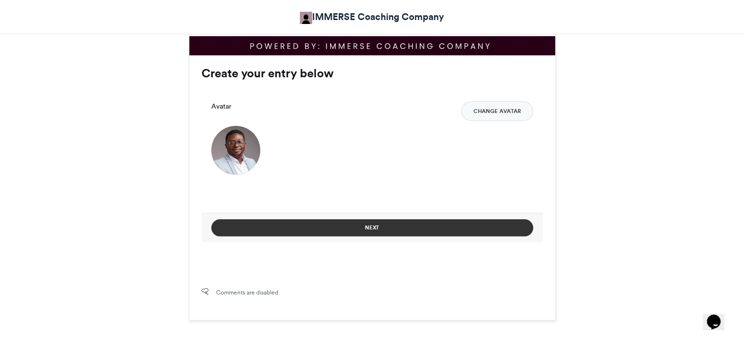
click at [402, 225] on button "Next" at bounding box center [372, 227] width 322 height 17
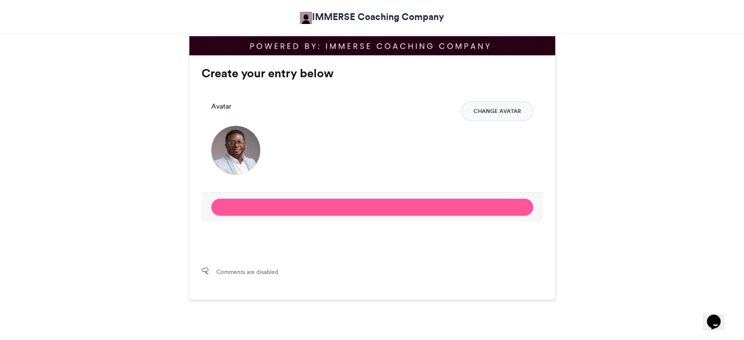
scroll to position [574, 0]
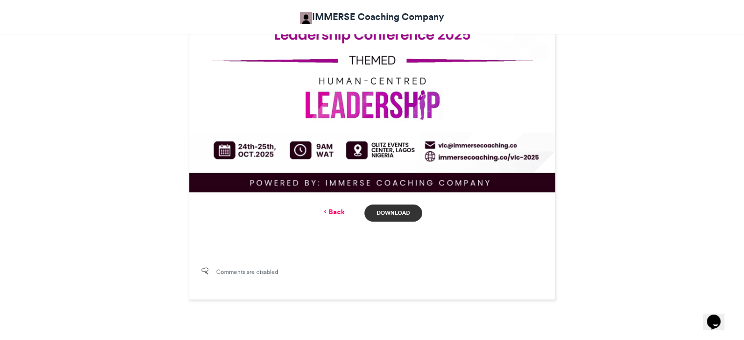
click at [391, 210] on link "Download" at bounding box center [393, 213] width 57 height 17
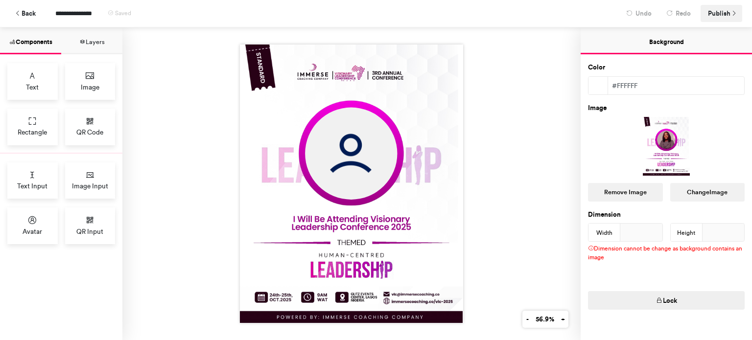
click at [719, 13] on span "Publish" at bounding box center [719, 13] width 23 height 17
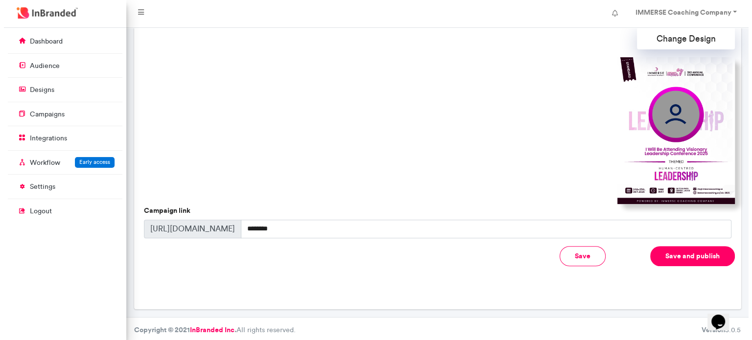
scroll to position [296, 0]
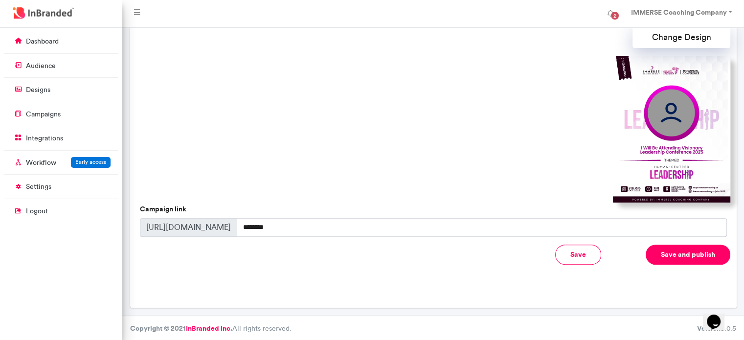
click at [680, 251] on button "Save and publish" at bounding box center [688, 255] width 85 height 20
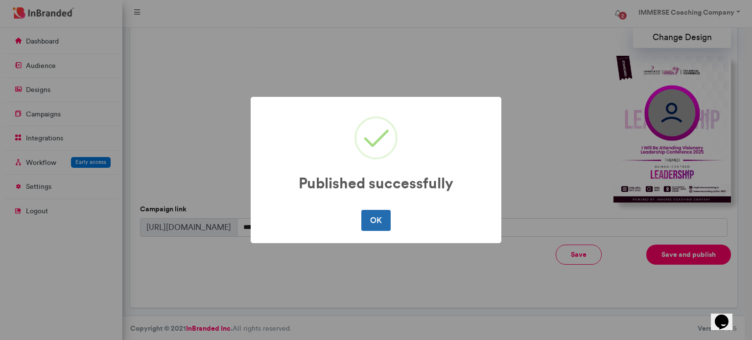
click at [377, 227] on button "OK" at bounding box center [375, 220] width 29 height 21
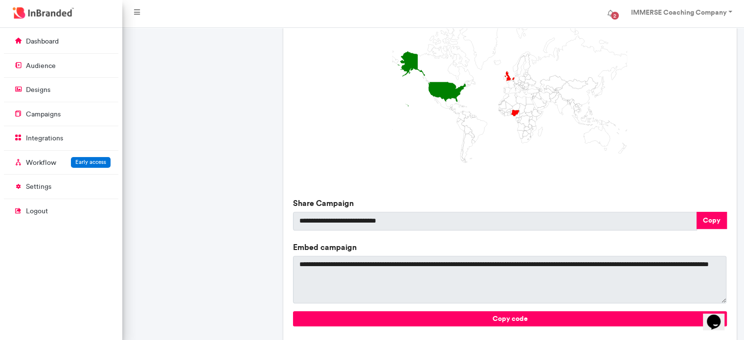
scroll to position [315, 0]
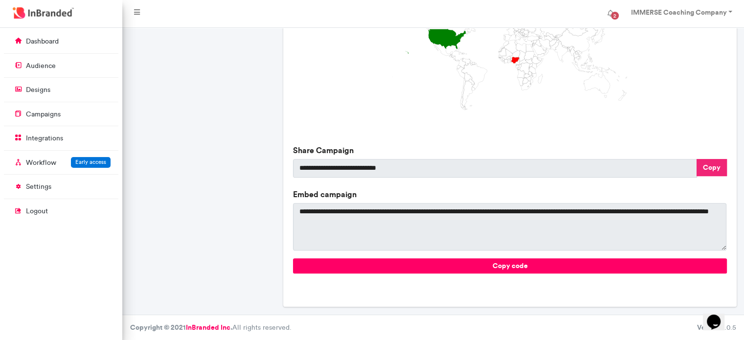
click at [709, 175] on button "Copy" at bounding box center [712, 167] width 30 height 17
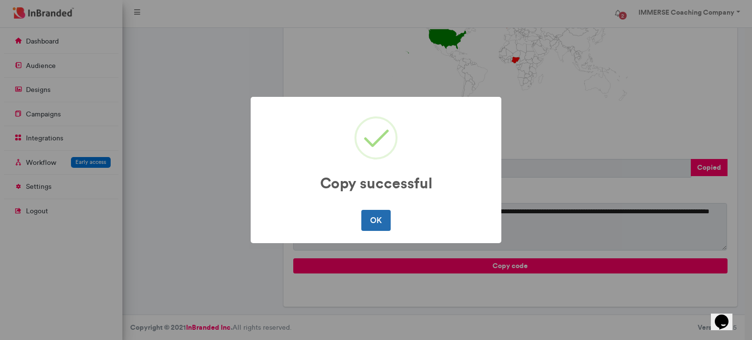
click at [380, 218] on button "OK" at bounding box center [375, 220] width 29 height 21
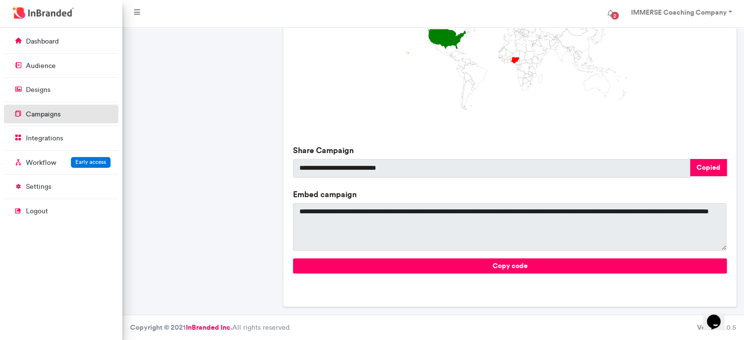
click at [46, 121] on link "campaigns" at bounding box center [61, 114] width 115 height 19
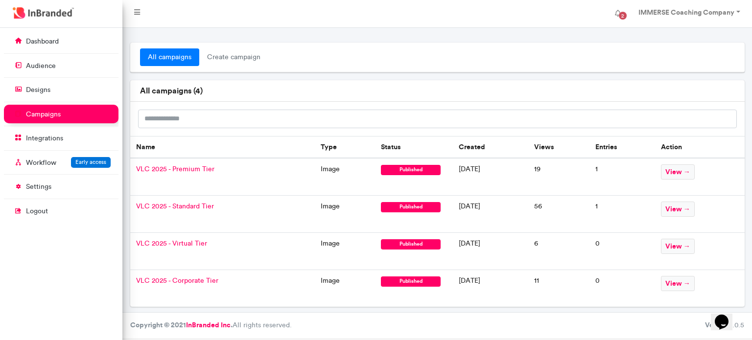
click at [177, 241] on span "VLC 2025 - Virtual Tier" at bounding box center [171, 243] width 71 height 8
click at [178, 207] on span "VLC 2025 - Standard Tier" at bounding box center [175, 206] width 78 height 8
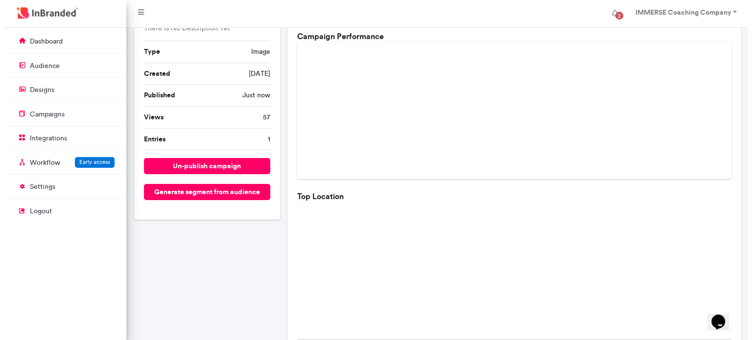
scroll to position [59, 0]
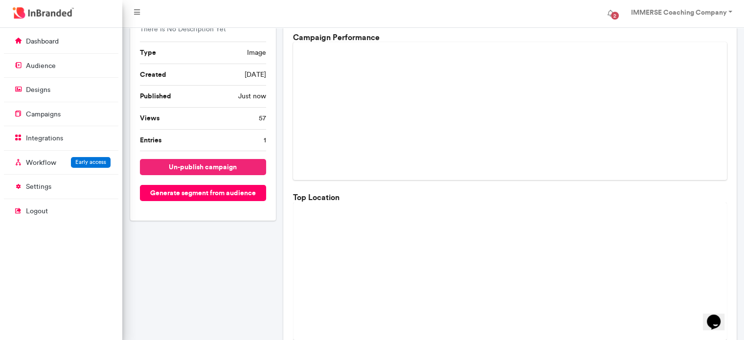
click at [221, 165] on button "un-publish campaign" at bounding box center [203, 167] width 127 height 16
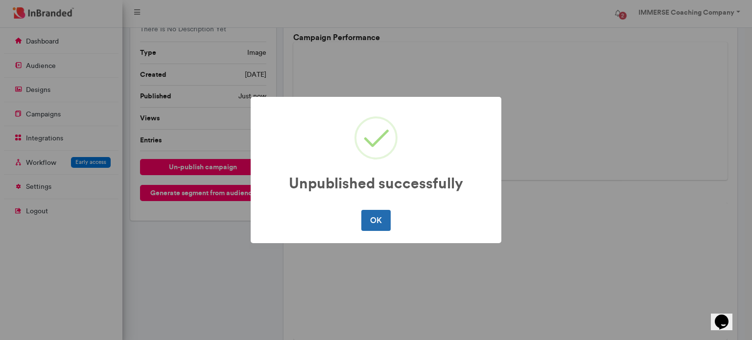
click at [375, 220] on button "OK" at bounding box center [375, 220] width 29 height 21
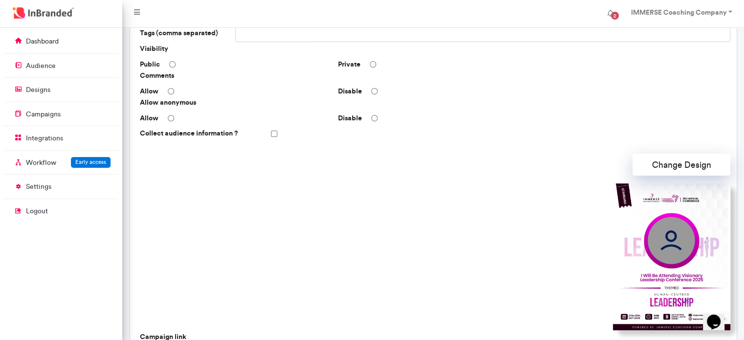
scroll to position [172, 0]
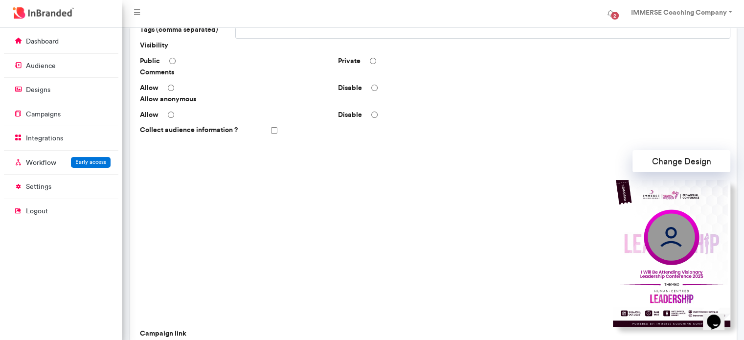
click at [678, 226] on img at bounding box center [671, 253] width 117 height 147
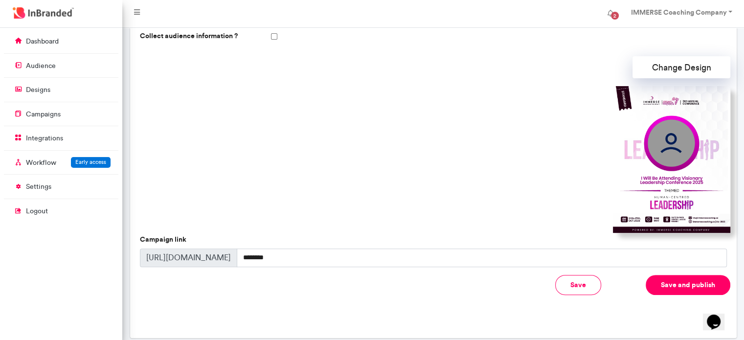
scroll to position [296, 0]
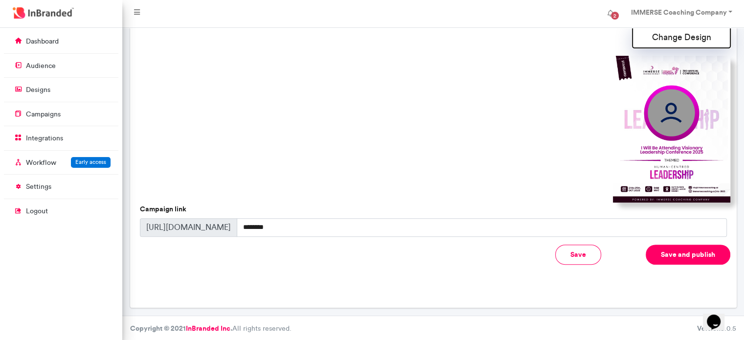
click at [656, 36] on button "Change Design" at bounding box center [682, 37] width 98 height 22
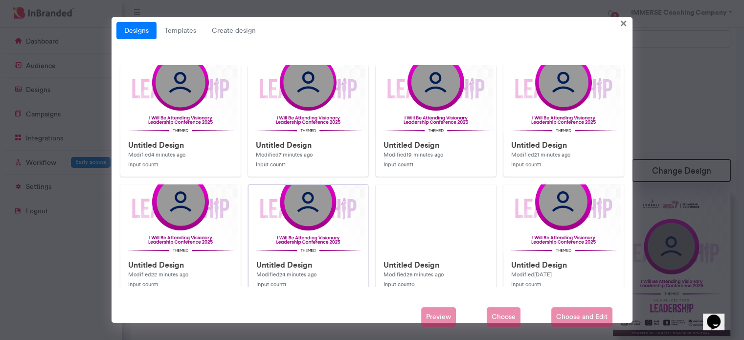
scroll to position [159, 0]
click at [184, 131] on img at bounding box center [316, 310] width 391 height 489
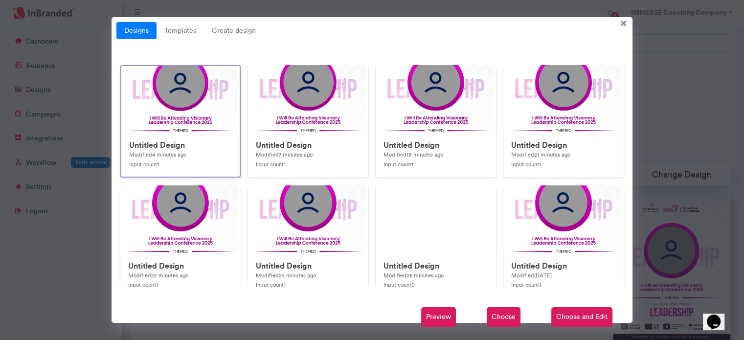
click at [442, 319] on span "Preview" at bounding box center [438, 317] width 35 height 20
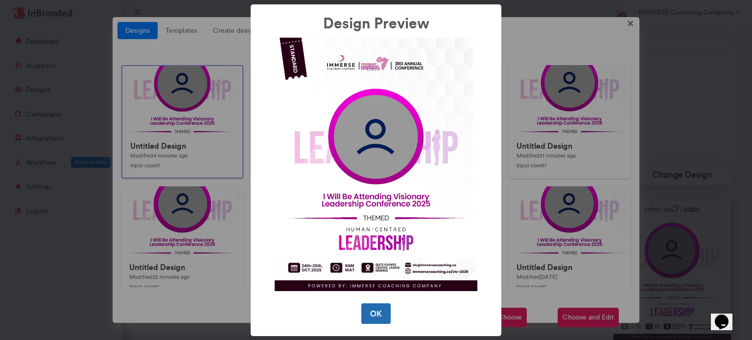
click at [369, 313] on button "OK" at bounding box center [375, 313] width 29 height 21
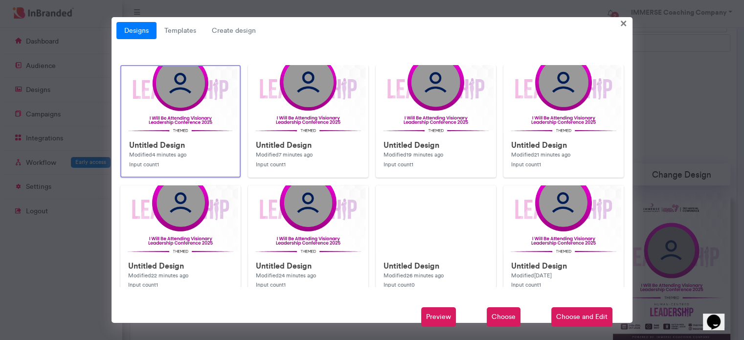
click at [431, 315] on span "Preview" at bounding box center [438, 317] width 35 height 20
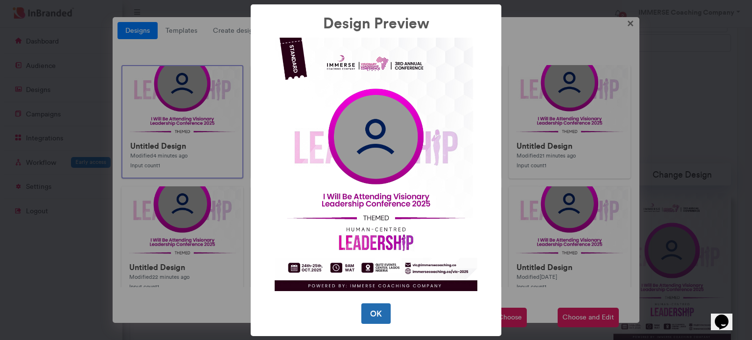
click at [374, 310] on button "OK" at bounding box center [375, 313] width 29 height 21
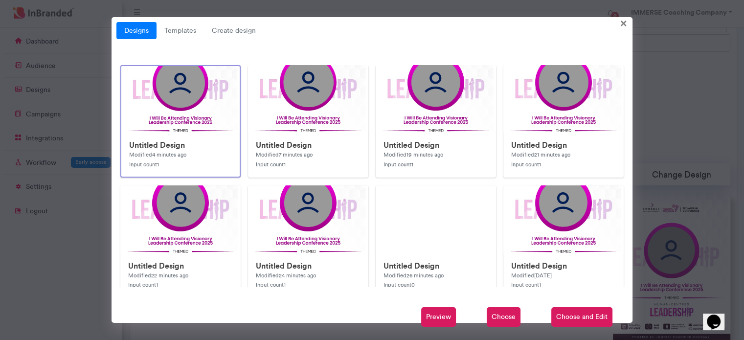
click at [502, 315] on span "Choose" at bounding box center [504, 317] width 34 height 20
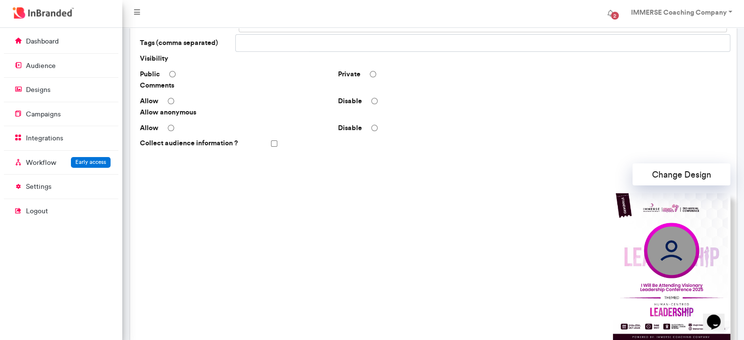
click at [659, 290] on img at bounding box center [671, 266] width 117 height 147
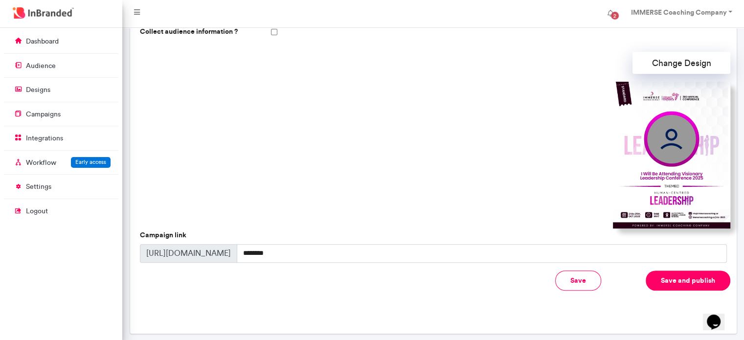
scroll to position [288, 0]
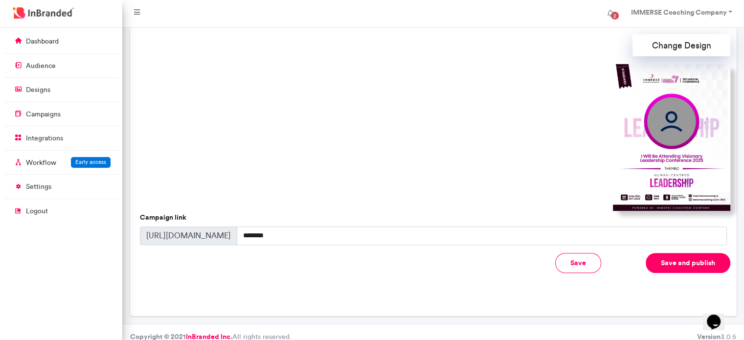
drag, startPoint x: 513, startPoint y: 147, endPoint x: 515, endPoint y: 142, distance: 5.0
click at [515, 142] on div at bounding box center [433, 137] width 595 height 147
click at [662, 264] on button "Save and publish" at bounding box center [688, 263] width 85 height 20
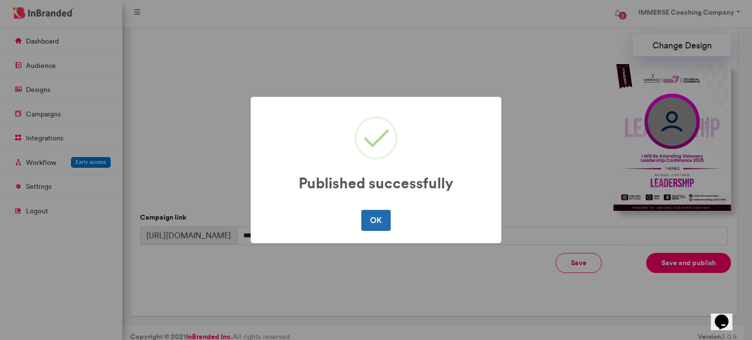
click at [378, 225] on button "OK" at bounding box center [375, 220] width 29 height 21
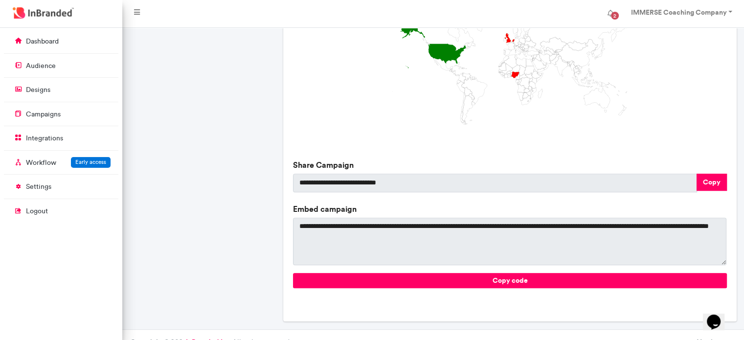
scroll to position [303, 0]
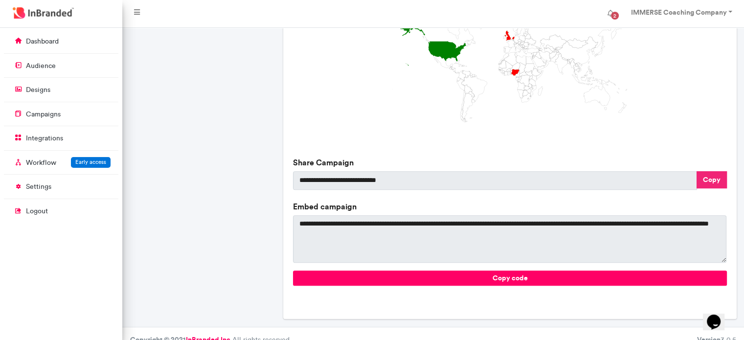
click at [713, 180] on button "Copy" at bounding box center [712, 179] width 30 height 17
type textarea "**********"
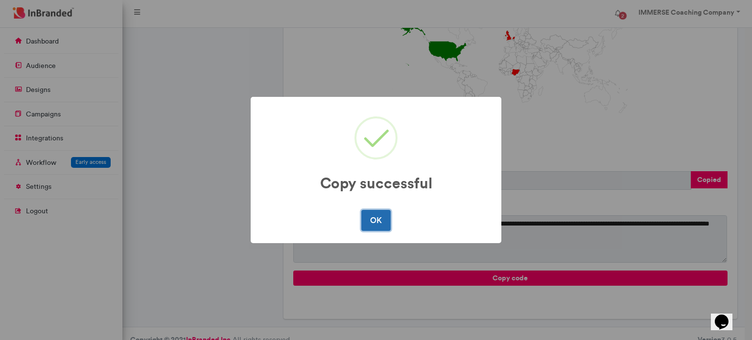
click at [372, 211] on button "OK" at bounding box center [375, 220] width 29 height 21
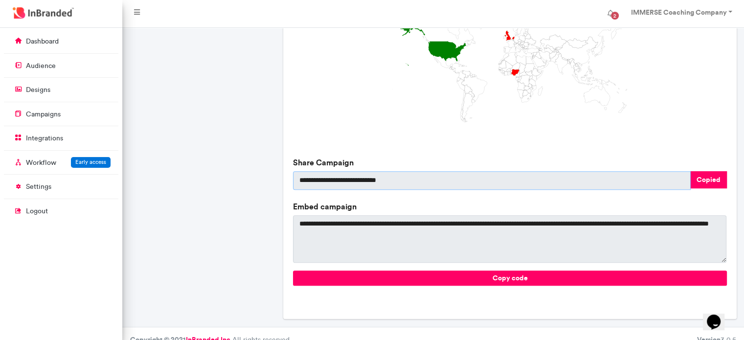
scroll to position [315, 0]
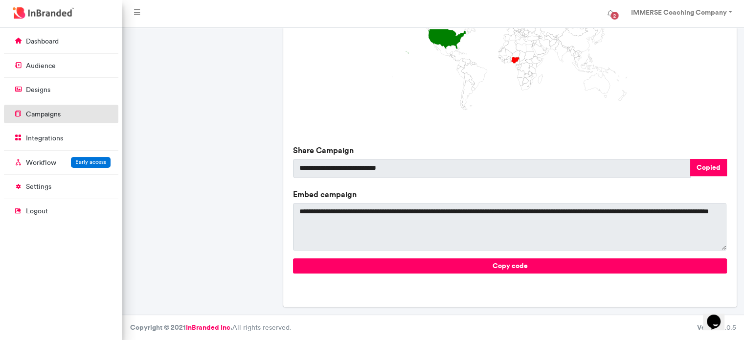
click at [69, 116] on link "campaigns" at bounding box center [61, 114] width 115 height 19
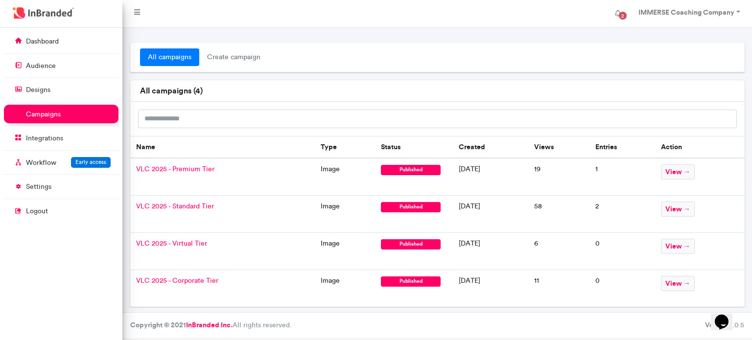
click at [197, 278] on span "VLC 2025 - Corporate Tier" at bounding box center [177, 280] width 82 height 8
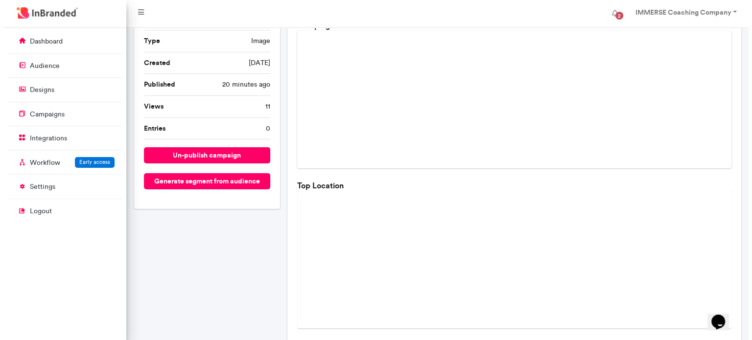
scroll to position [49, 0]
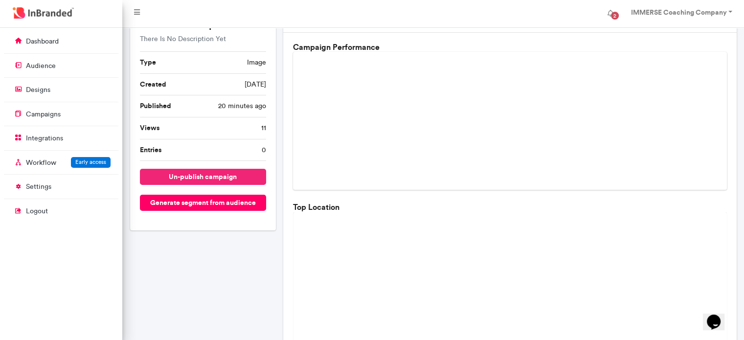
click at [206, 176] on button "un-publish campaign" at bounding box center [203, 177] width 127 height 16
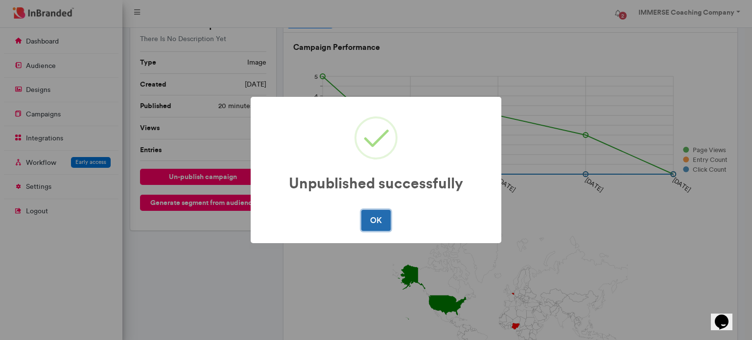
click at [375, 216] on button "OK" at bounding box center [375, 220] width 29 height 21
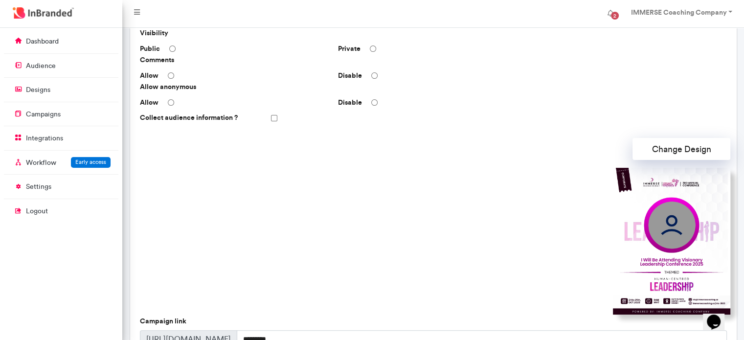
scroll to position [188, 0]
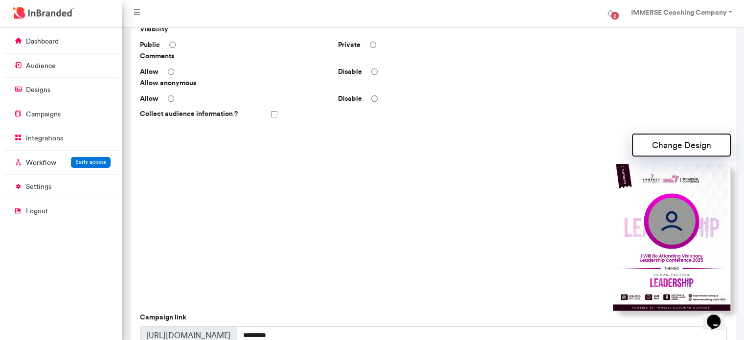
click at [667, 142] on button "Change Design" at bounding box center [682, 145] width 98 height 22
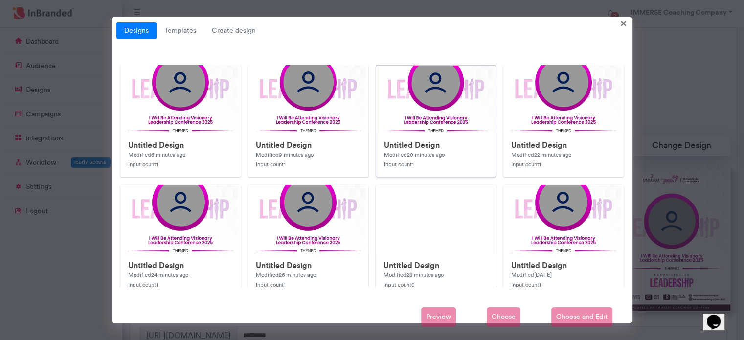
click at [416, 120] on img at bounding box center [571, 310] width 391 height 489
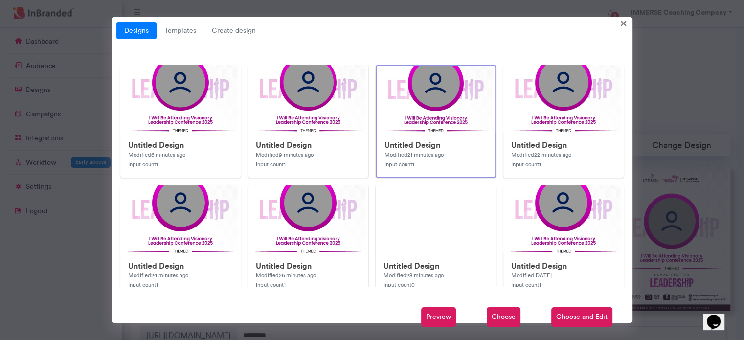
click at [436, 319] on span "Preview" at bounding box center [438, 317] width 35 height 20
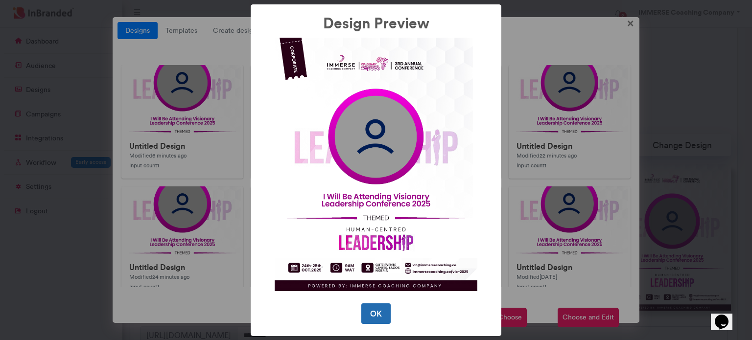
click at [376, 317] on button "OK" at bounding box center [375, 313] width 29 height 21
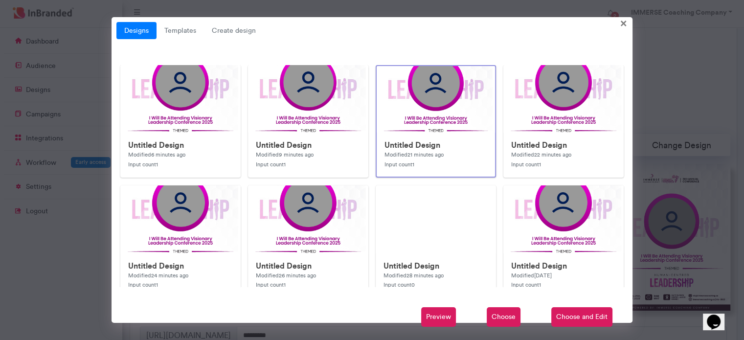
click at [495, 321] on span "Choose" at bounding box center [504, 317] width 34 height 20
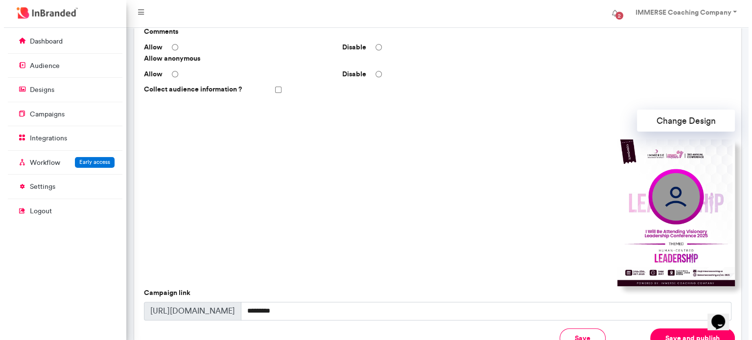
scroll to position [296, 0]
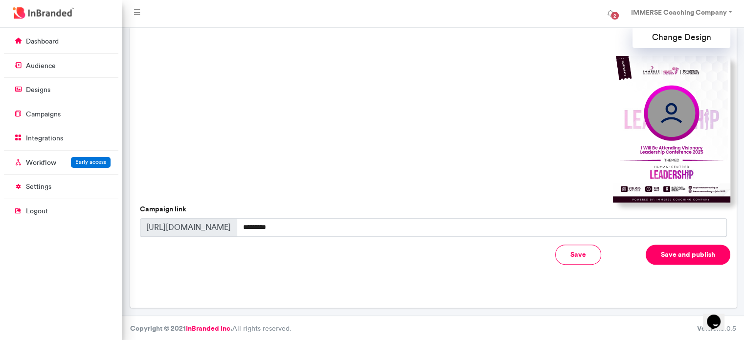
click at [689, 256] on button "Save and publish" at bounding box center [688, 255] width 85 height 20
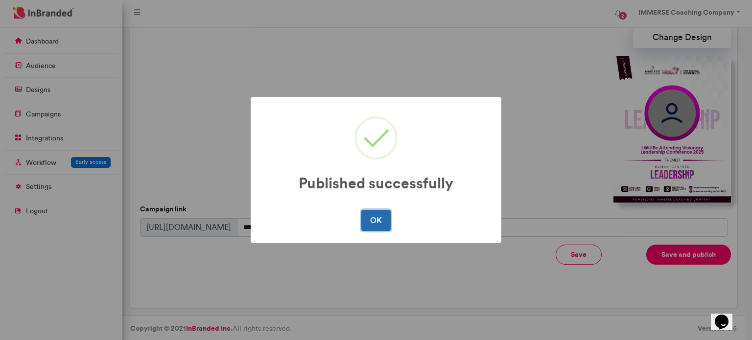
click at [369, 217] on button "OK" at bounding box center [375, 220] width 29 height 21
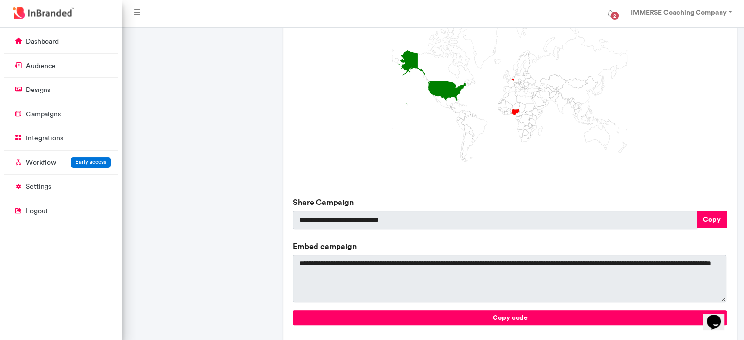
scroll to position [315, 0]
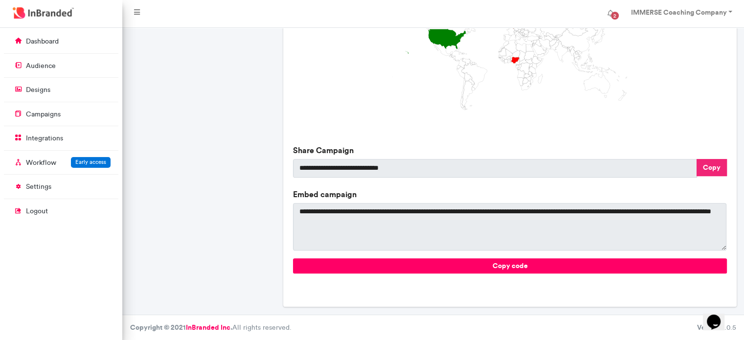
click at [715, 161] on button "Copy" at bounding box center [712, 167] width 30 height 17
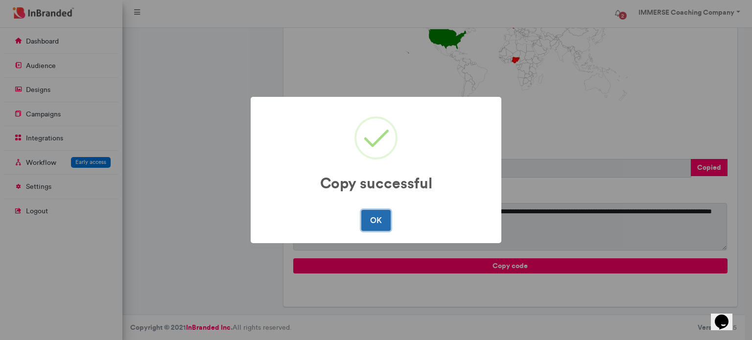
click at [376, 218] on button "OK" at bounding box center [375, 220] width 29 height 21
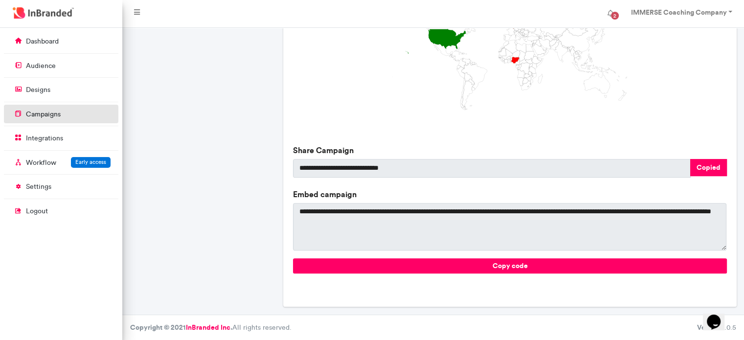
click at [63, 113] on link "campaigns" at bounding box center [61, 114] width 115 height 19
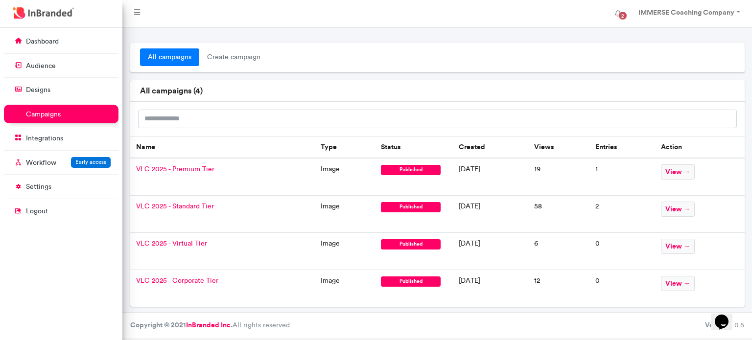
click at [192, 244] on span "VLC 2025 - Virtual Tier" at bounding box center [171, 243] width 71 height 8
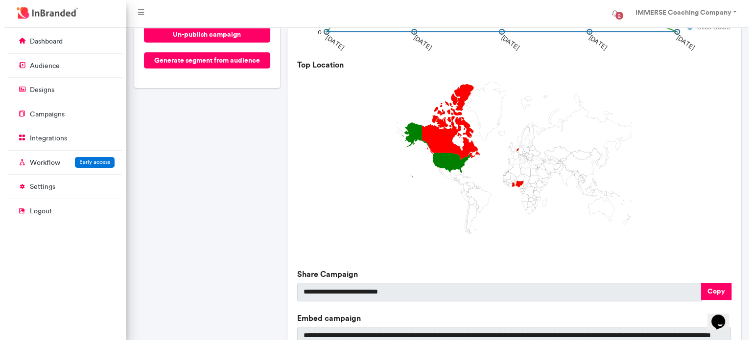
scroll to position [192, 0]
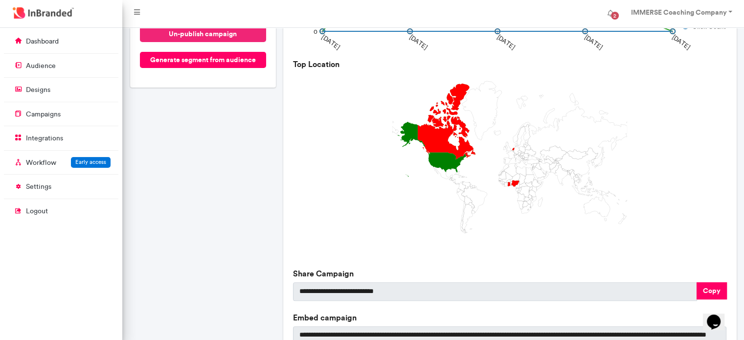
click at [233, 32] on button "un-publish campaign" at bounding box center [203, 34] width 127 height 16
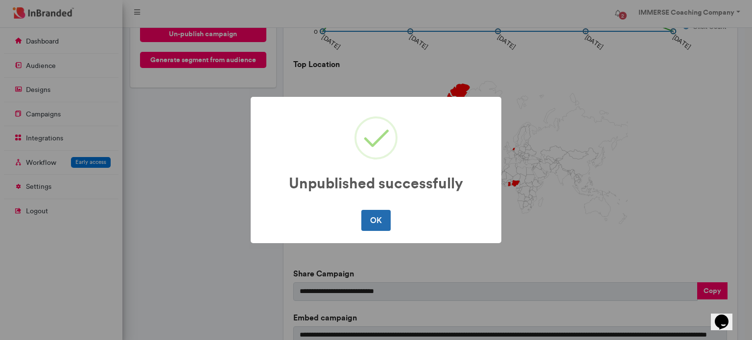
click at [368, 217] on button "OK" at bounding box center [375, 220] width 29 height 21
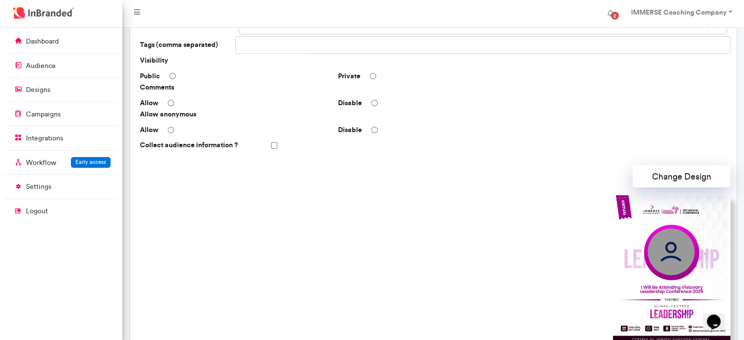
scroll to position [296, 0]
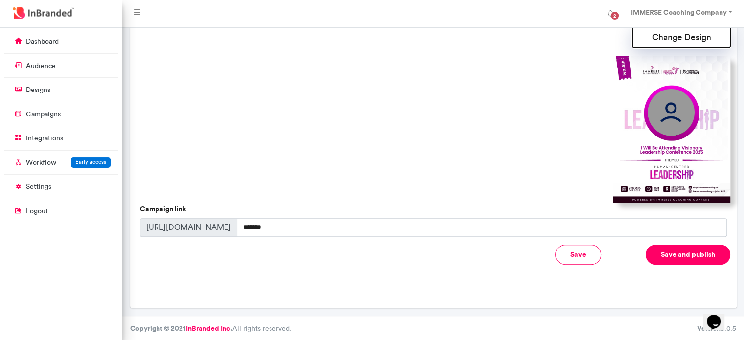
click at [671, 36] on button "Change Design" at bounding box center [682, 37] width 98 height 22
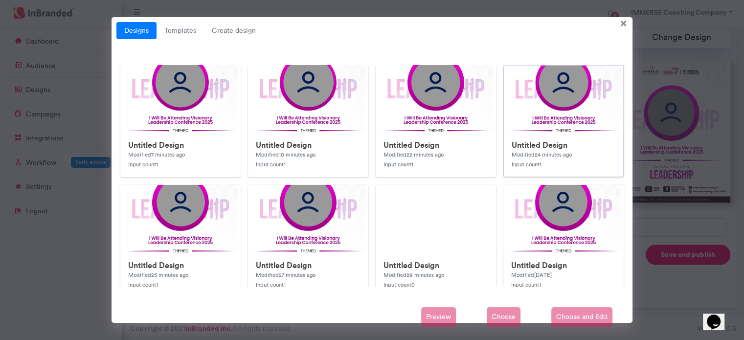
click at [533, 133] on div "Untitled Design Modified 24 minutes ago Input count 1" at bounding box center [563, 155] width 119 height 44
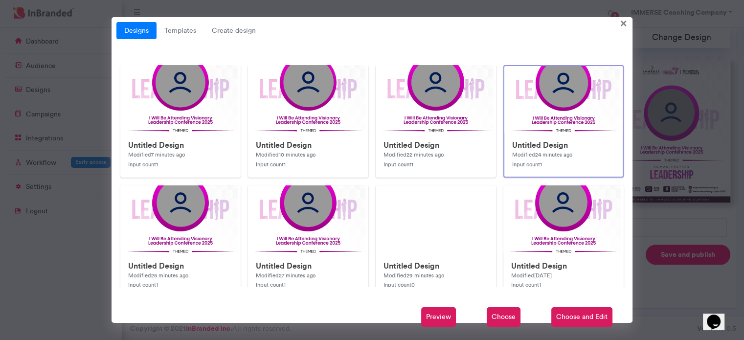
click at [448, 314] on span "Preview" at bounding box center [438, 317] width 35 height 20
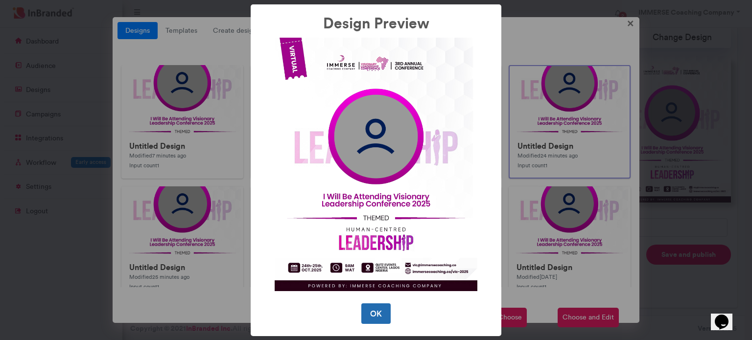
click at [378, 315] on button "OK" at bounding box center [375, 313] width 29 height 21
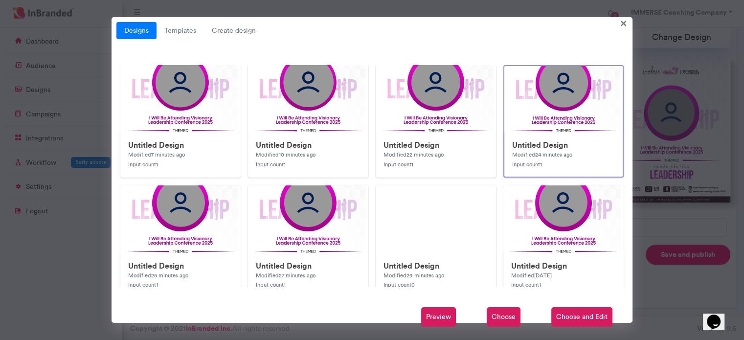
click at [504, 320] on span "Choose" at bounding box center [504, 317] width 34 height 20
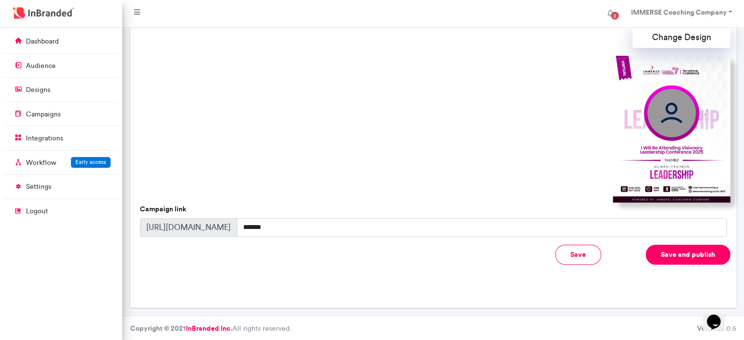
click at [703, 258] on button "Save and publish" at bounding box center [688, 255] width 85 height 20
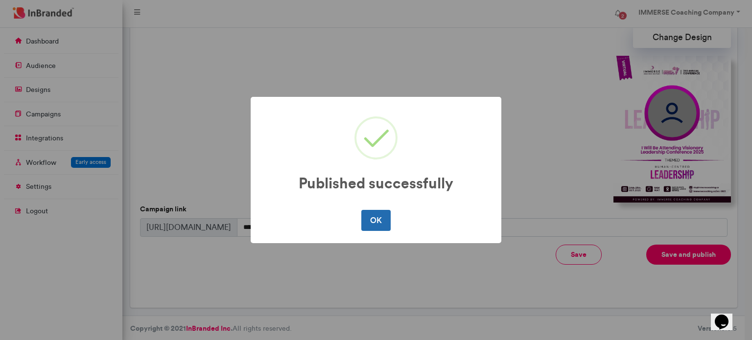
click at [372, 223] on button "OK" at bounding box center [375, 220] width 29 height 21
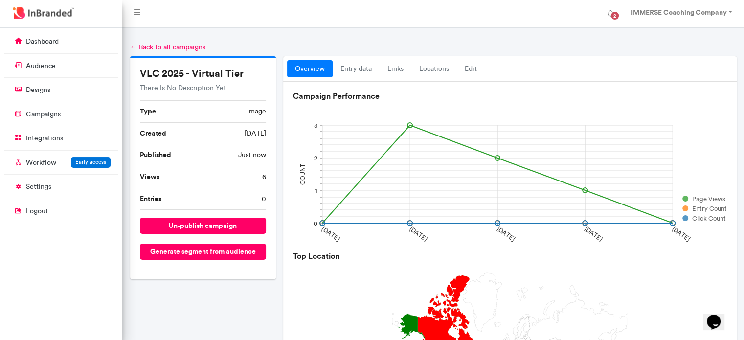
scroll to position [315, 0]
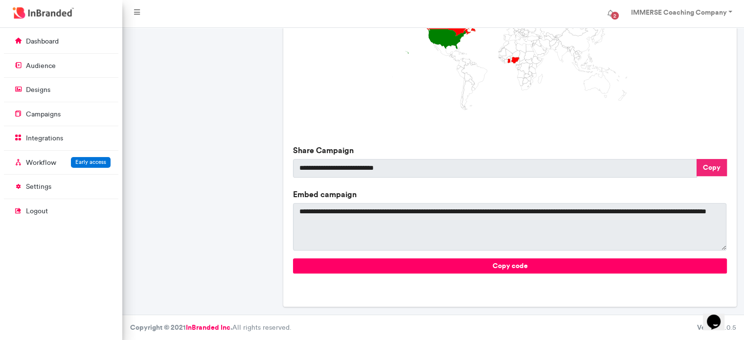
click at [703, 170] on button "Copy" at bounding box center [712, 167] width 30 height 17
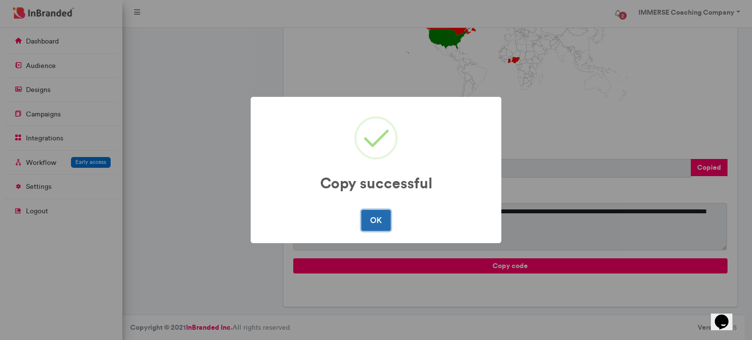
click at [378, 216] on button "OK" at bounding box center [375, 220] width 29 height 21
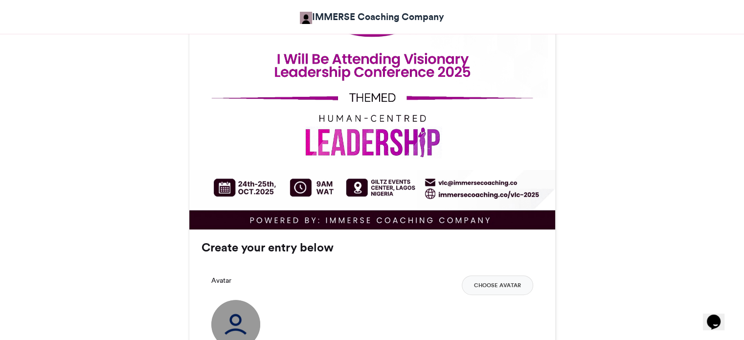
scroll to position [548, 0]
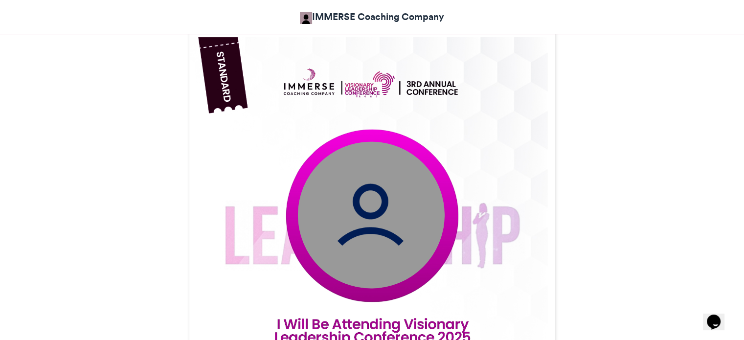
scroll to position [272, 0]
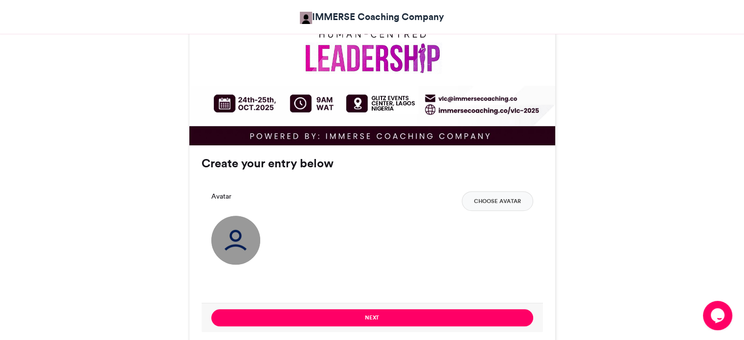
scroll to position [620, 0]
click at [501, 200] on button "Choose Avatar" at bounding box center [497, 201] width 71 height 20
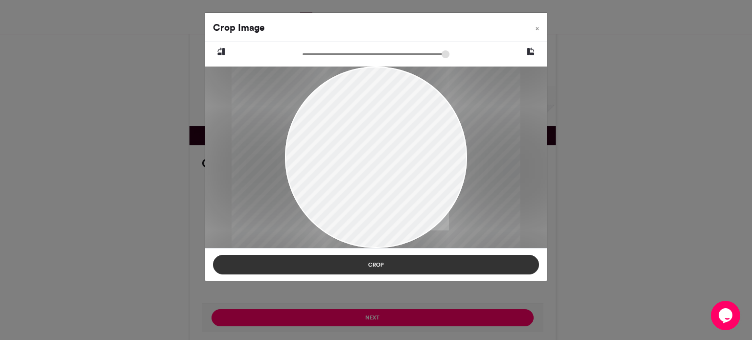
click at [375, 272] on button "Crop" at bounding box center [376, 265] width 326 height 20
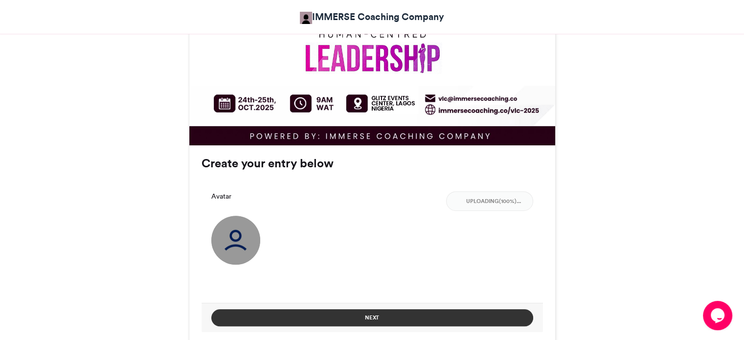
click at [388, 319] on button "Next" at bounding box center [372, 317] width 322 height 17
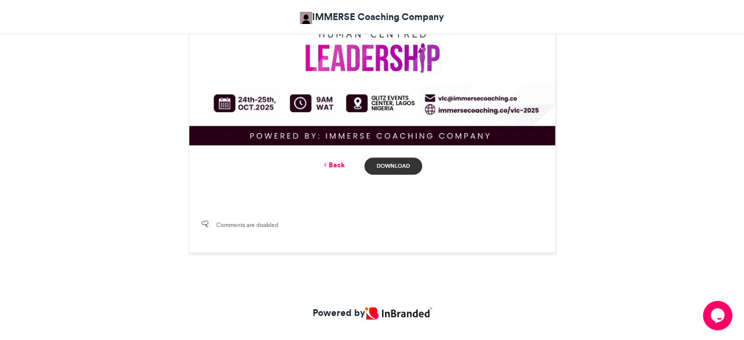
click at [394, 163] on link "Download" at bounding box center [393, 166] width 57 height 17
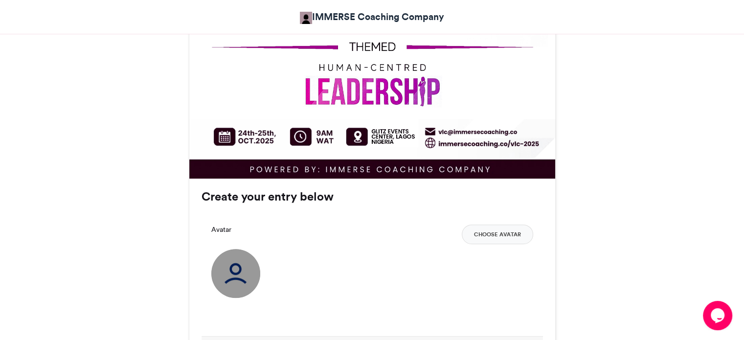
scroll to position [775, 0]
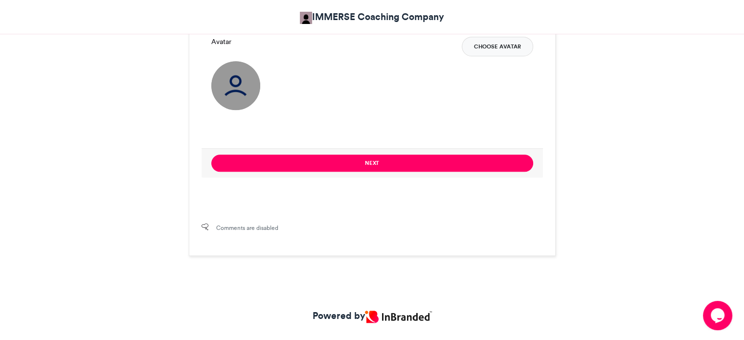
click at [509, 51] on button "Choose Avatar" at bounding box center [497, 47] width 71 height 20
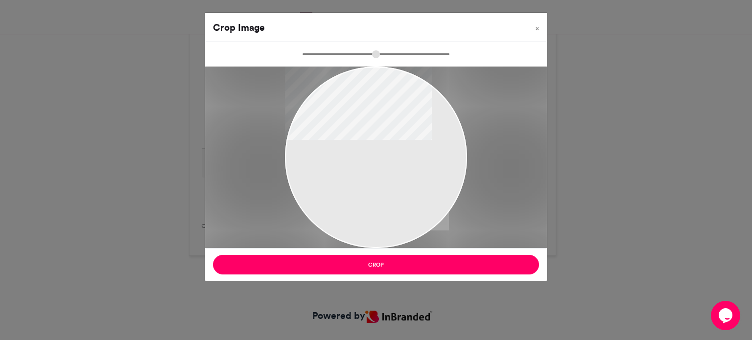
type input "******"
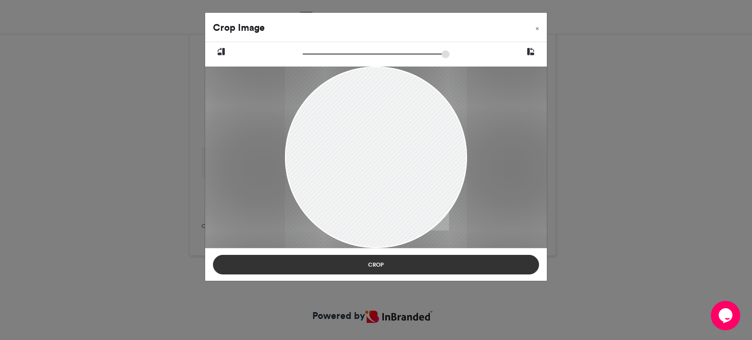
click at [402, 262] on button "Crop" at bounding box center [376, 265] width 326 height 20
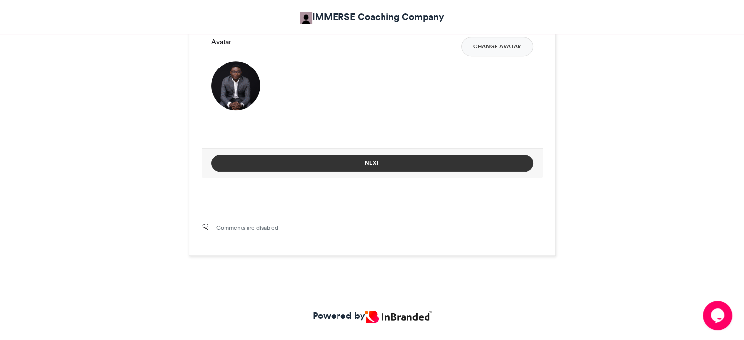
click at [397, 161] on button "Next" at bounding box center [372, 163] width 322 height 17
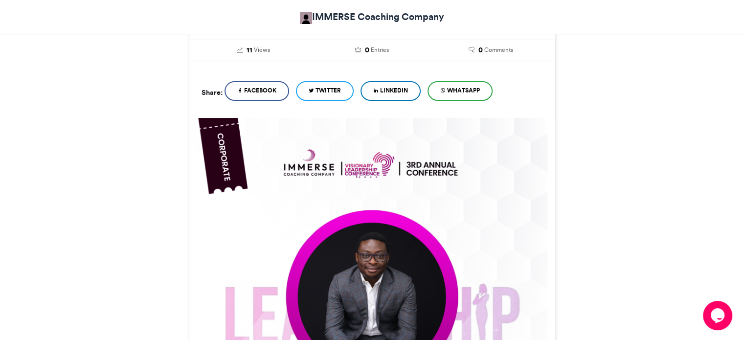
scroll to position [638, 0]
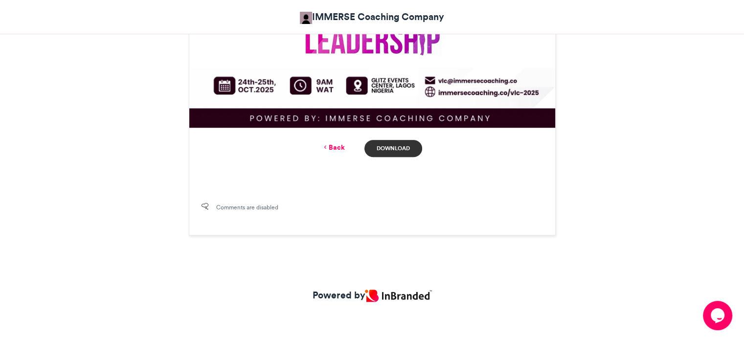
click at [368, 145] on link "Download" at bounding box center [393, 148] width 57 height 17
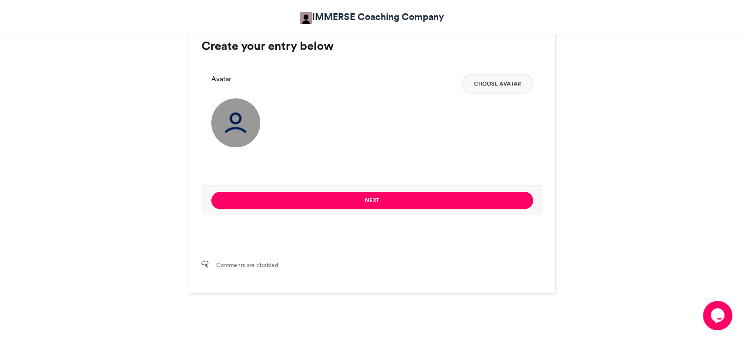
scroll to position [759, 0]
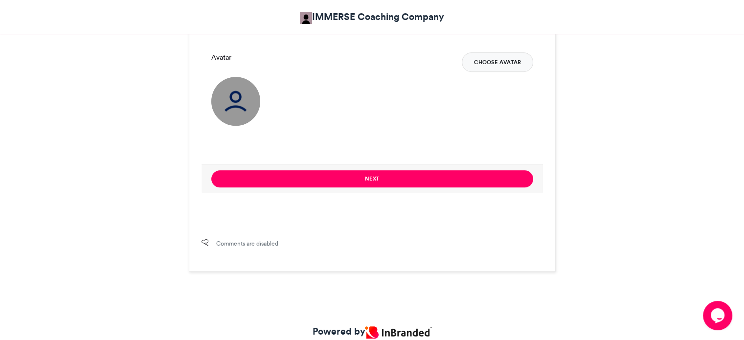
click at [517, 69] on button "Choose Avatar" at bounding box center [497, 62] width 71 height 20
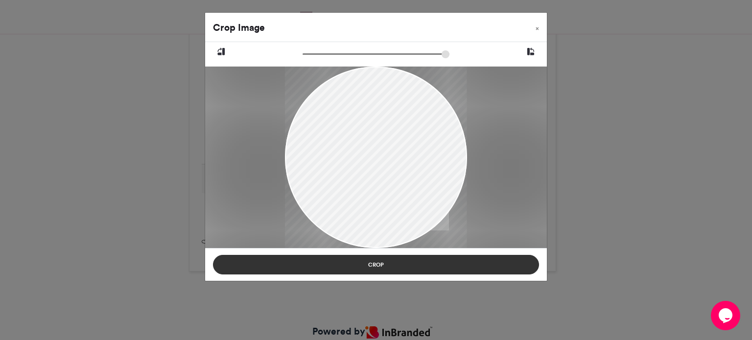
click at [345, 266] on button "Crop" at bounding box center [376, 265] width 326 height 20
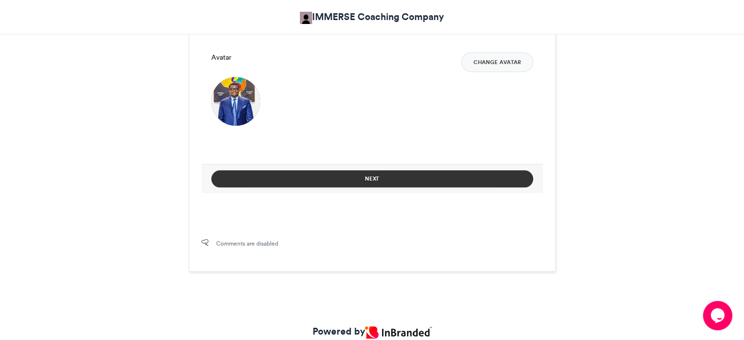
click at [408, 180] on button "Next" at bounding box center [372, 178] width 322 height 17
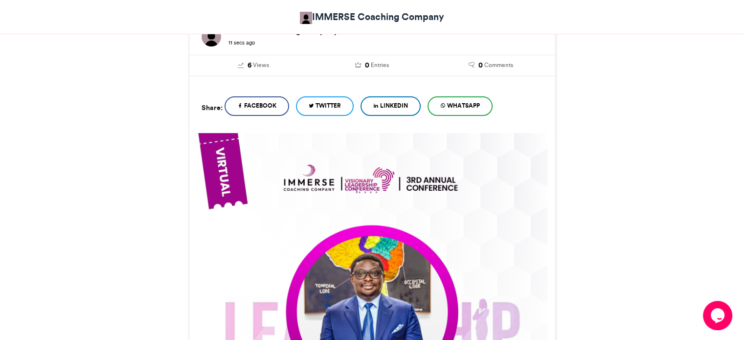
scroll to position [622, 0]
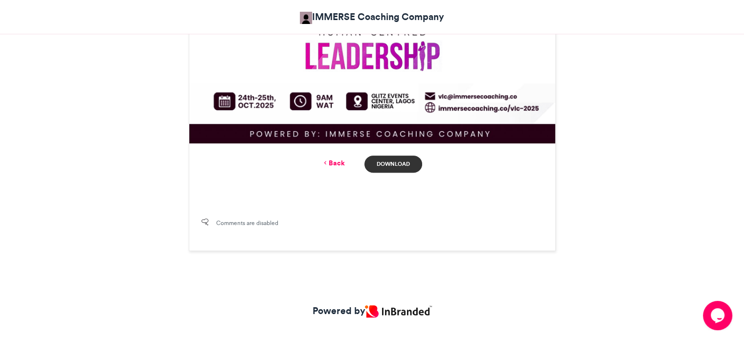
click at [390, 167] on link "Download" at bounding box center [393, 164] width 57 height 17
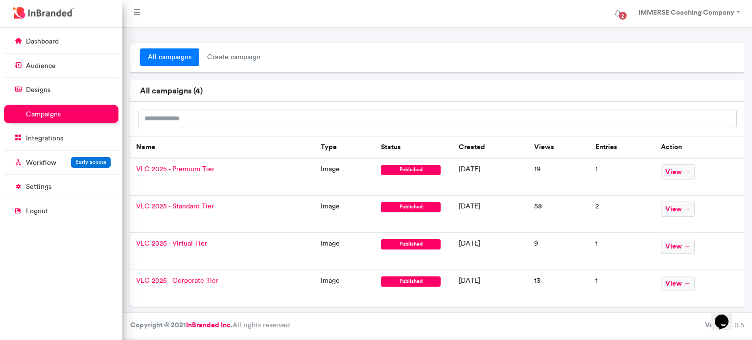
drag, startPoint x: 679, startPoint y: 167, endPoint x: 193, endPoint y: 168, distance: 486.4
drag, startPoint x: 193, startPoint y: 168, endPoint x: 153, endPoint y: 171, distance: 40.2
drag, startPoint x: 153, startPoint y: 171, endPoint x: 80, endPoint y: 211, distance: 83.2
click at [80, 211] on span "logout" at bounding box center [61, 211] width 115 height 19
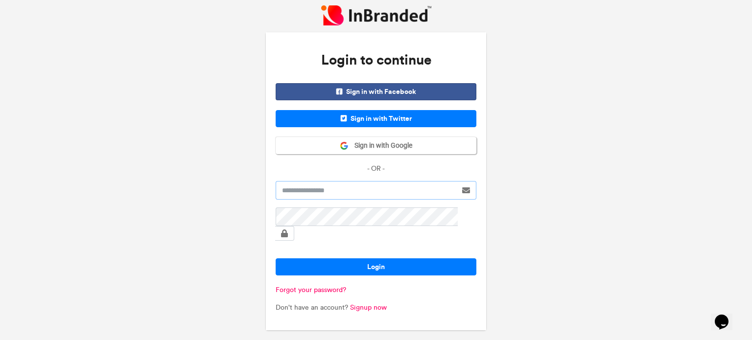
click at [309, 200] on input "text" at bounding box center [366, 190] width 181 height 19
type input "**********"
click at [276, 258] on button "Login" at bounding box center [376, 266] width 201 height 17
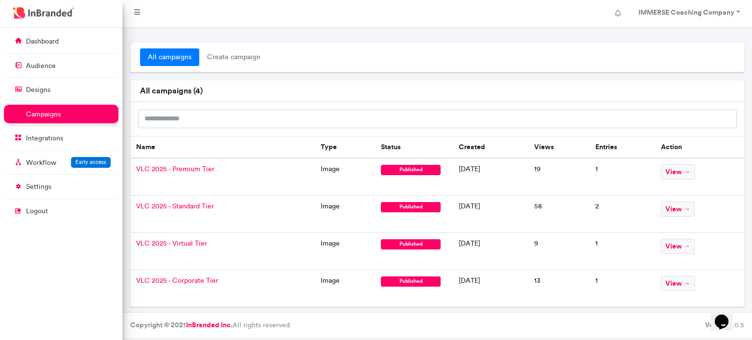
type textarea "*"
click at [179, 169] on span "VLC 2025 - Premium Tier" at bounding box center [175, 169] width 78 height 8
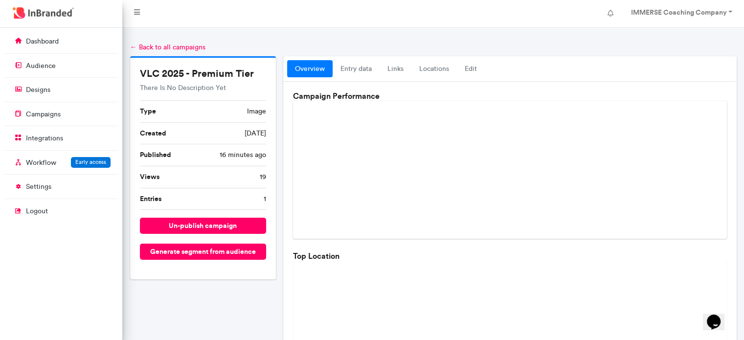
scroll to position [315, 0]
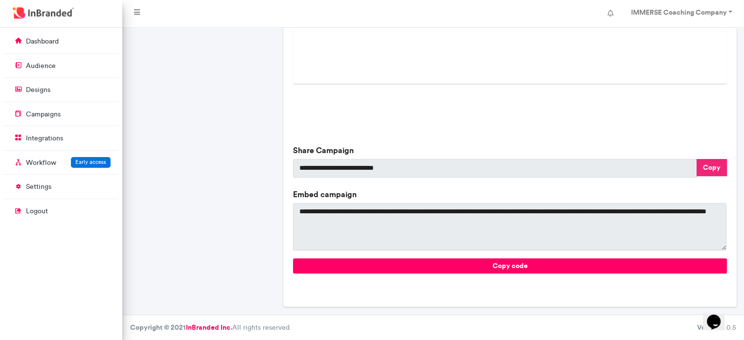
click at [711, 174] on button "Copy" at bounding box center [712, 167] width 30 height 17
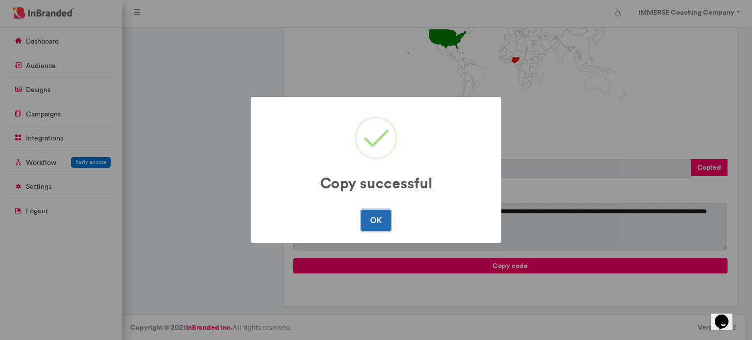
click at [370, 215] on button "OK" at bounding box center [375, 220] width 29 height 21
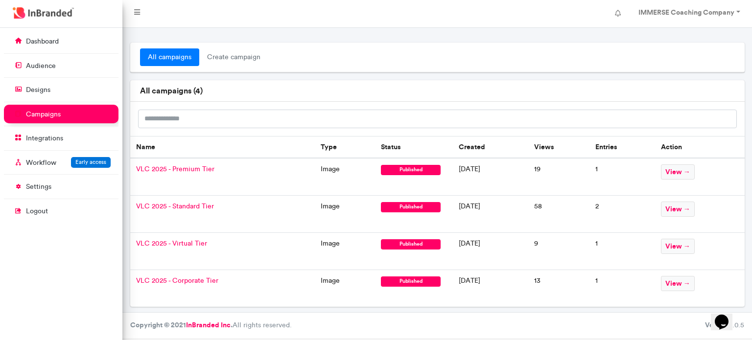
click at [175, 207] on span "VLC 2025 - Standard Tier" at bounding box center [175, 206] width 78 height 8
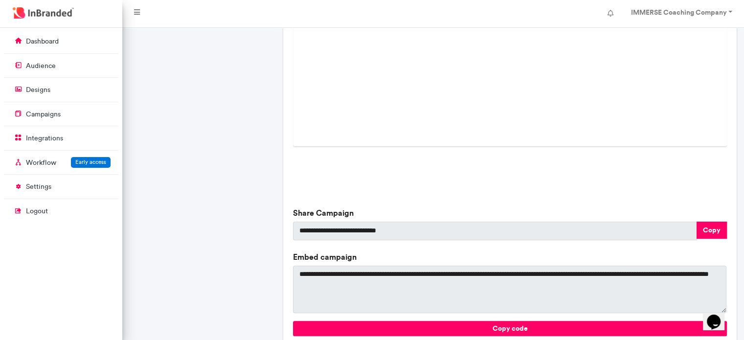
scroll to position [315, 0]
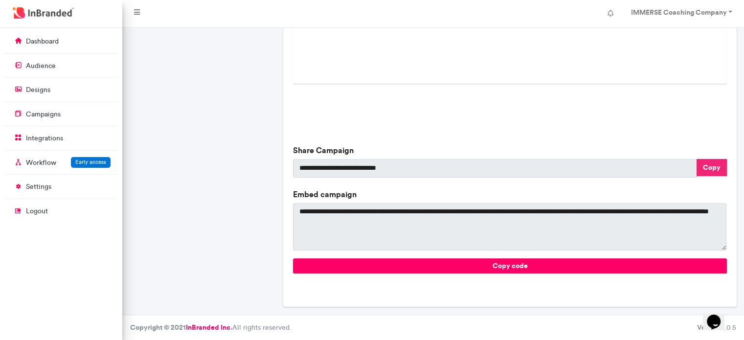
click at [711, 166] on button "Copy" at bounding box center [712, 167] width 30 height 17
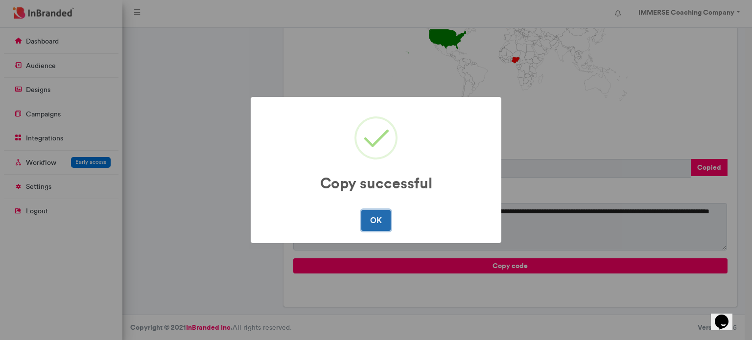
click at [375, 219] on button "OK" at bounding box center [375, 220] width 29 height 21
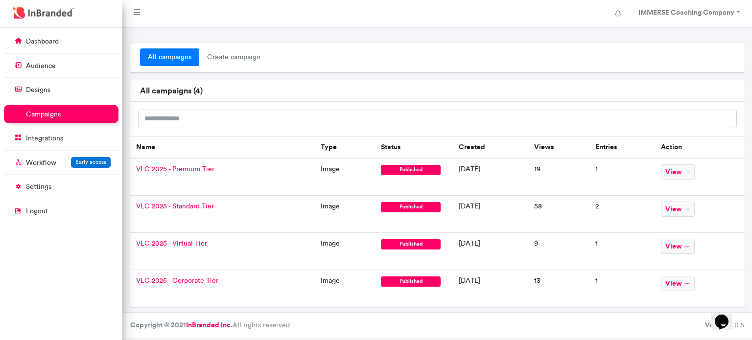
click at [174, 242] on span "VLC 2025 - Virtual Tier" at bounding box center [171, 243] width 71 height 8
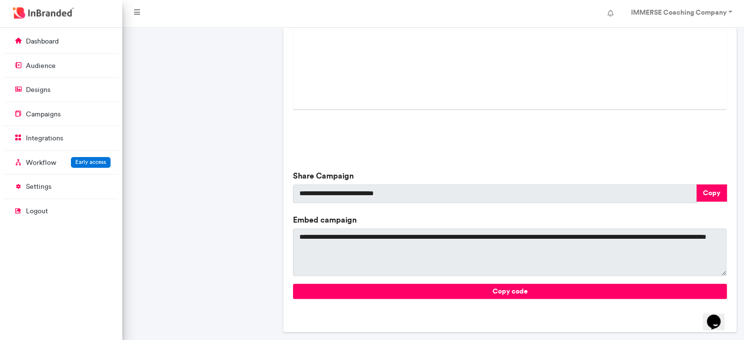
scroll to position [315, 0]
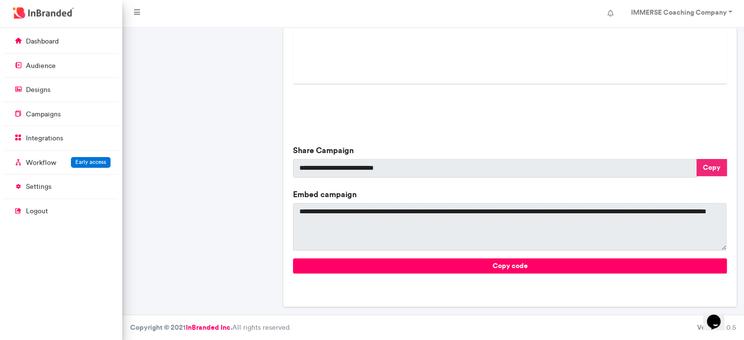
click at [712, 168] on button "Copy" at bounding box center [712, 167] width 30 height 17
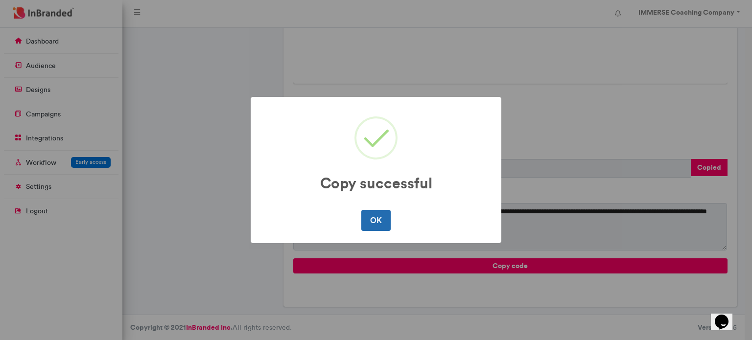
click at [376, 213] on button "OK" at bounding box center [375, 220] width 29 height 21
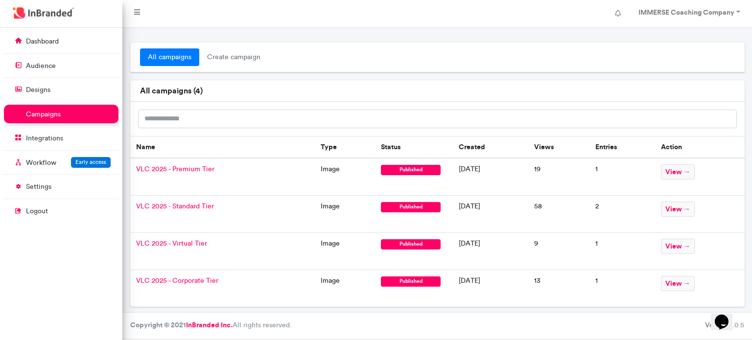
click at [183, 276] on span "VLC 2025 - Corporate Tier" at bounding box center [177, 280] width 82 height 8
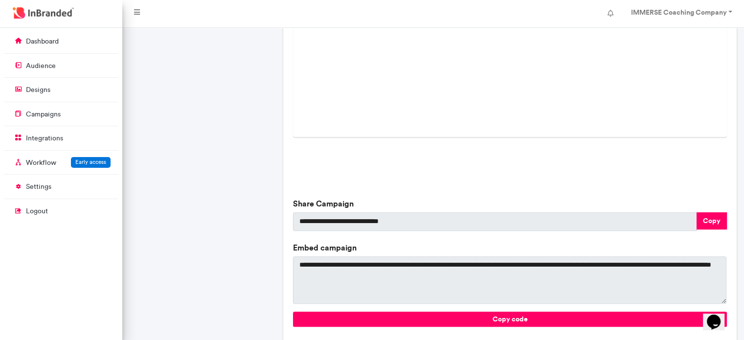
scroll to position [315, 0]
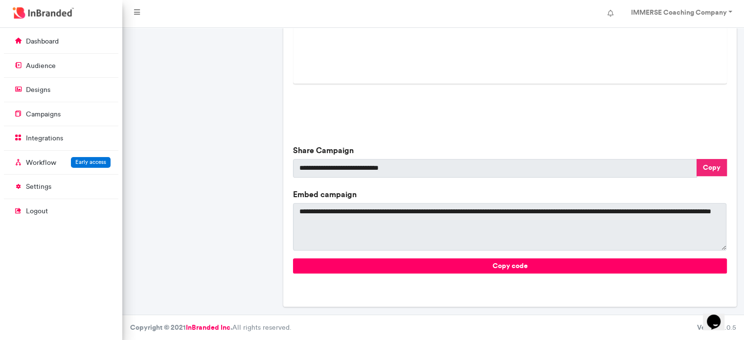
click at [712, 161] on button "Copy" at bounding box center [712, 167] width 30 height 17
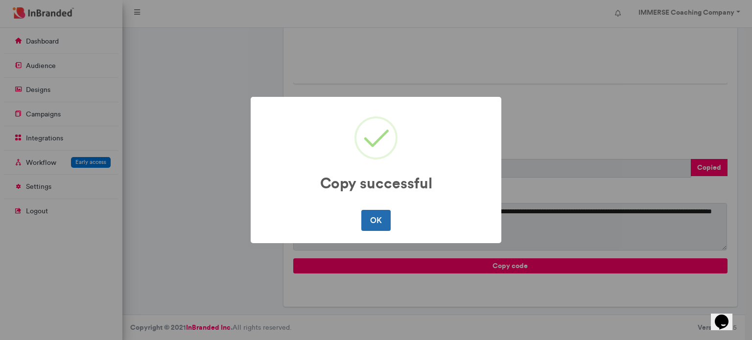
click at [370, 212] on button "OK" at bounding box center [375, 220] width 29 height 21
